Goal: Task Accomplishment & Management: Use online tool/utility

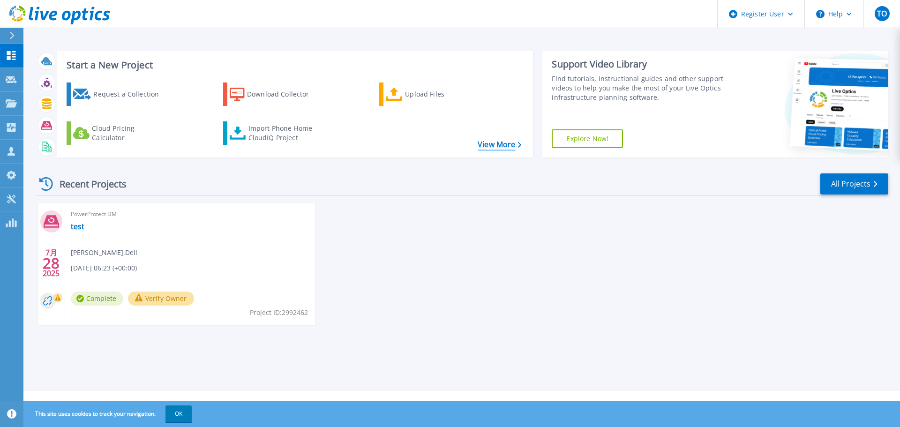
click at [501, 143] on link "View More" at bounding box center [500, 144] width 44 height 9
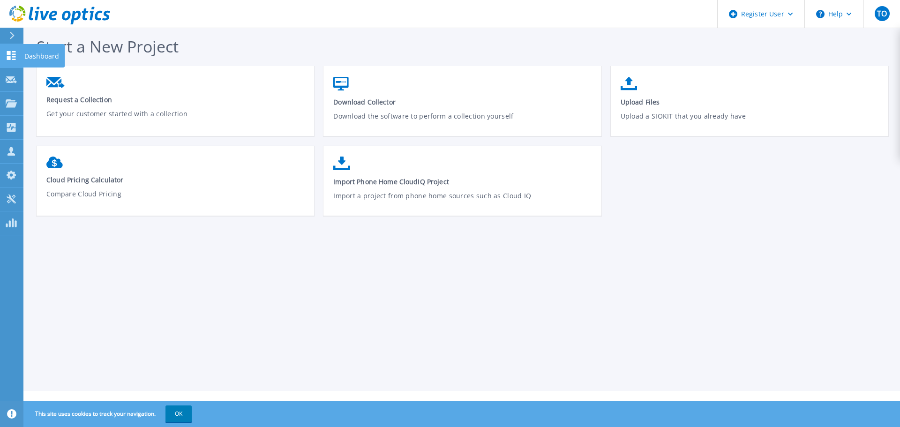
click at [14, 56] on icon at bounding box center [11, 55] width 9 height 9
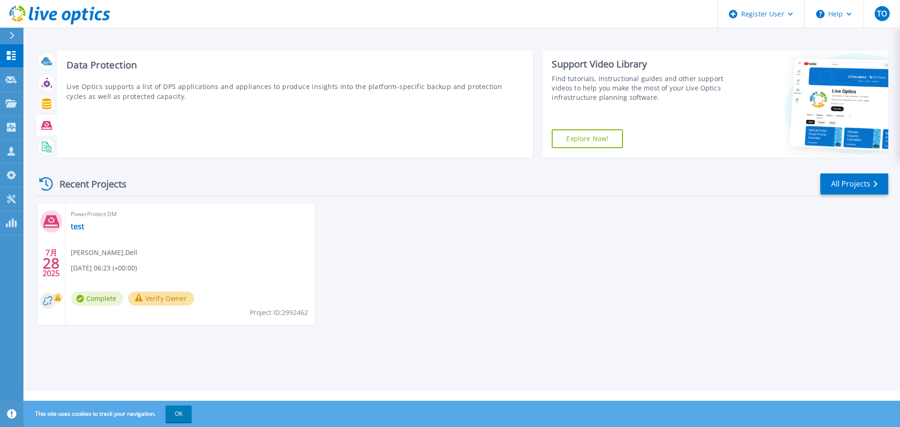
click at [42, 125] on icon at bounding box center [46, 125] width 11 height 8
click at [42, 121] on icon at bounding box center [46, 125] width 11 height 11
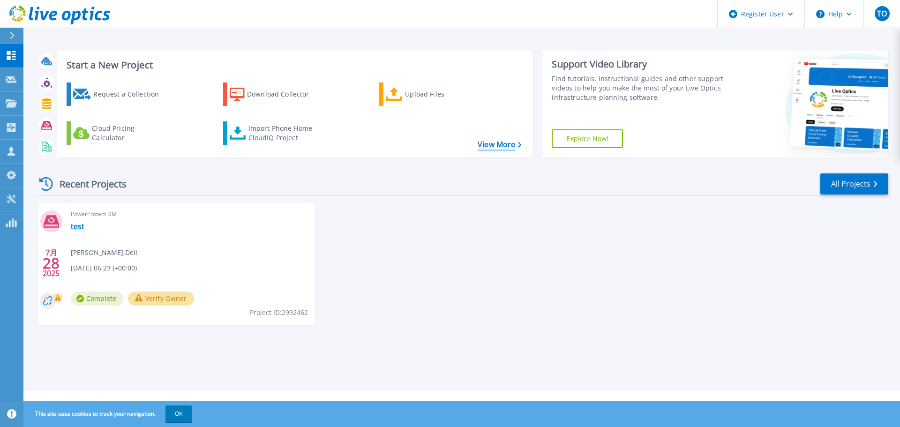
click at [502, 144] on link "View More" at bounding box center [500, 144] width 44 height 9
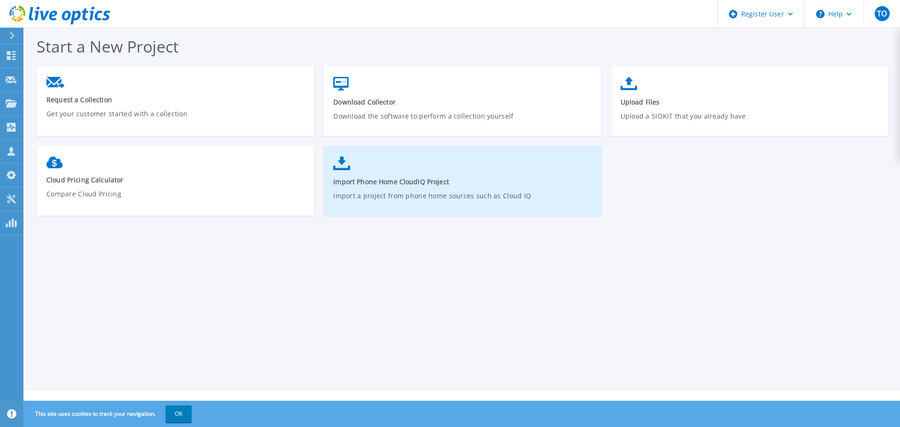
click at [387, 175] on link "Import Phone Home CloudIQ Project Import a project from phone home sources such…" at bounding box center [462, 185] width 278 height 67
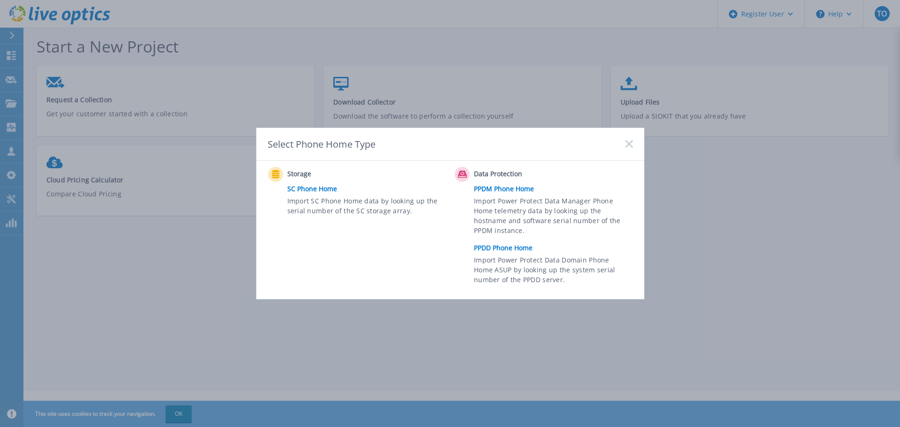
click at [515, 250] on link "PPDD Phone Home" at bounding box center [555, 248] width 163 height 14
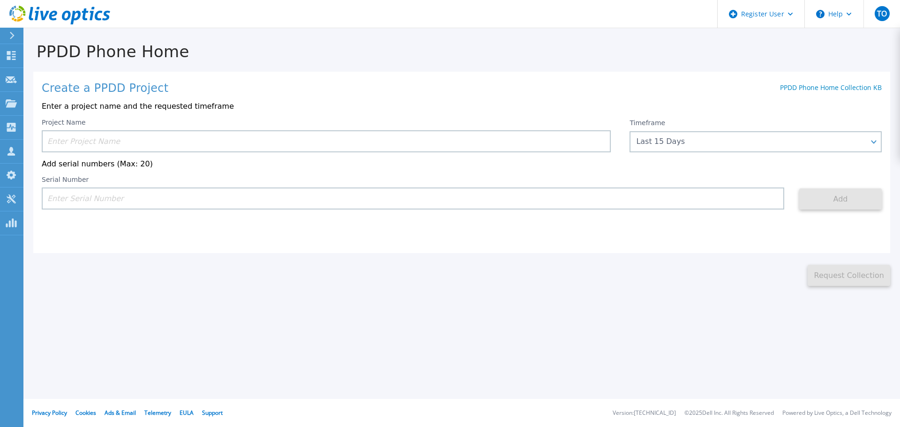
click at [137, 138] on input at bounding box center [326, 141] width 569 height 22
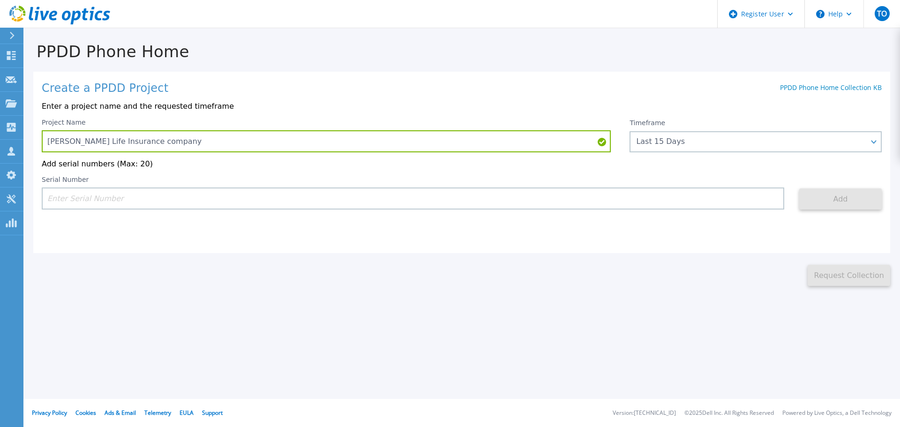
click at [85, 194] on input at bounding box center [413, 199] width 743 height 22
click at [178, 143] on input "Daichi Life Insurance company" at bounding box center [326, 141] width 569 height 22
type input "Daichi Life Insurance company FY22"
click at [115, 195] on input at bounding box center [413, 199] width 743 height 22
paste input "CKM01203400046"
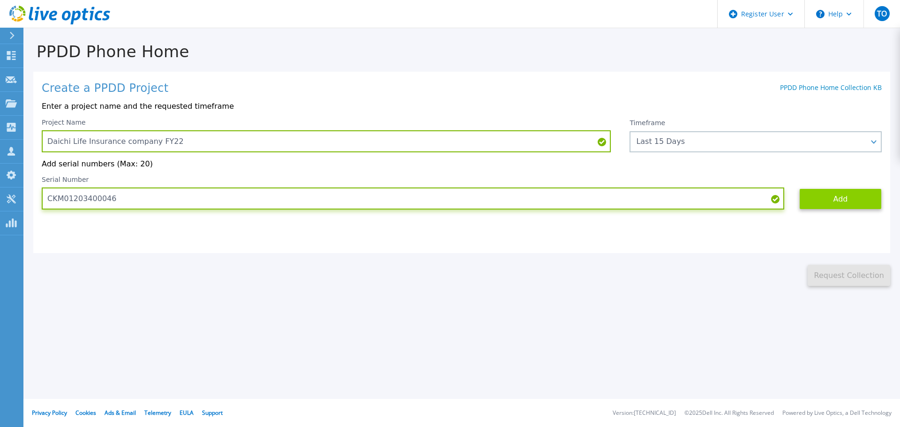
type input "CKM01203400046"
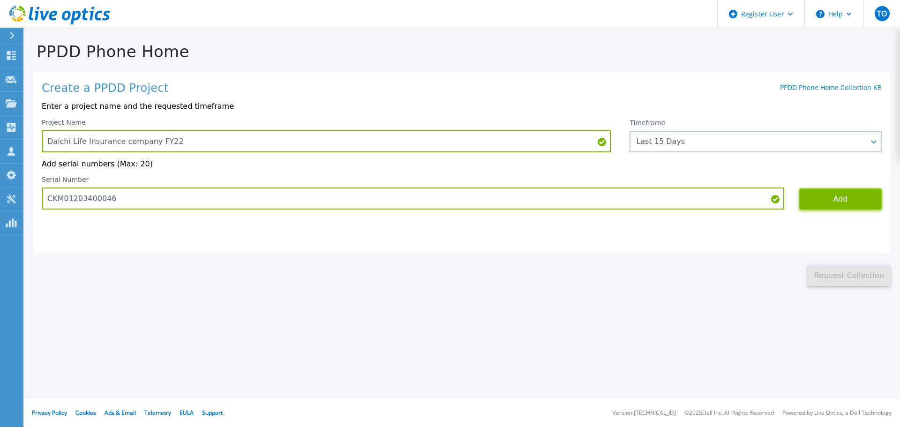
click at [838, 196] on button "Add" at bounding box center [840, 198] width 83 height 21
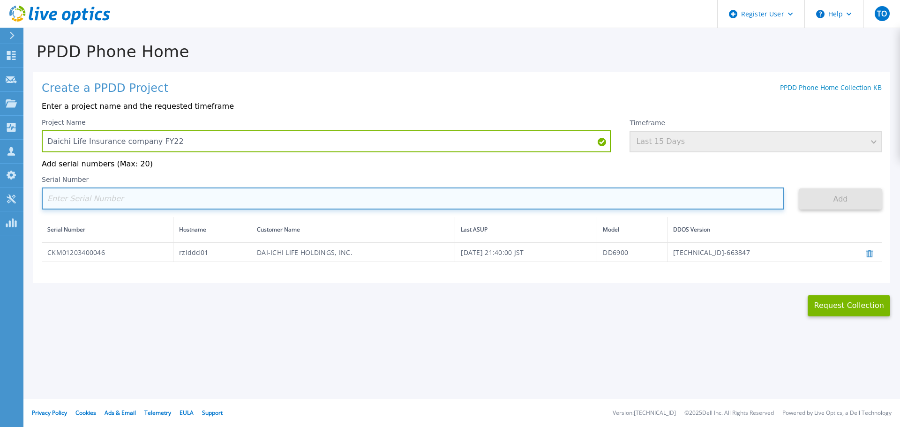
click at [86, 195] on input at bounding box center [413, 199] width 743 height 22
paste input "DE403210886543"
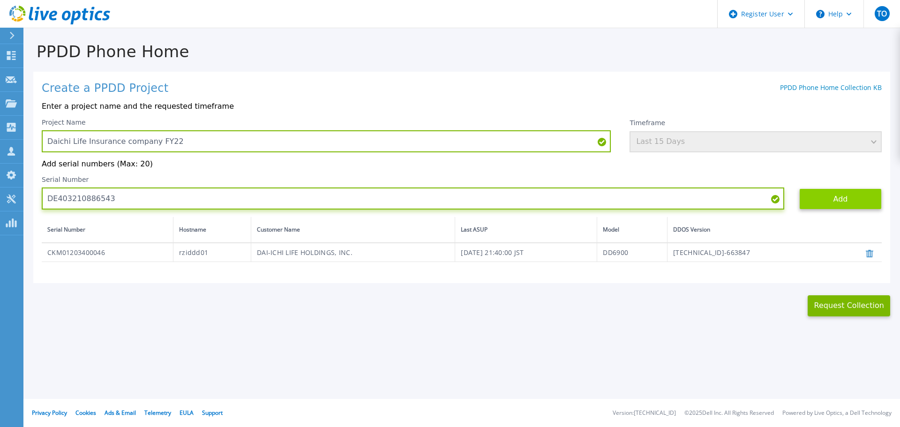
type input "DE403210886543"
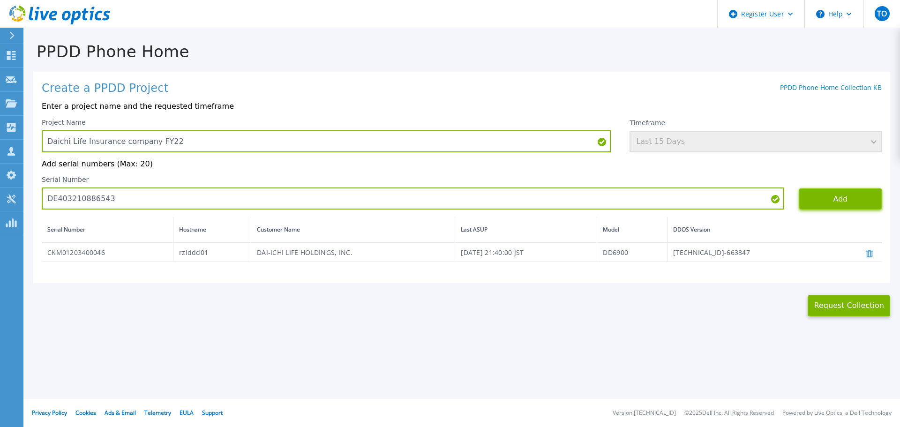
click at [852, 195] on button "Add" at bounding box center [840, 198] width 83 height 21
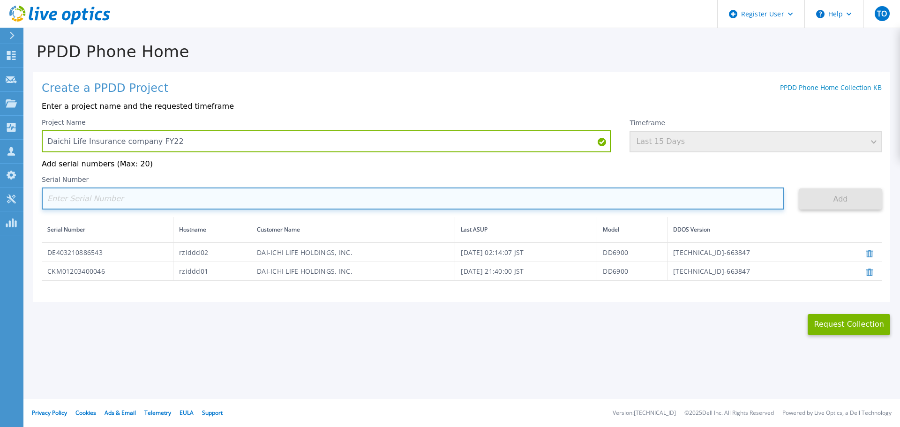
click at [169, 201] on input at bounding box center [413, 199] width 743 height 22
paste input "DE403210886661"
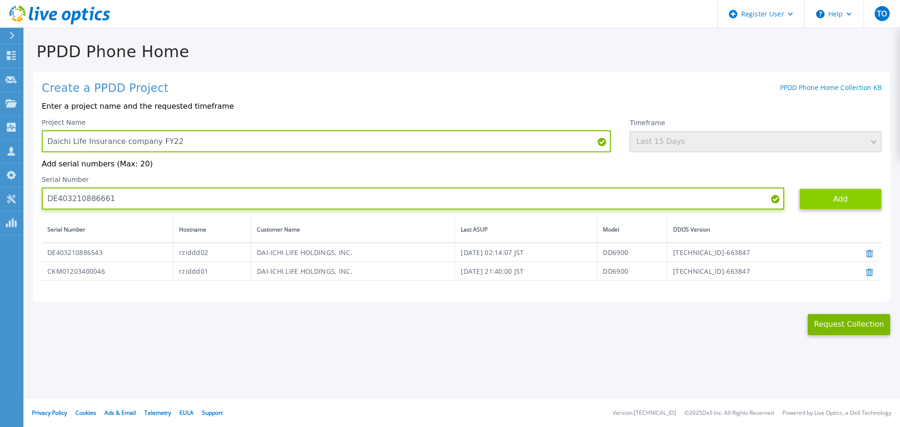
type input "DE403210886661"
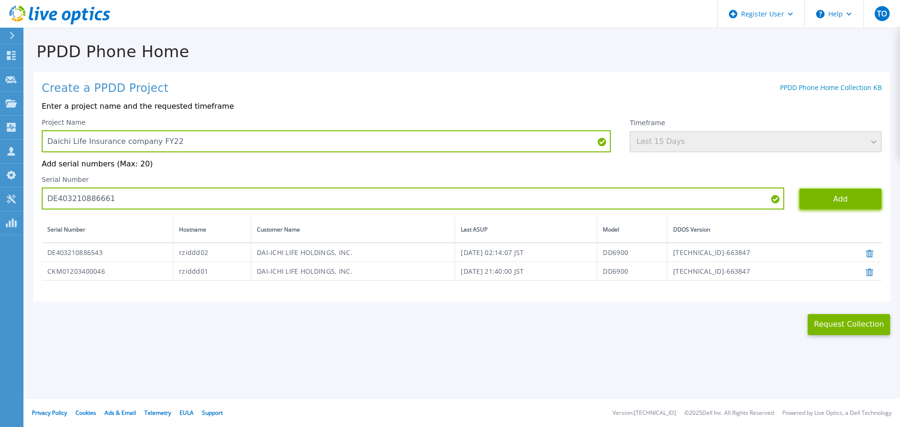
click at [836, 193] on button "Add" at bounding box center [840, 198] width 83 height 21
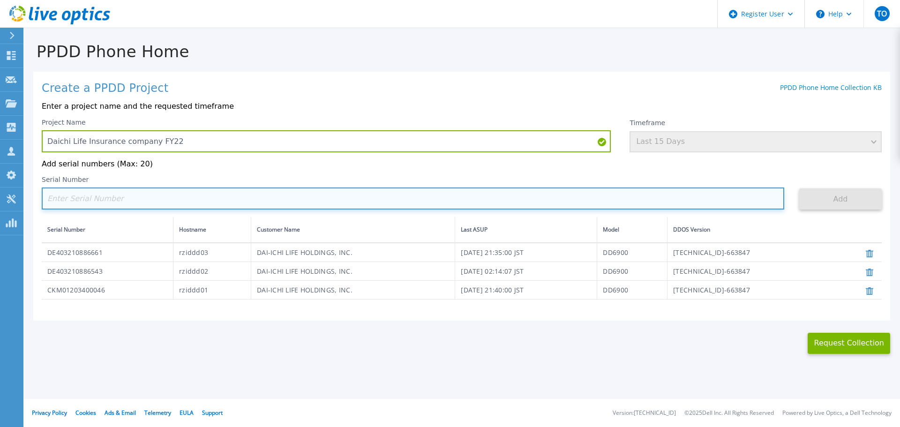
click at [91, 196] on input at bounding box center [413, 199] width 743 height 22
paste input "DE403205246192"
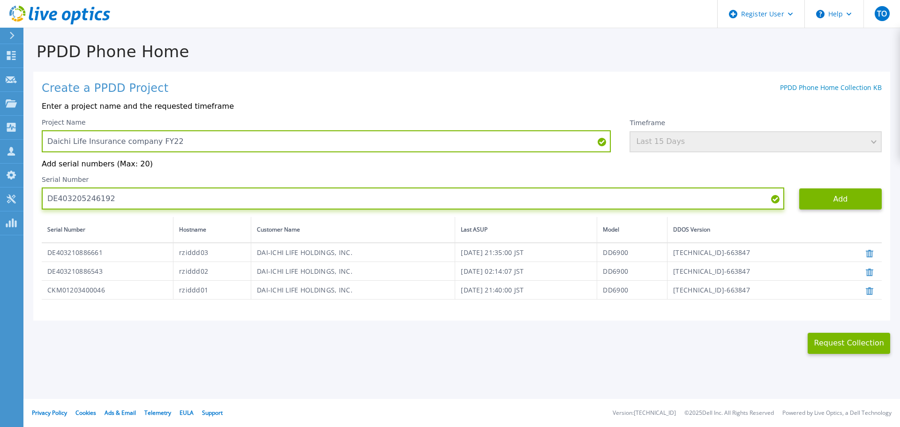
type input "DE403205246192"
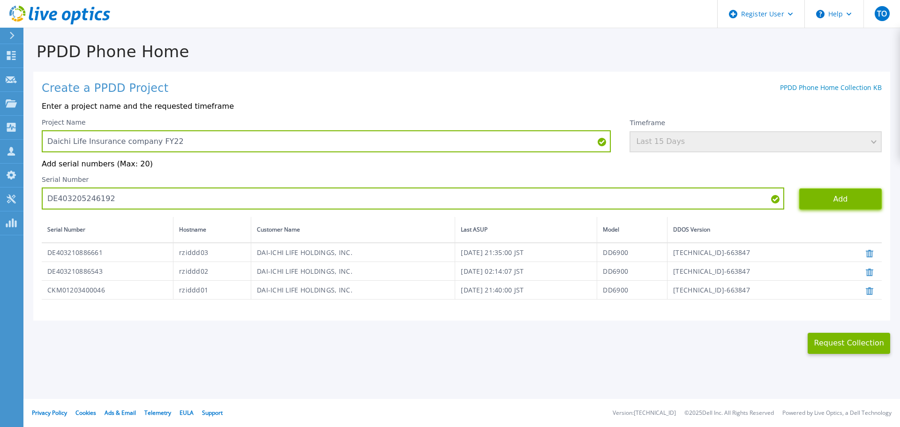
click at [827, 196] on button "Add" at bounding box center [840, 198] width 83 height 21
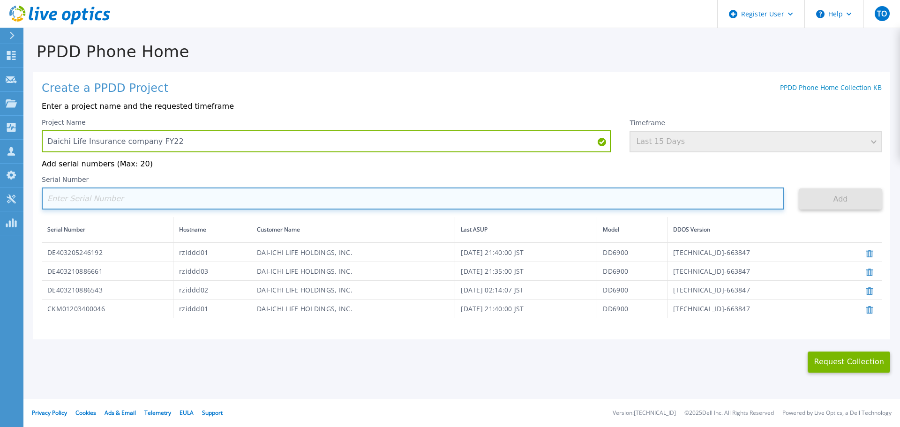
click at [99, 199] on input at bounding box center [413, 199] width 743 height 22
paste input "DE403210886659"
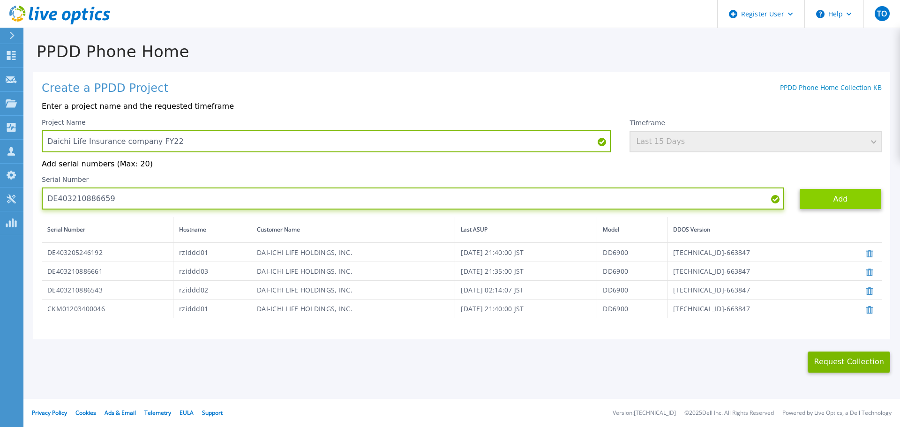
type input "DE403210886659"
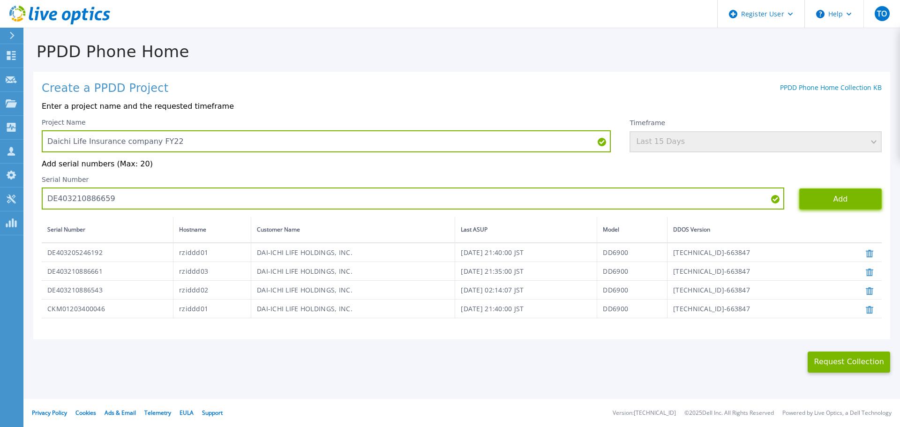
click at [832, 194] on button "Add" at bounding box center [840, 198] width 83 height 21
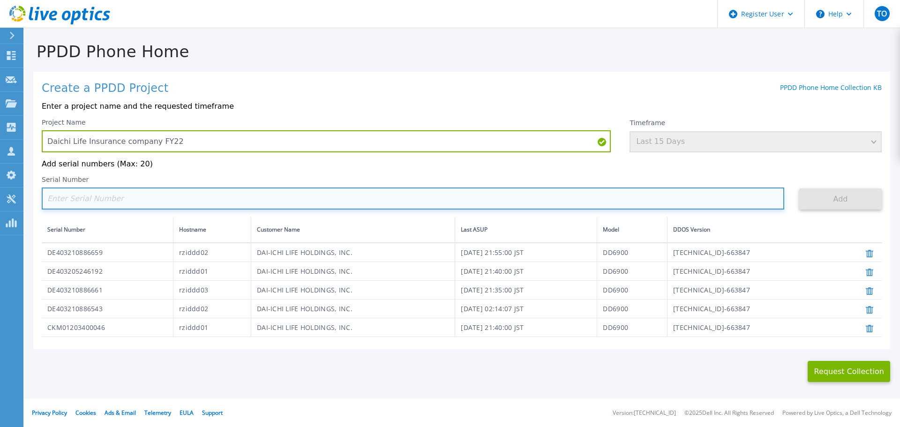
click at [104, 198] on input at bounding box center [413, 199] width 743 height 22
paste input "DE403210886660"
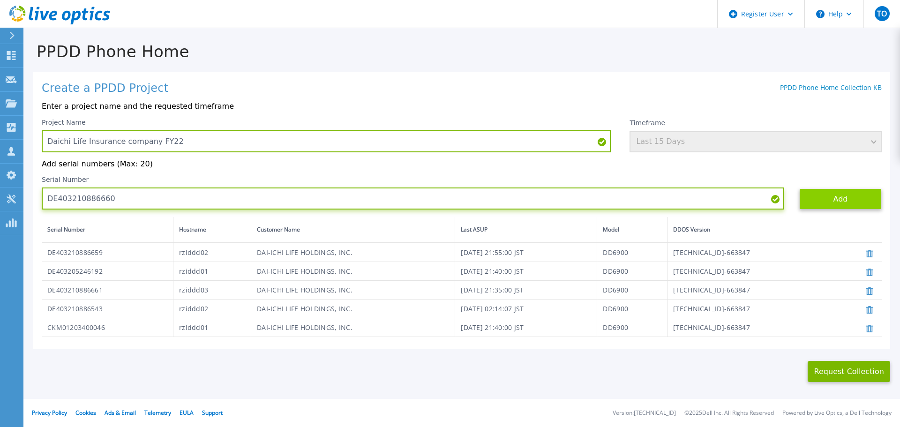
type input "DE403210886660"
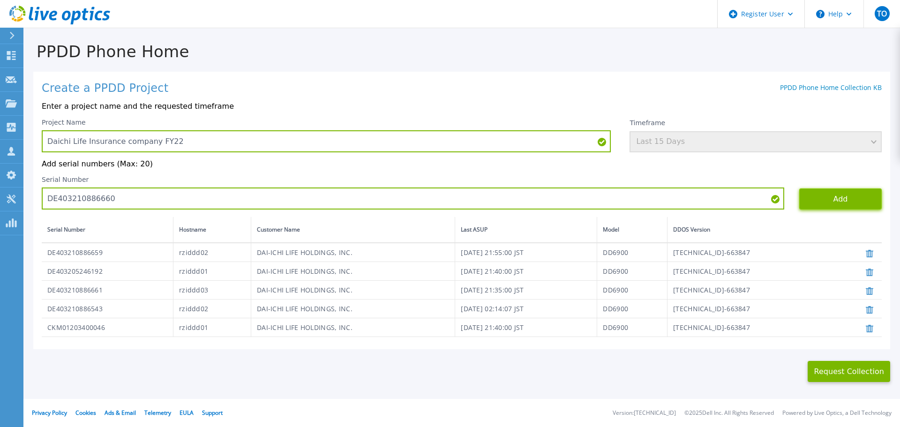
click at [838, 199] on button "Add" at bounding box center [840, 198] width 83 height 21
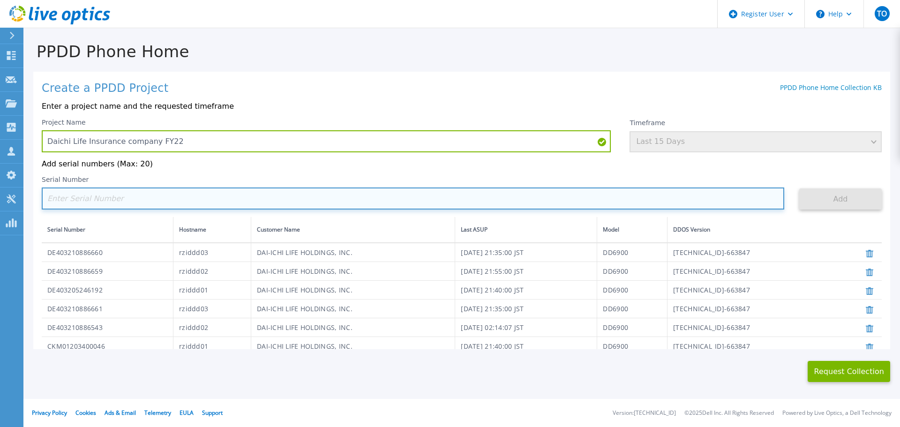
click at [157, 196] on input at bounding box center [413, 199] width 743 height 22
paste input "DE406214483934"
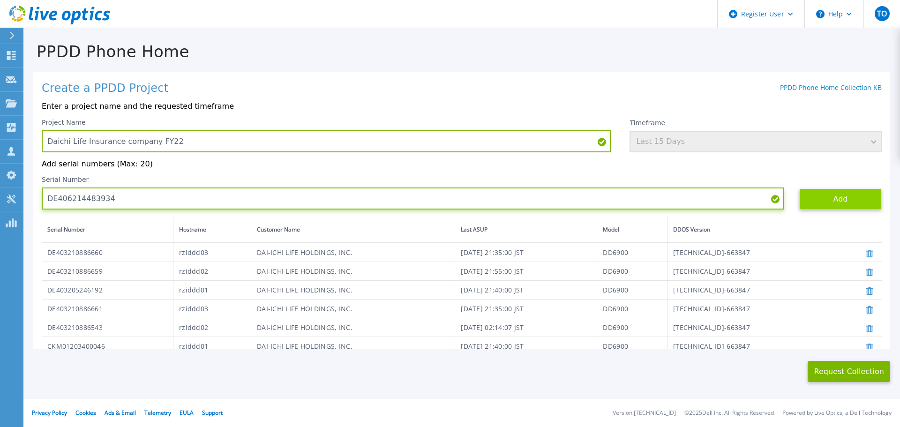
type input "DE406214483934"
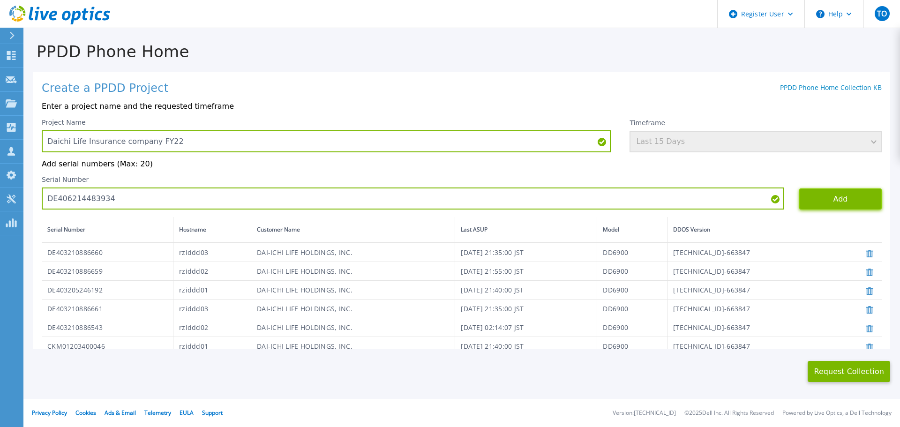
click at [846, 203] on button "Add" at bounding box center [840, 198] width 83 height 21
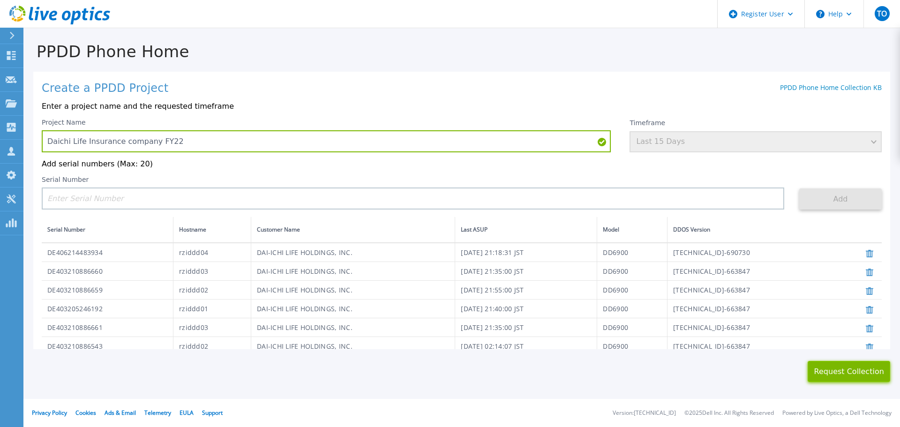
click at [848, 372] on button "Request Collection" at bounding box center [849, 371] width 83 height 21
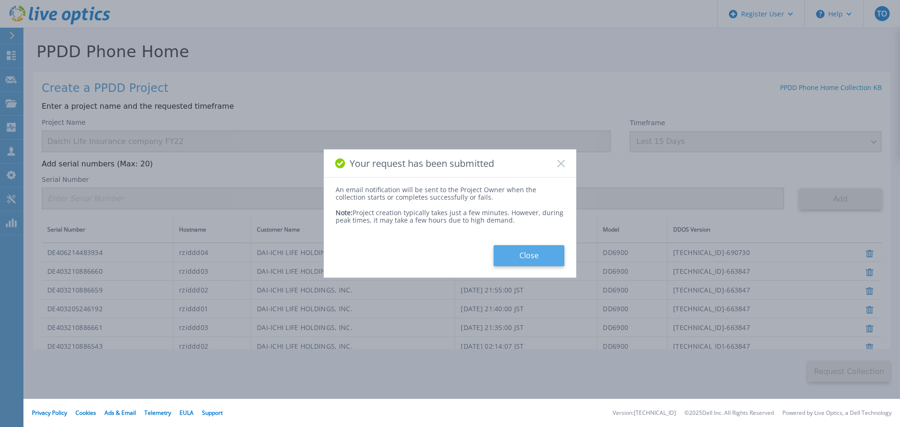
click at [547, 253] on button "Close" at bounding box center [529, 255] width 71 height 21
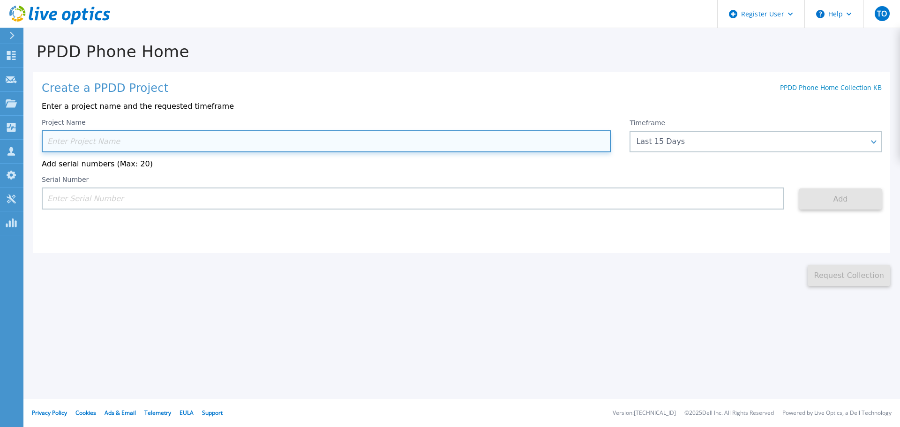
click at [130, 133] on input at bounding box center [326, 141] width 569 height 22
click at [140, 137] on input at bounding box center [326, 141] width 569 height 22
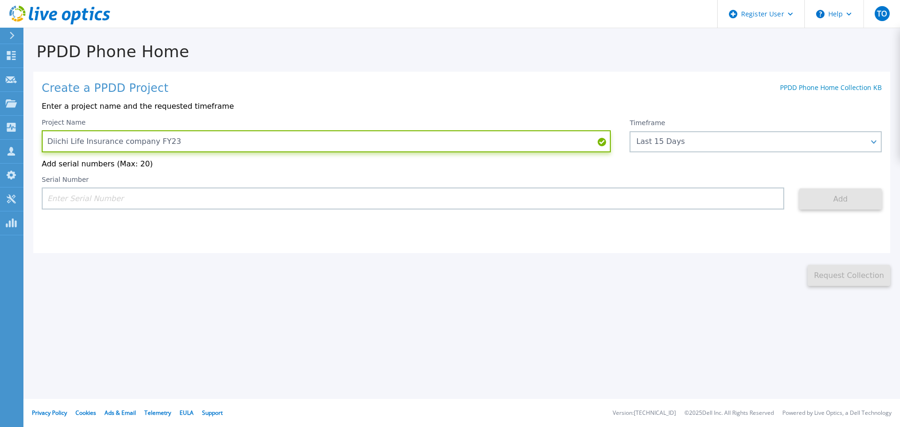
type input "Diichi Life Insurance company FY23"
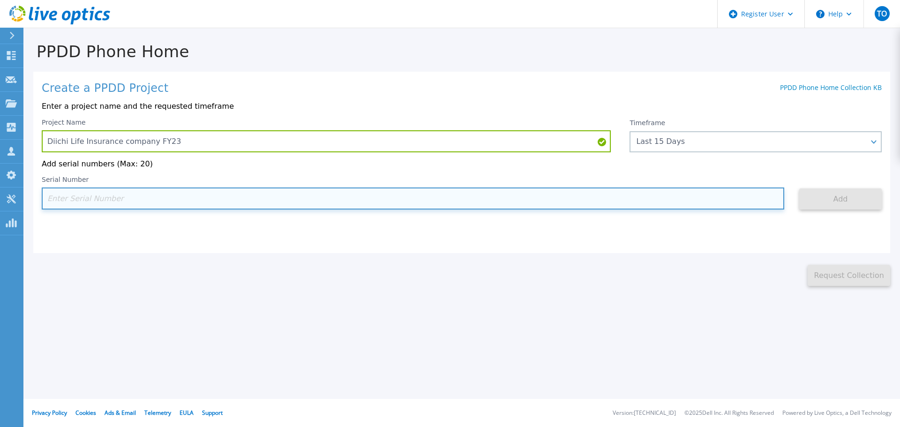
paste input "DE408221145942"
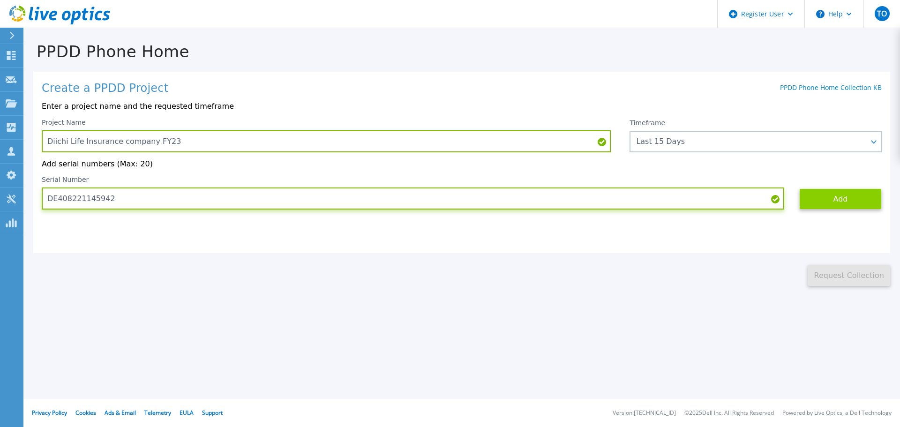
type input "DE408221145942"
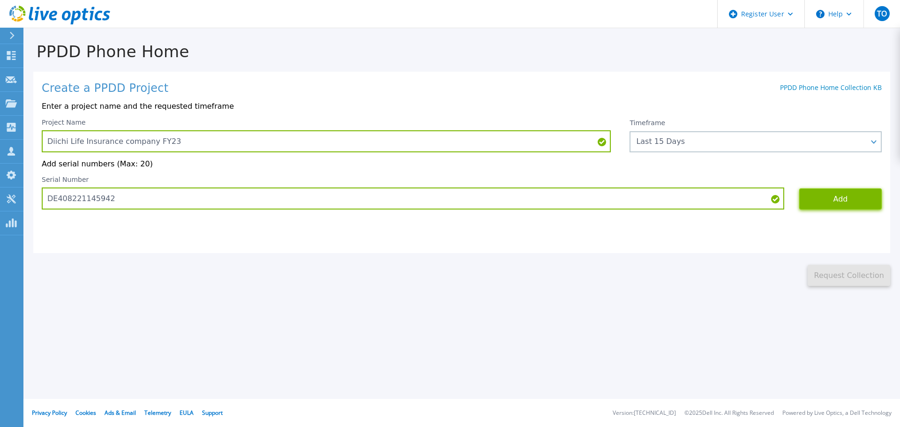
click at [854, 196] on button "Add" at bounding box center [840, 198] width 83 height 21
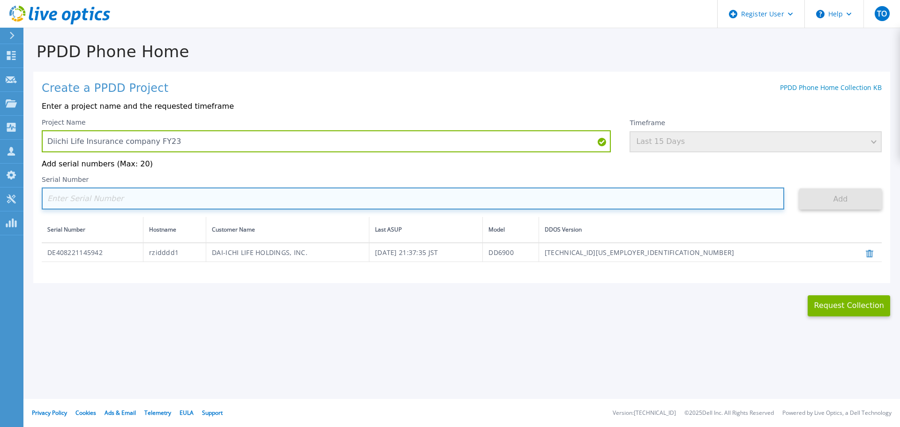
click at [75, 194] on input at bounding box center [413, 199] width 743 height 22
paste input "DE408221145937"
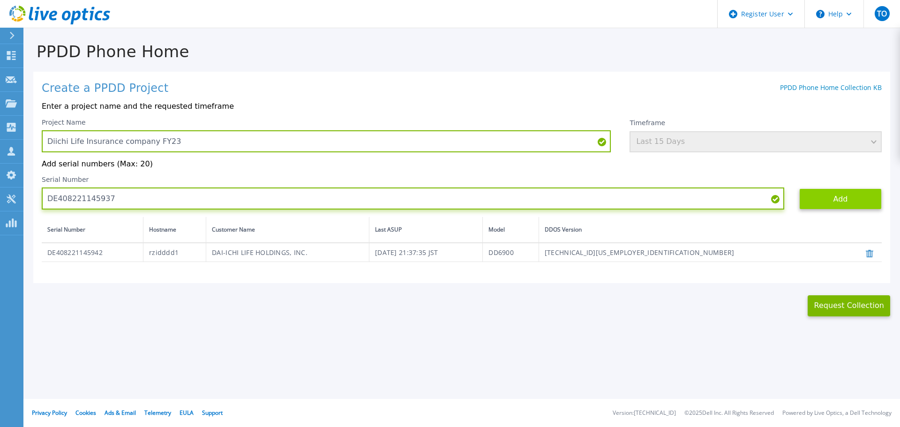
type input "DE408221145937"
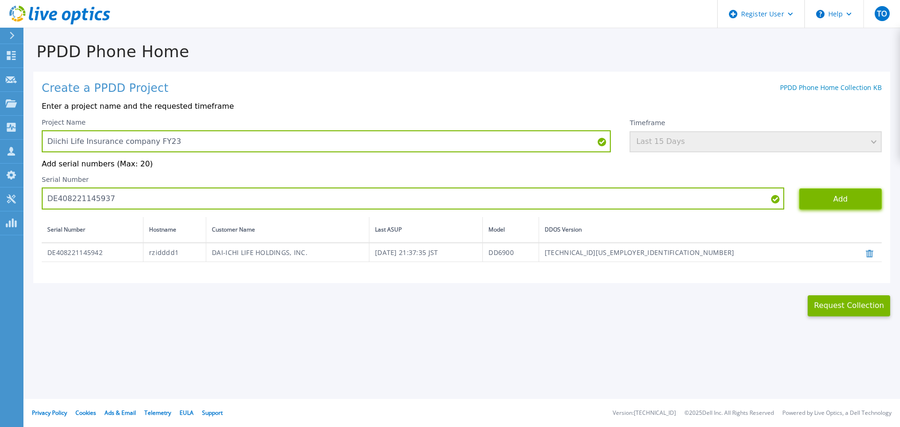
click at [854, 201] on button "Add" at bounding box center [840, 198] width 83 height 21
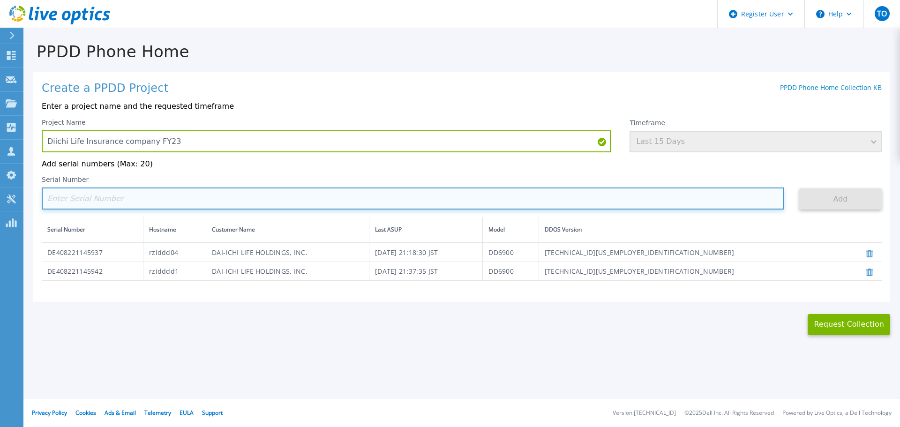
click at [73, 192] on input at bounding box center [413, 199] width 743 height 22
paste input "DE408221145941"
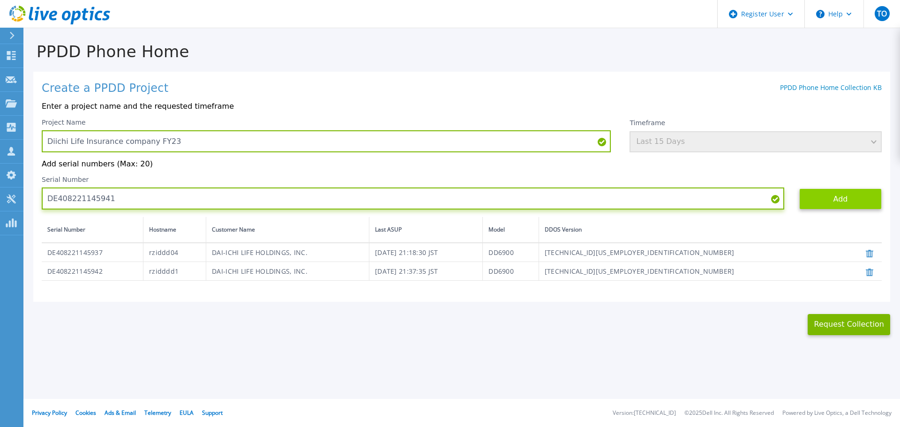
type input "DE408221145941"
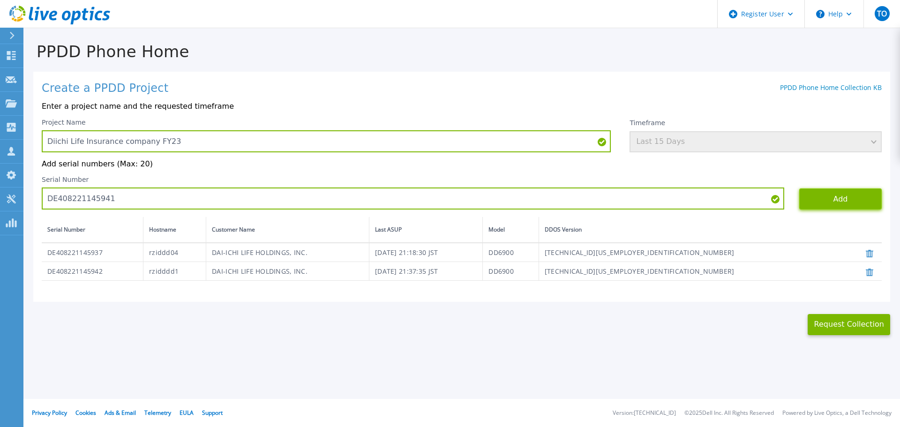
click at [856, 199] on button "Add" at bounding box center [840, 198] width 83 height 21
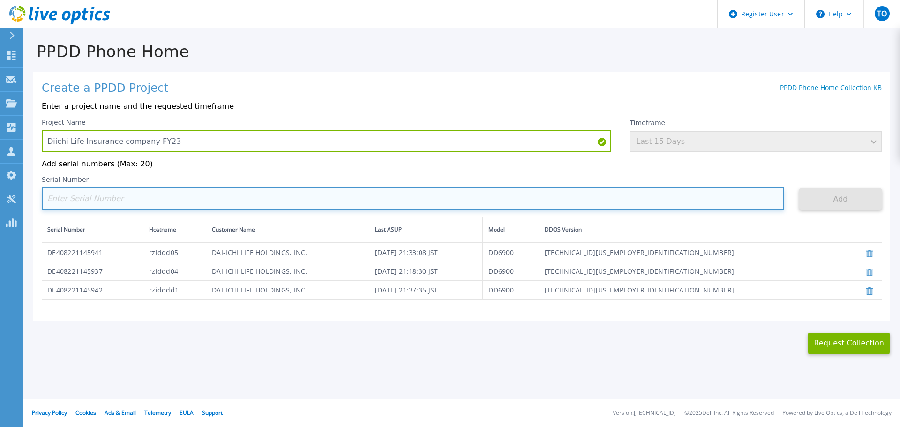
click at [111, 204] on input at bounding box center [413, 199] width 743 height 22
paste input "DE408221145941"
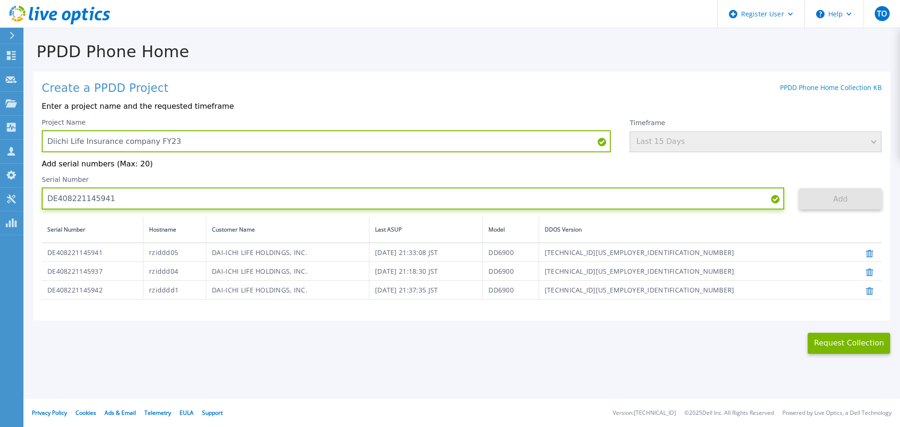
click at [361, 204] on input "DE408221145941" at bounding box center [413, 199] width 743 height 22
click at [210, 202] on input "DE408221145941" at bounding box center [413, 199] width 743 height 22
type input "D"
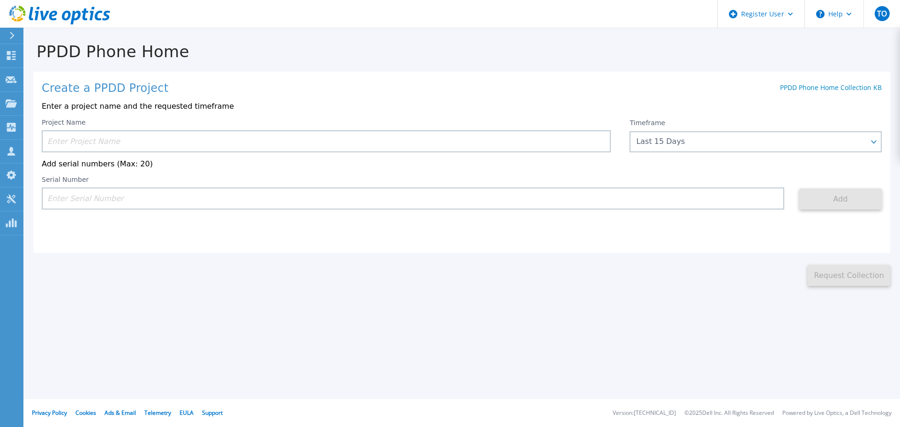
click at [96, 141] on input at bounding box center [326, 141] width 569 height 22
click at [10, 56] on icon at bounding box center [11, 55] width 11 height 9
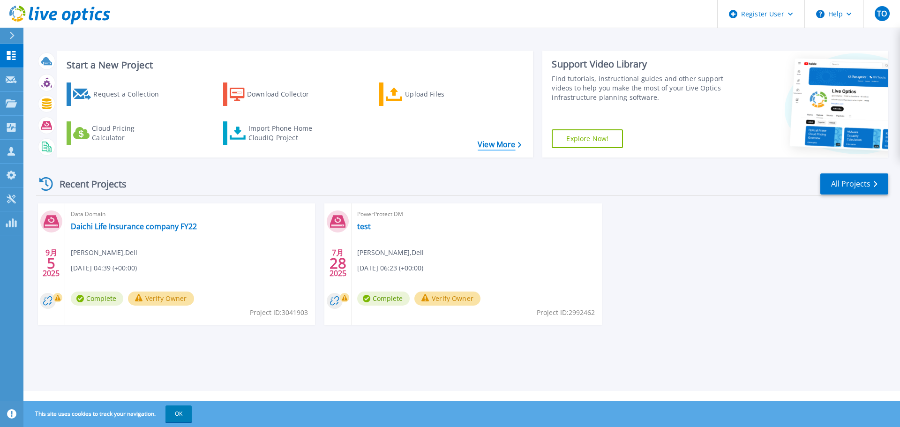
click at [500, 145] on link "View More" at bounding box center [500, 144] width 44 height 9
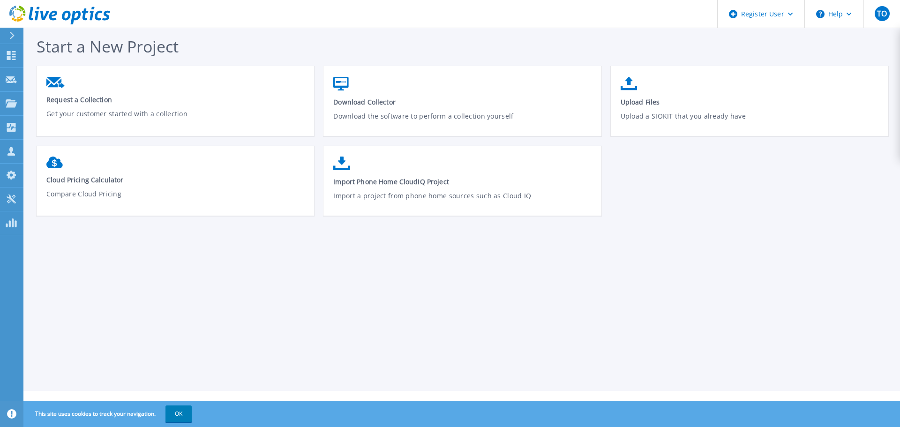
click at [9, 34] on icon at bounding box center [11, 36] width 5 height 8
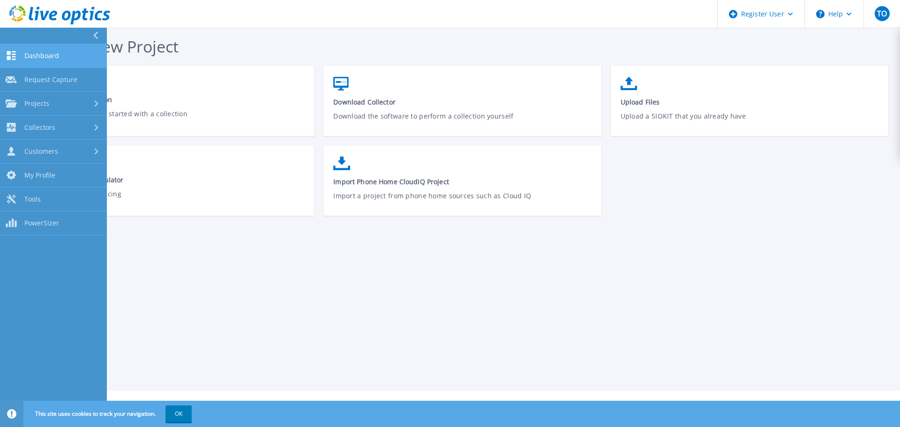
click at [54, 53] on span "Dashboard" at bounding box center [41, 56] width 35 height 8
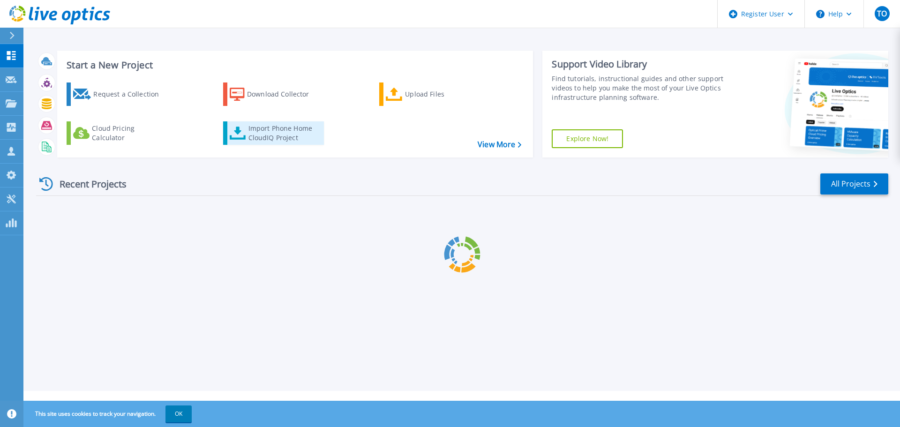
click at [291, 135] on div "Import Phone Home CloudIQ Project" at bounding box center [284, 133] width 73 height 19
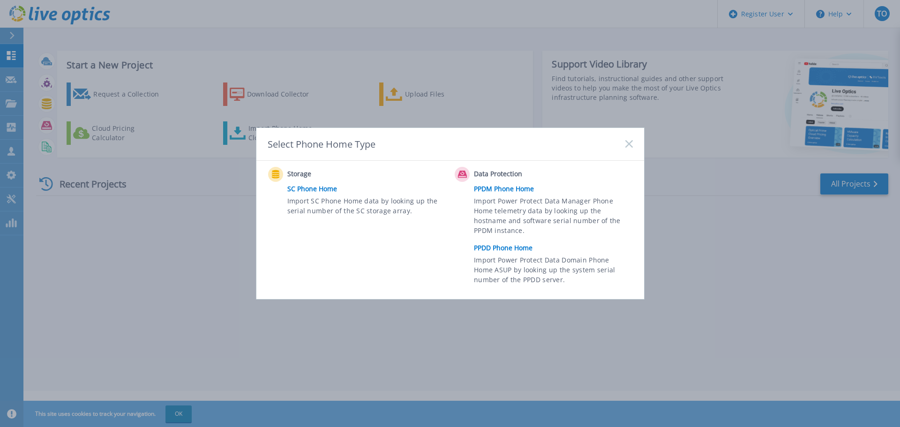
click at [514, 254] on link "PPDD Phone Home" at bounding box center [555, 248] width 163 height 14
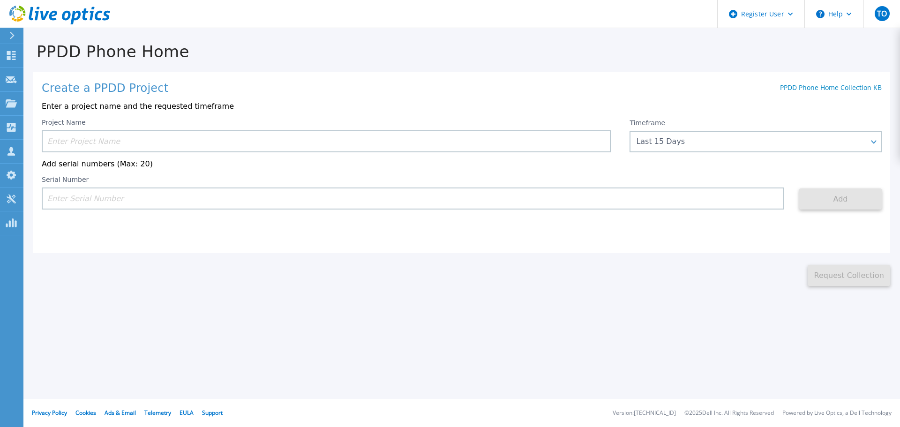
click at [160, 137] on input at bounding box center [326, 141] width 569 height 22
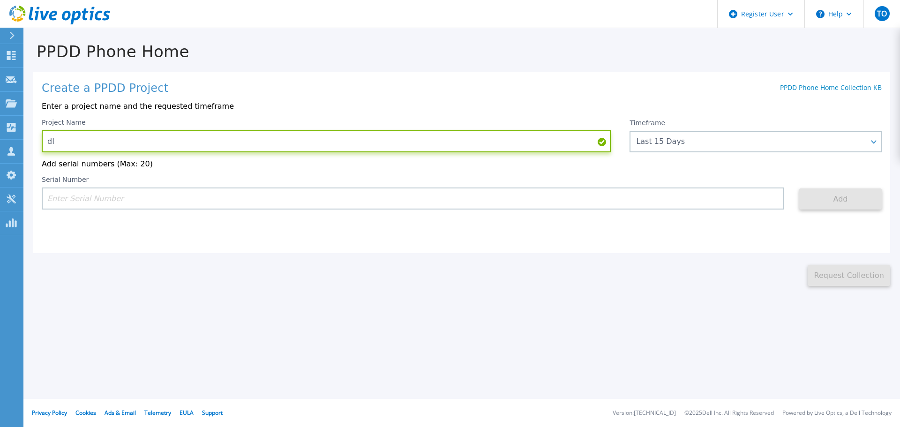
type input "d"
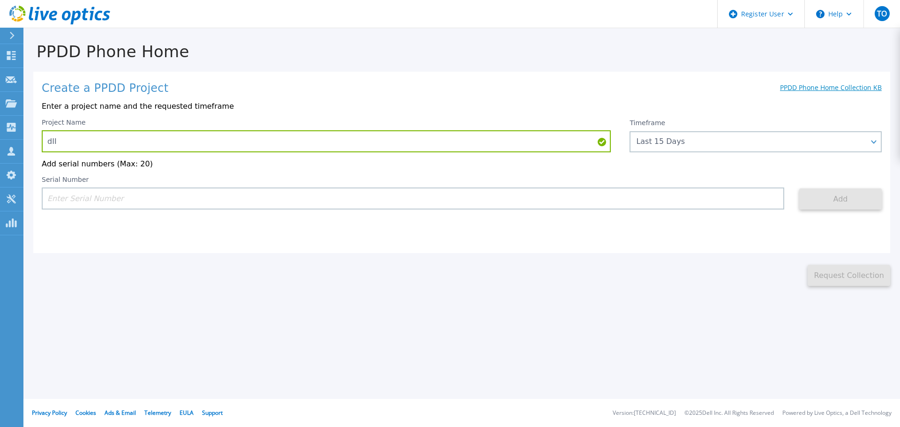
click at [832, 85] on link "PPDD Phone Home Collection KB" at bounding box center [831, 87] width 102 height 9
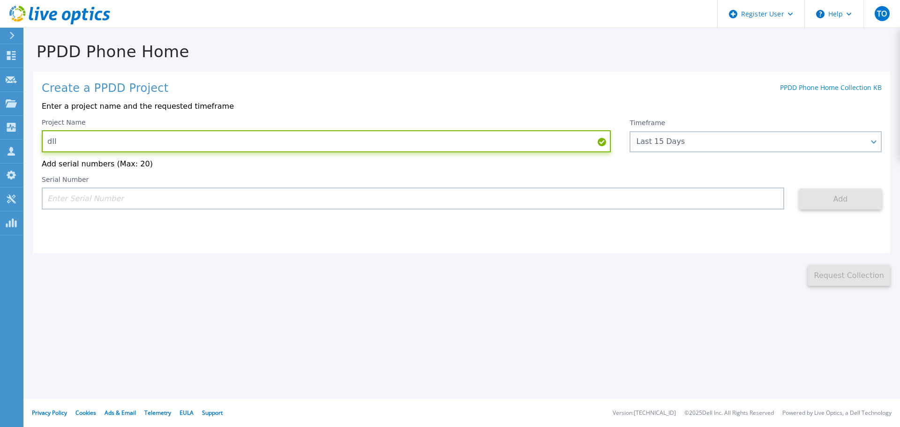
click at [137, 140] on input "dII" at bounding box center [326, 141] width 569 height 22
type input "d"
type input "Diichi Life Insurance company FY23"
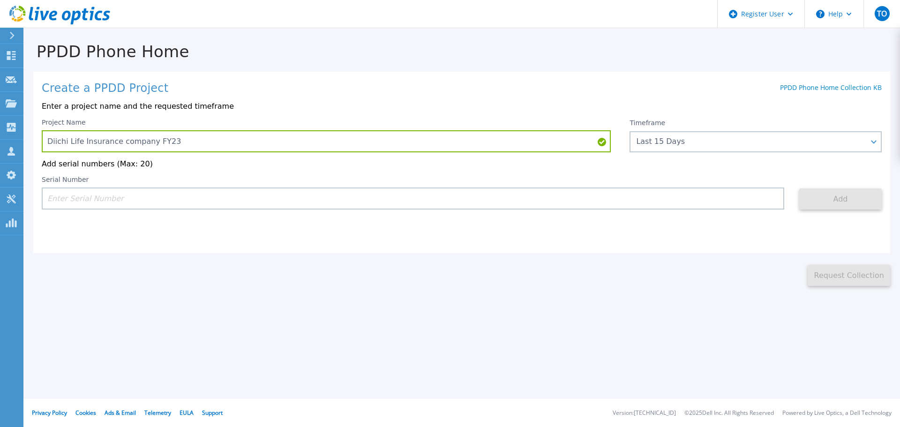
click at [111, 199] on input at bounding box center [413, 199] width 743 height 22
paste input "DE408221145942"
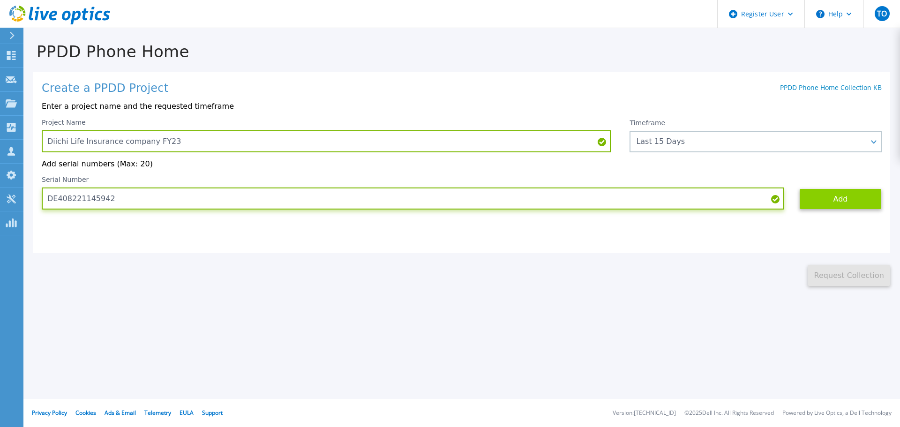
type input "DE408221145942"
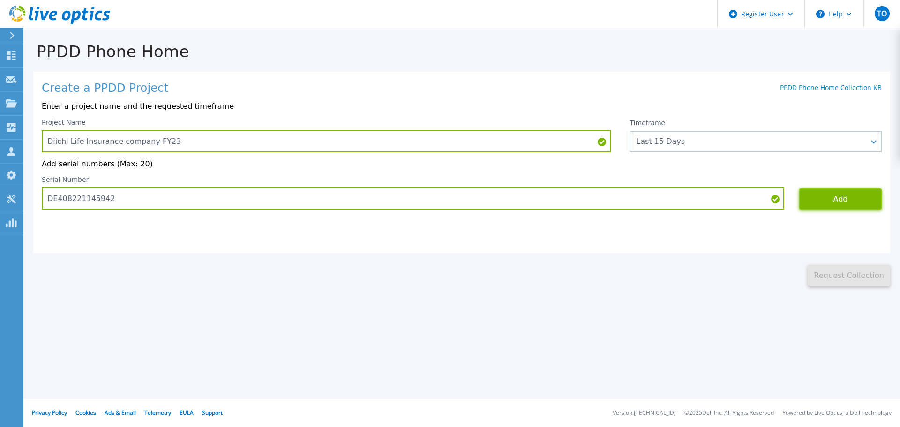
click at [831, 198] on button "Add" at bounding box center [840, 198] width 83 height 21
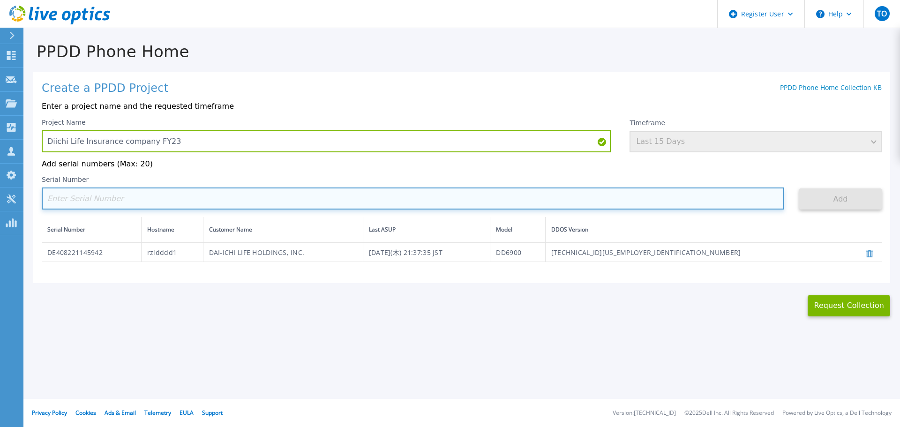
click at [152, 195] on input at bounding box center [413, 199] width 743 height 22
paste input "DE408221145937"
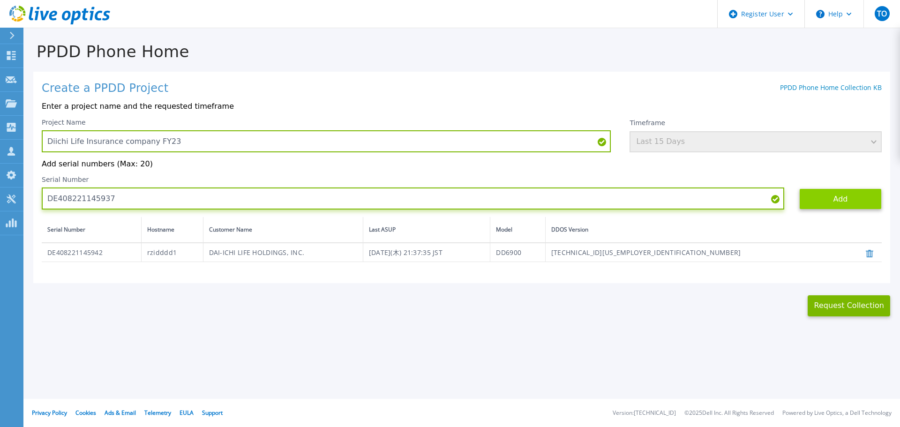
type input "DE408221145937"
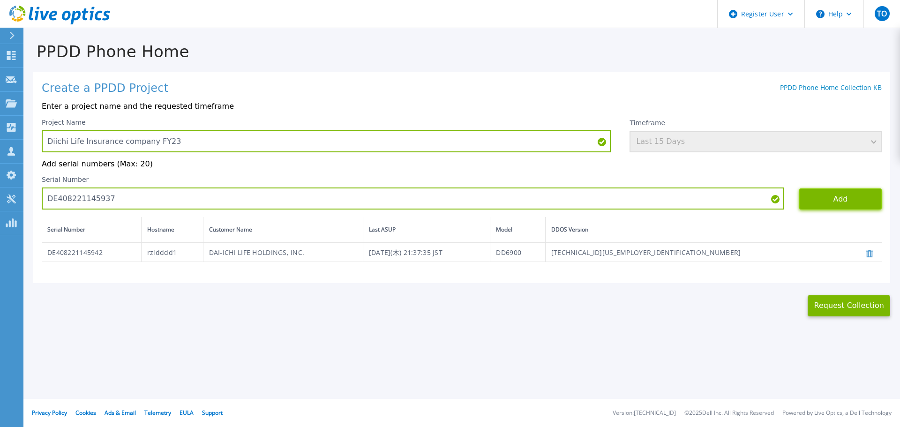
click at [841, 199] on button "Add" at bounding box center [840, 198] width 83 height 21
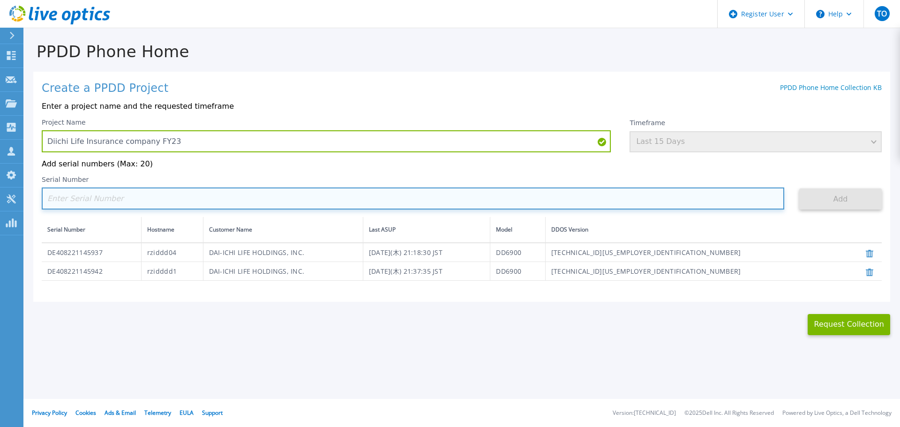
click at [78, 200] on input at bounding box center [413, 199] width 743 height 22
paste input "DE408221145941"
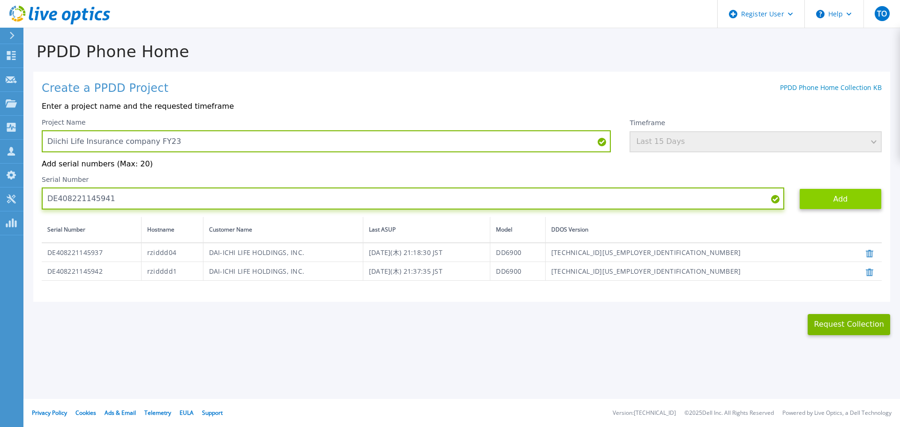
type input "DE408221145941"
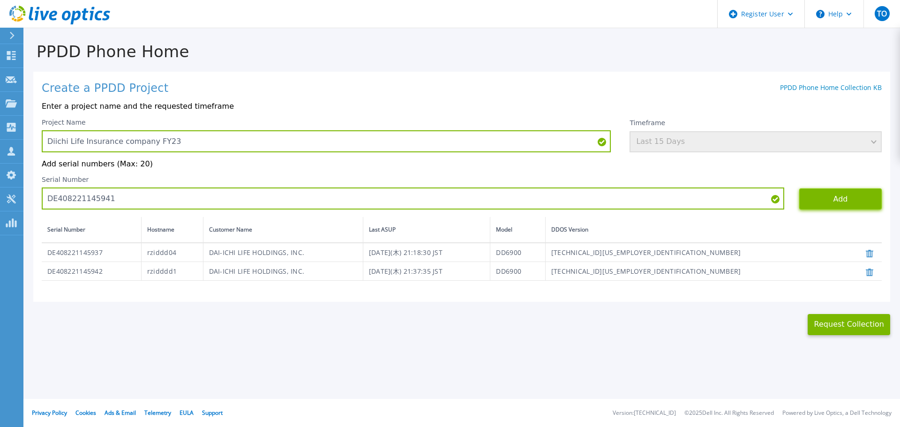
drag, startPoint x: 841, startPoint y: 199, endPoint x: 842, endPoint y: 194, distance: 5.3
click at [841, 195] on button "Add" at bounding box center [840, 198] width 83 height 21
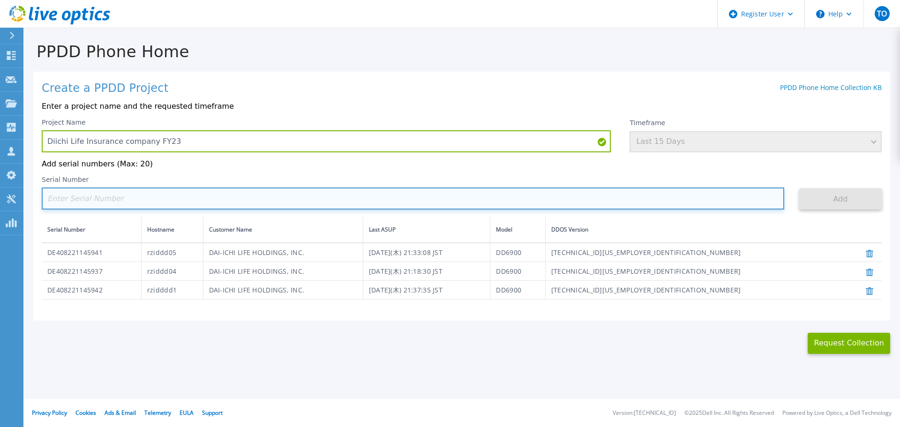
click at [152, 200] on input at bounding box center [413, 199] width 743 height 22
paste input "DE408221145940"
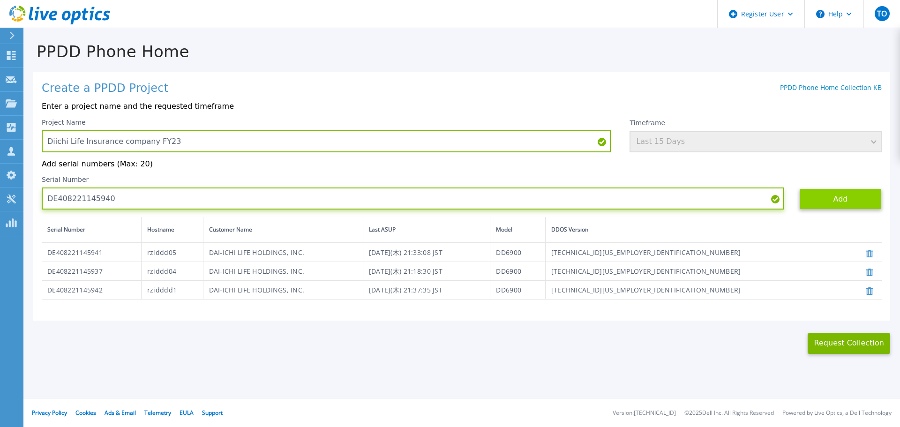
type input "DE408221145940"
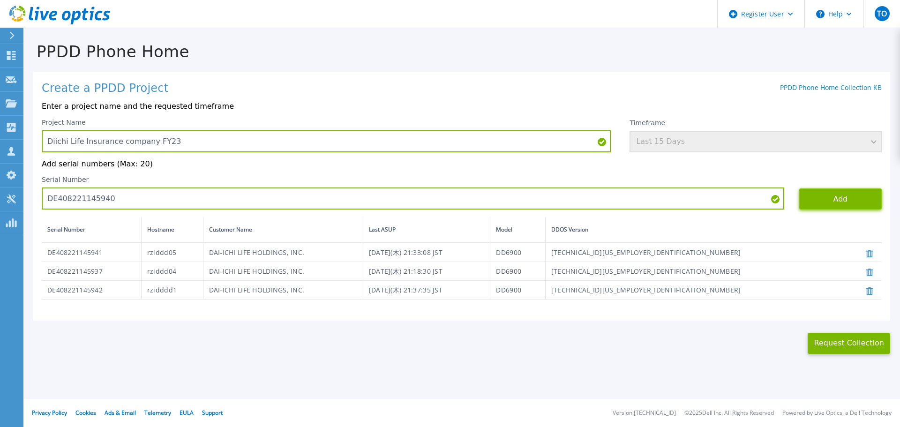
drag, startPoint x: 848, startPoint y: 195, endPoint x: 845, endPoint y: 190, distance: 6.8
click at [848, 194] on button "Add" at bounding box center [840, 198] width 83 height 21
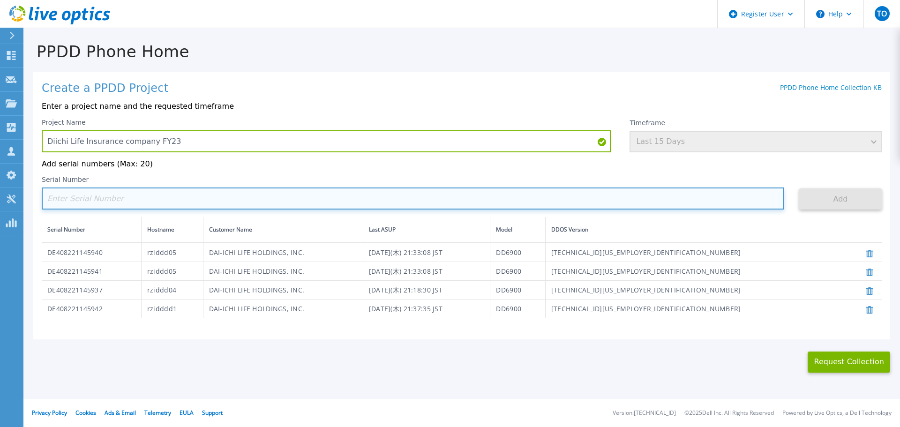
click at [71, 194] on input at bounding box center [413, 199] width 743 height 22
paste input "DE408221145938"
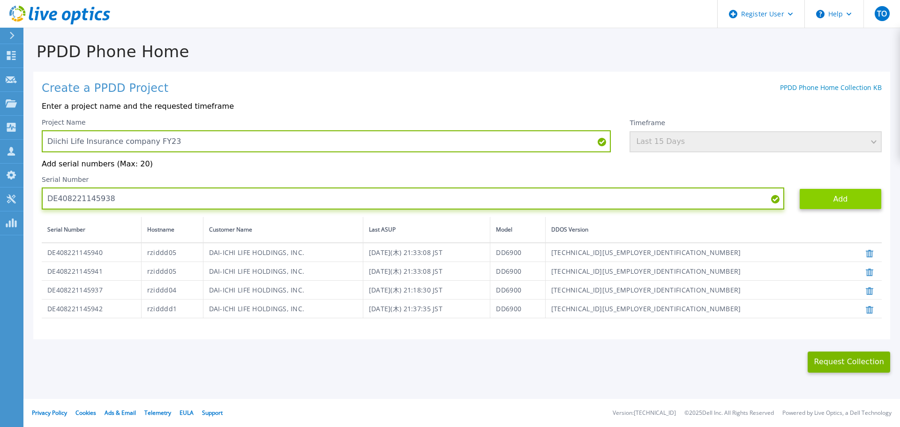
type input "DE408221145938"
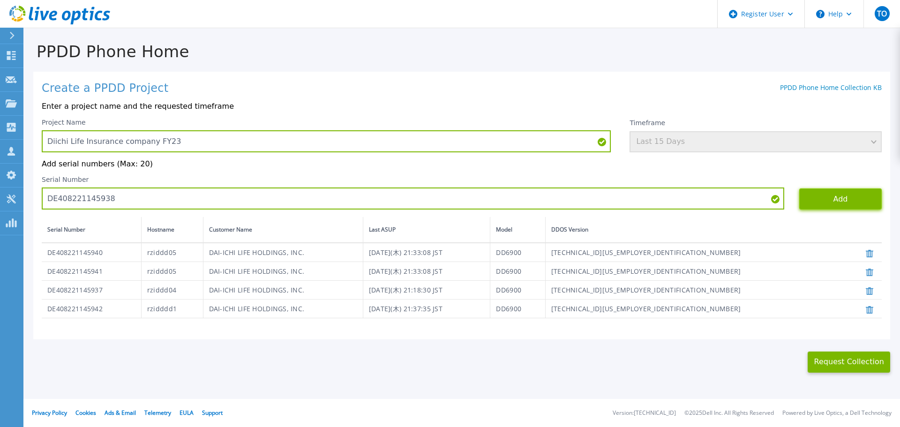
click at [838, 196] on button "Add" at bounding box center [840, 198] width 83 height 21
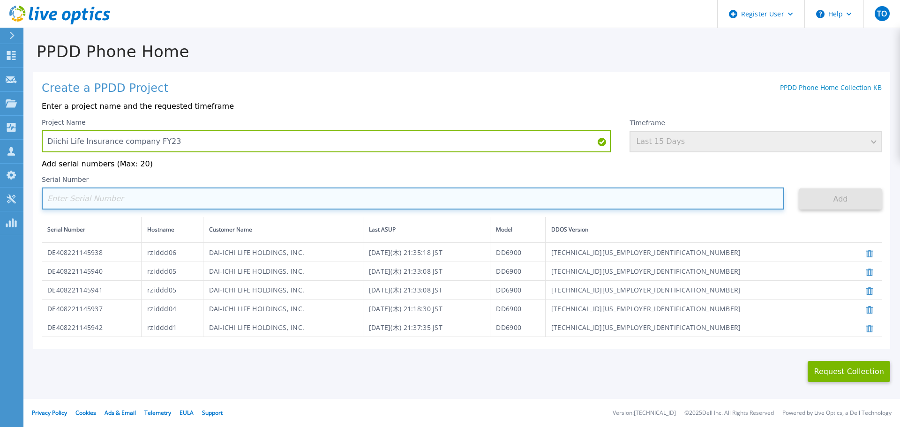
click at [111, 195] on input at bounding box center [413, 199] width 743 height 22
paste input "DE408221145939"
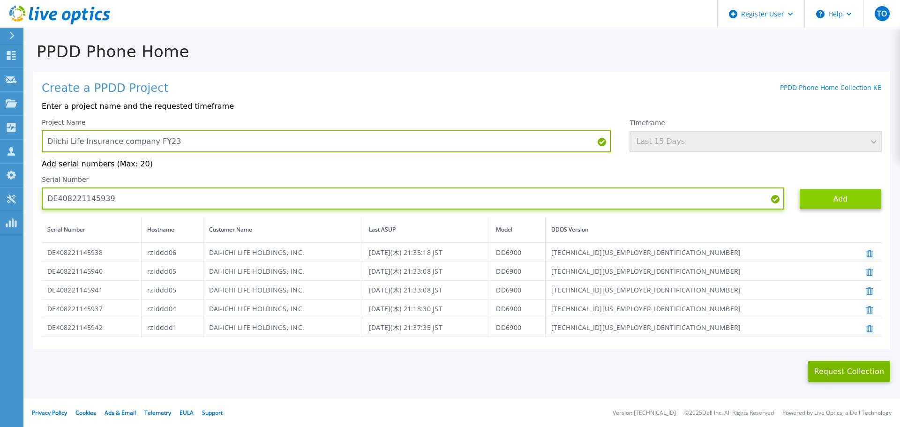
type input "DE408221145939"
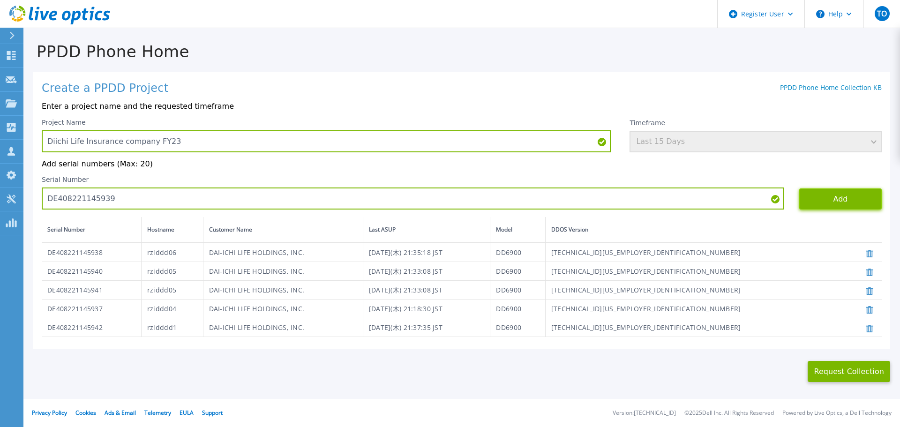
click at [821, 201] on button "Add" at bounding box center [840, 198] width 83 height 21
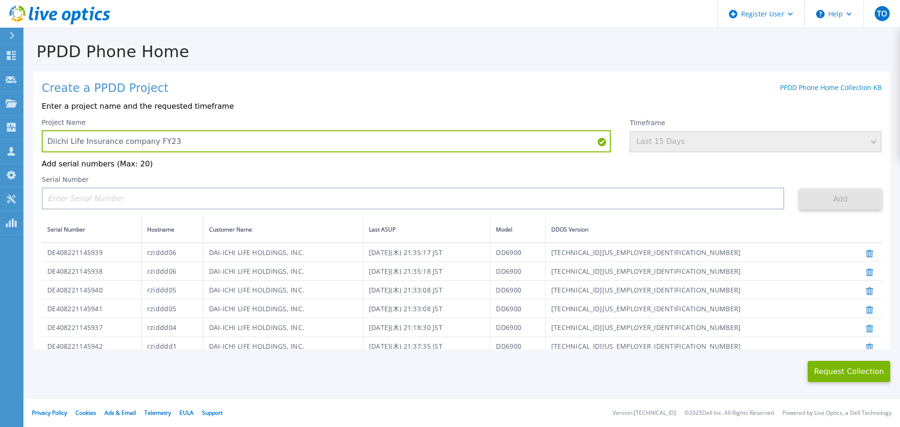
scroll to position [30, 0]
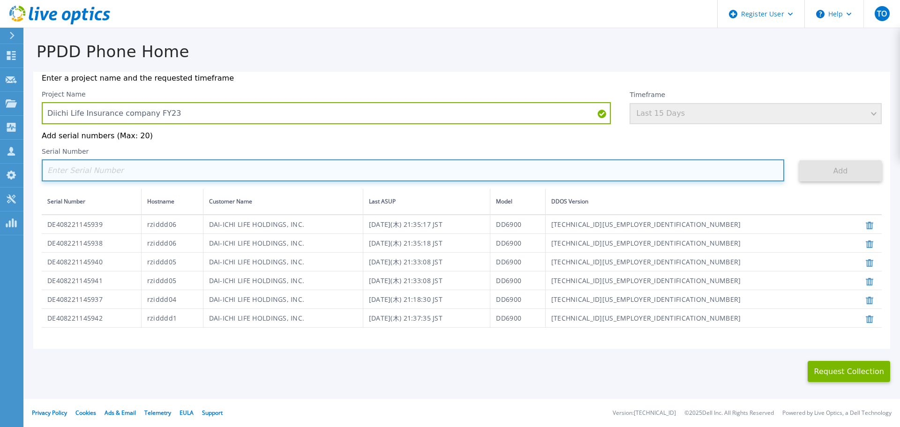
click at [213, 163] on input at bounding box center [413, 170] width 743 height 22
paste input "DE408221145943"
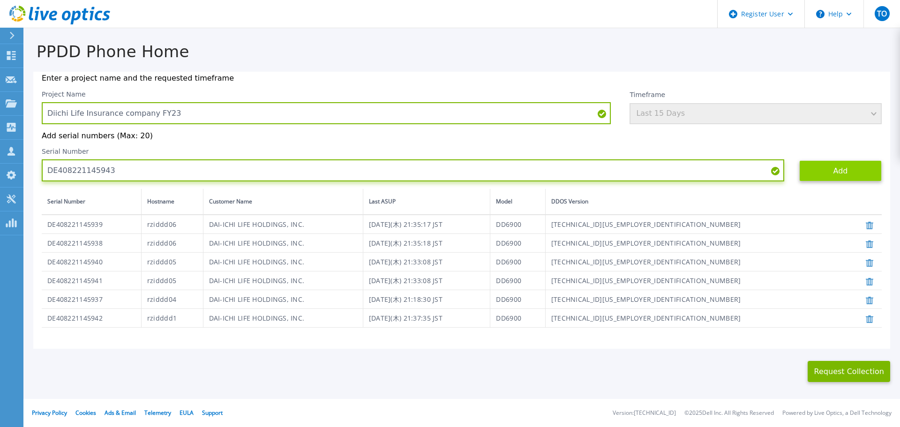
type input "DE408221145943"
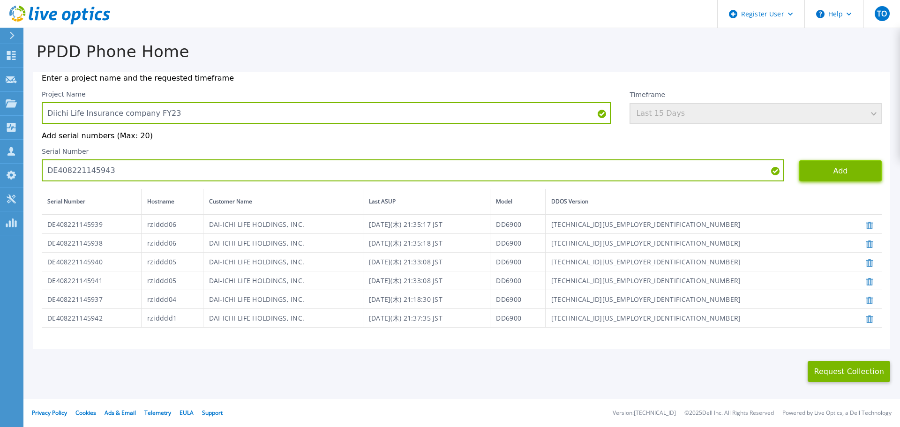
click at [827, 174] on button "Add" at bounding box center [840, 170] width 83 height 21
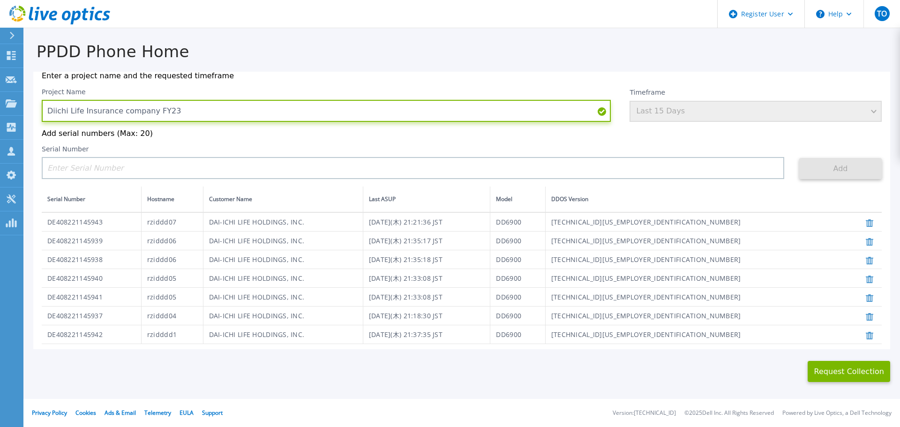
click at [239, 113] on input "Diichi Life Insurance company FY23" at bounding box center [326, 111] width 569 height 22
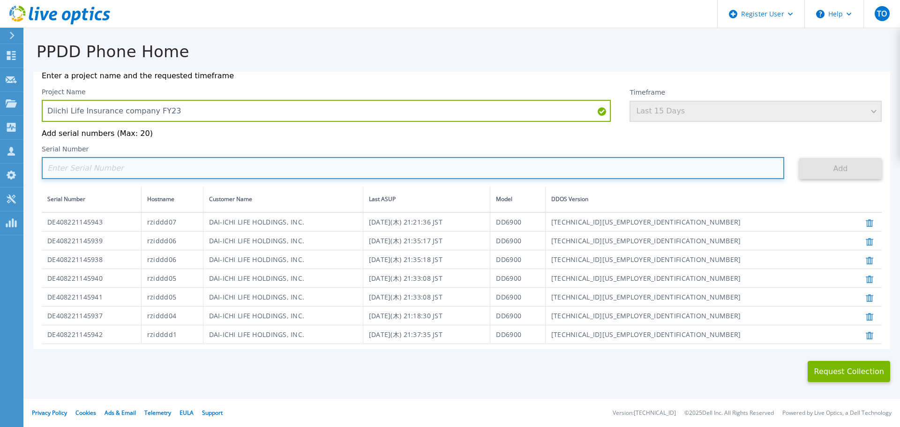
click at [82, 170] on input at bounding box center [413, 168] width 743 height 22
paste input "DE408221145944"
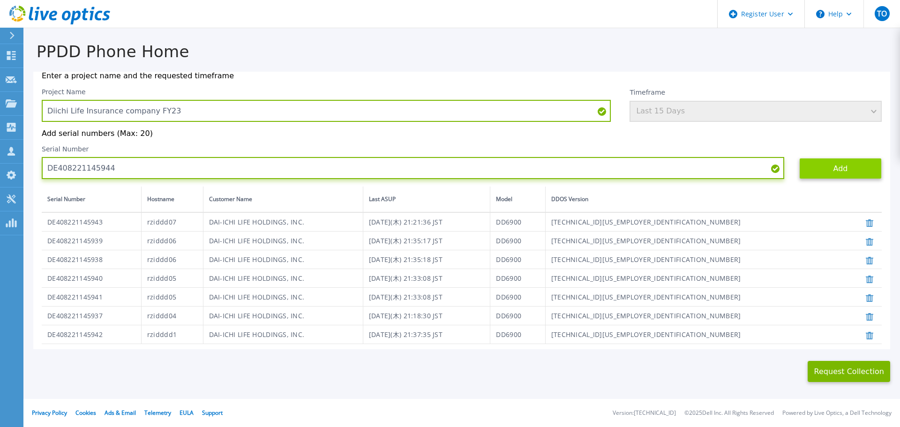
type input "DE408221145944"
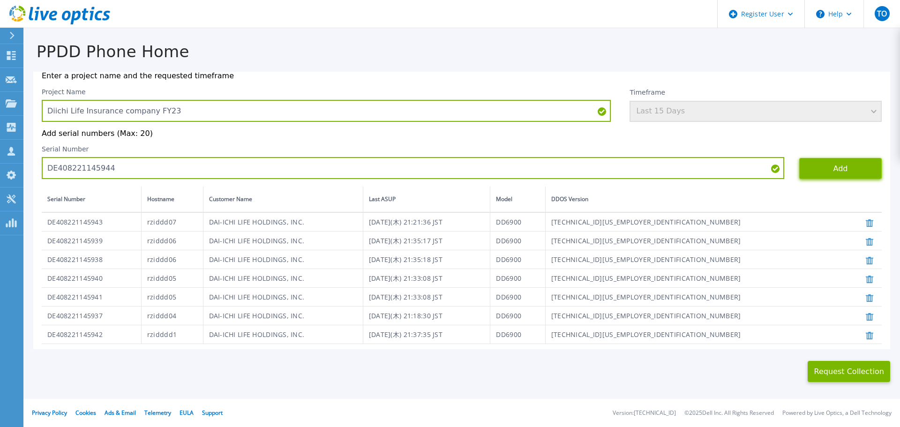
click at [836, 172] on button "Add" at bounding box center [840, 168] width 83 height 21
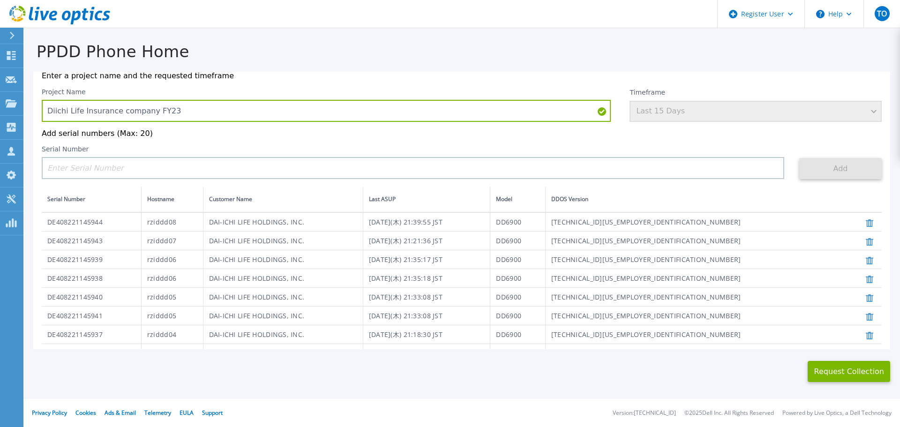
click at [383, 158] on div "Serial Number" at bounding box center [413, 162] width 743 height 34
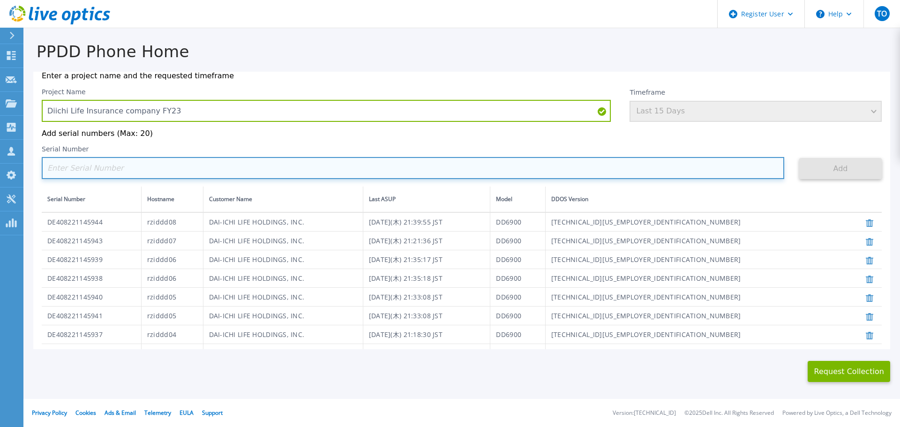
click at [363, 164] on input at bounding box center [413, 168] width 743 height 22
paste input "DE409222585723"
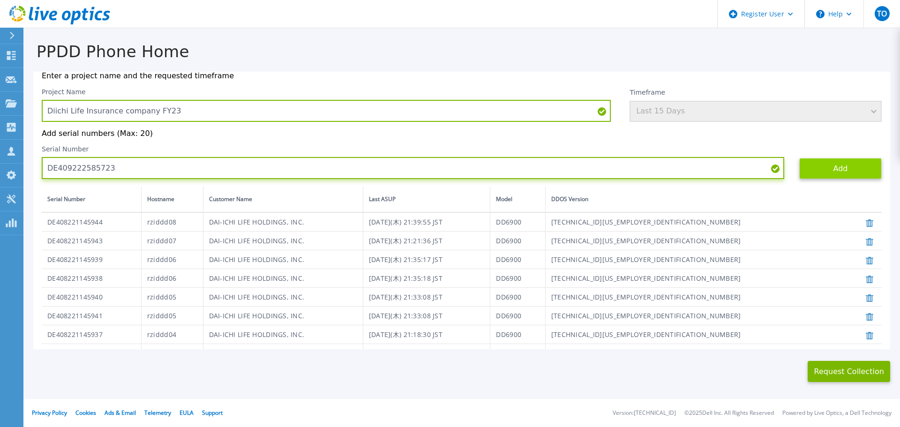
type input "DE409222585723"
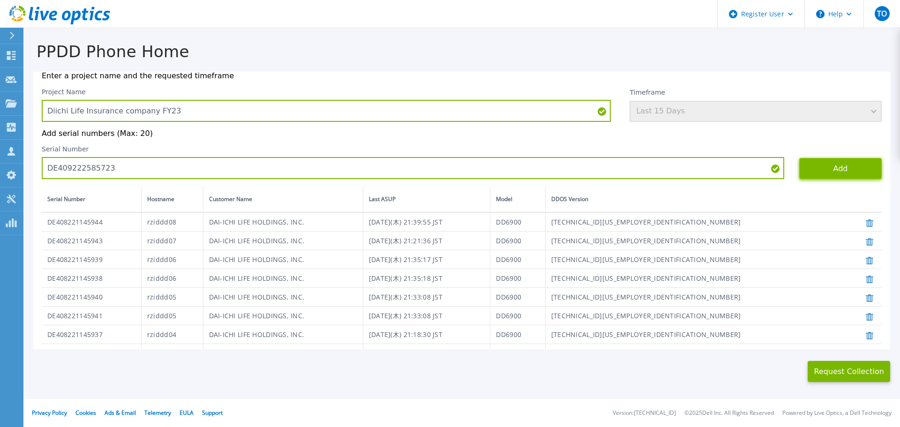
click at [826, 167] on button "Add" at bounding box center [840, 168] width 83 height 21
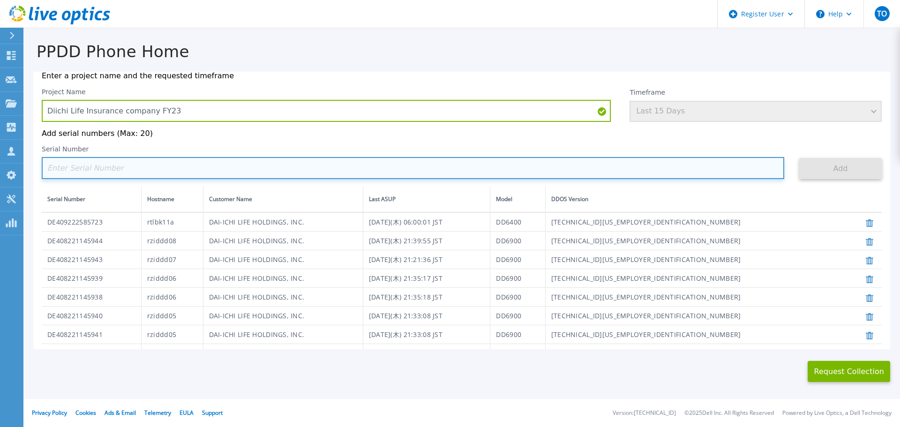
click at [156, 168] on input at bounding box center [413, 168] width 743 height 22
paste input "DE409222585722"
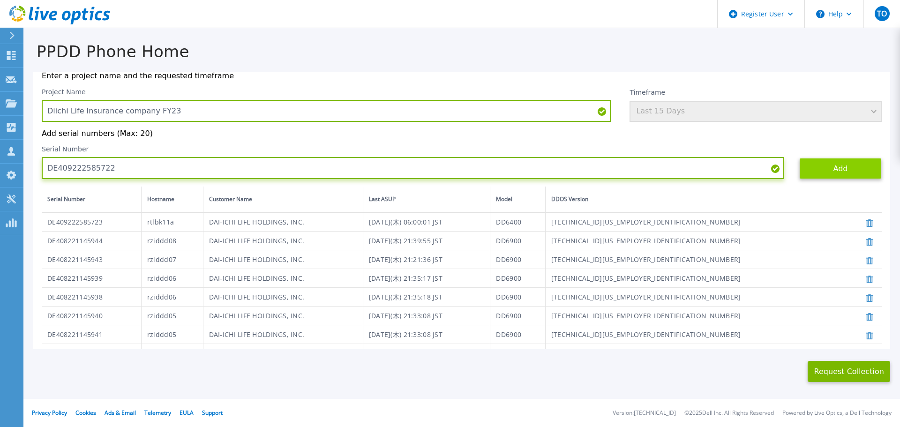
type input "DE409222585722"
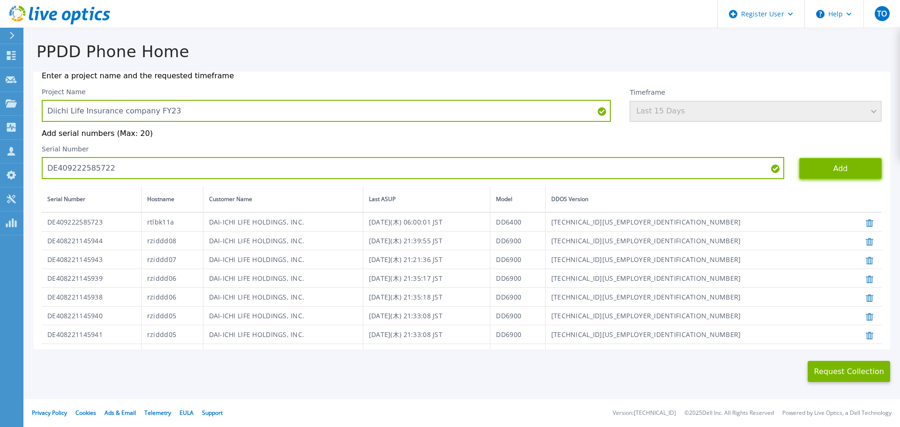
click at [832, 173] on button "Add" at bounding box center [840, 168] width 83 height 21
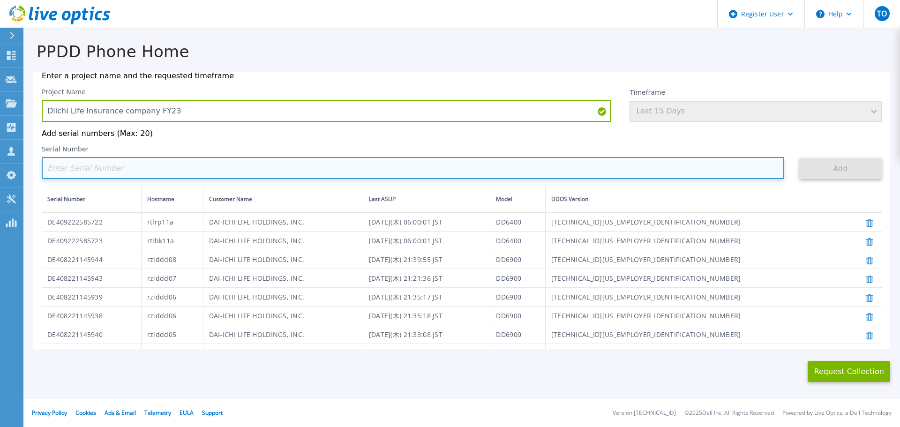
click at [111, 172] on input at bounding box center [413, 168] width 743 height 22
paste input "DE410222702513"
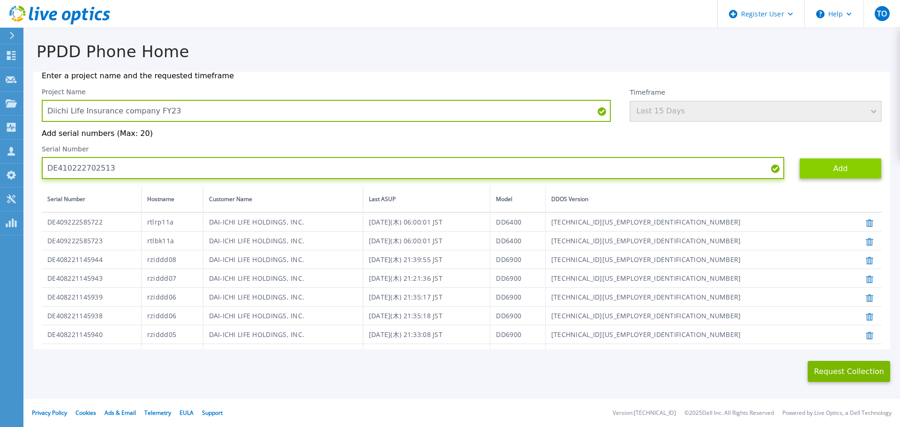
type input "DE410222702513"
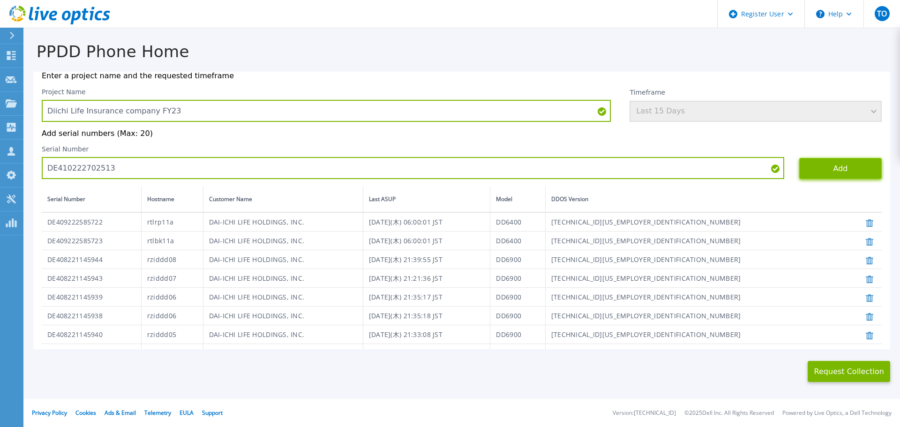
click at [840, 178] on button "Add" at bounding box center [840, 168] width 83 height 21
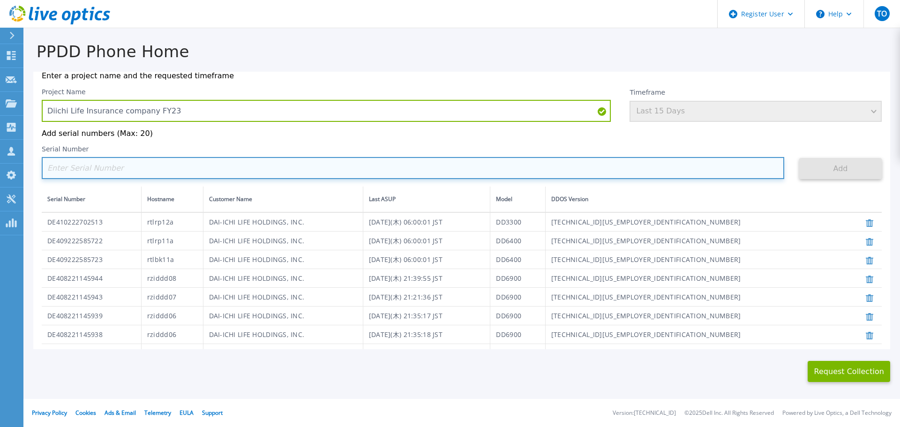
click at [110, 168] on input at bounding box center [413, 168] width 743 height 22
paste input "DE410222702400"
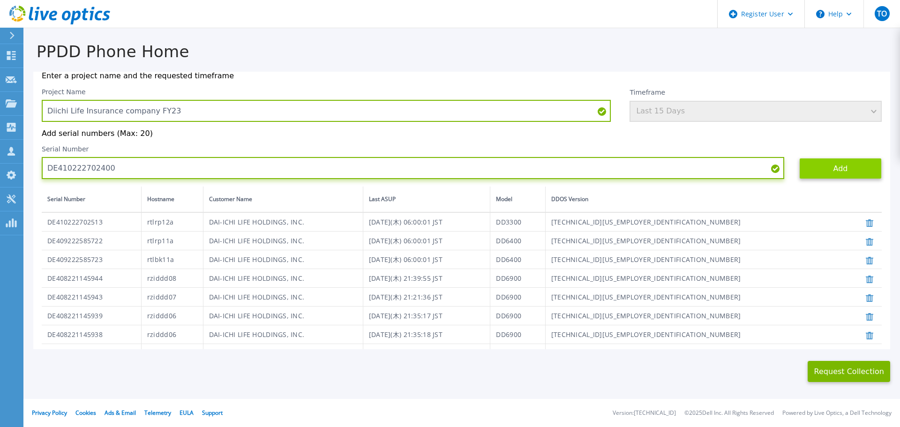
type input "DE410222702400"
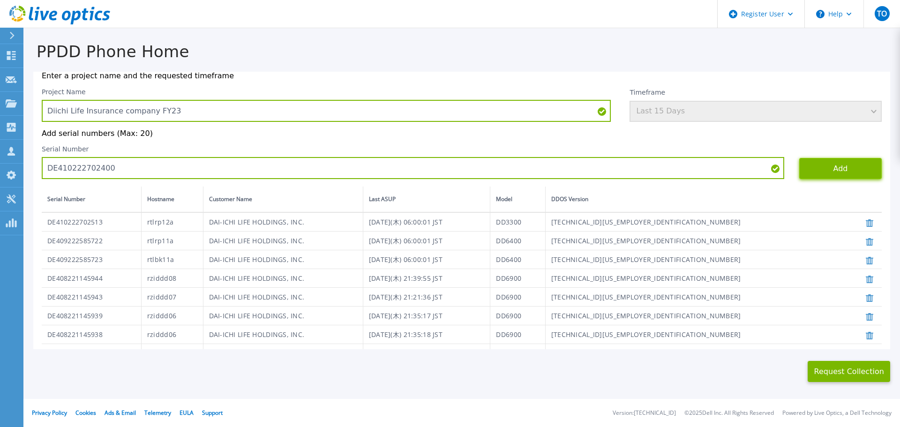
click at [816, 175] on button "Add" at bounding box center [840, 168] width 83 height 21
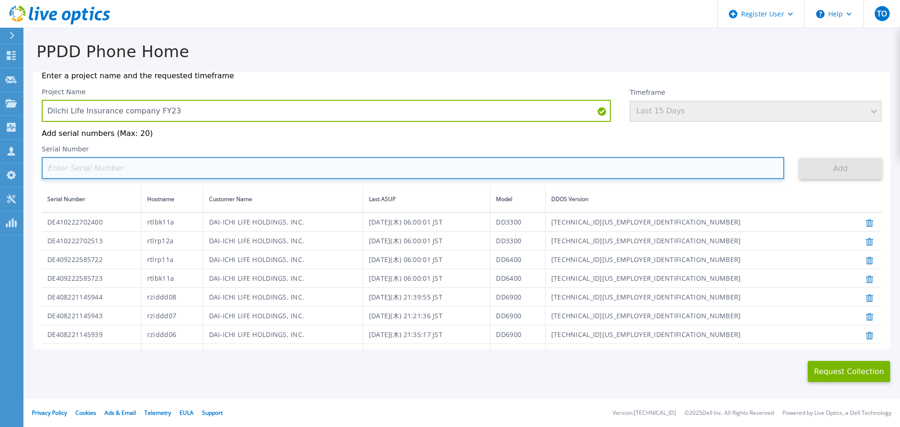
click at [115, 175] on input at bounding box center [413, 168] width 743 height 22
paste input "DE410222702514"
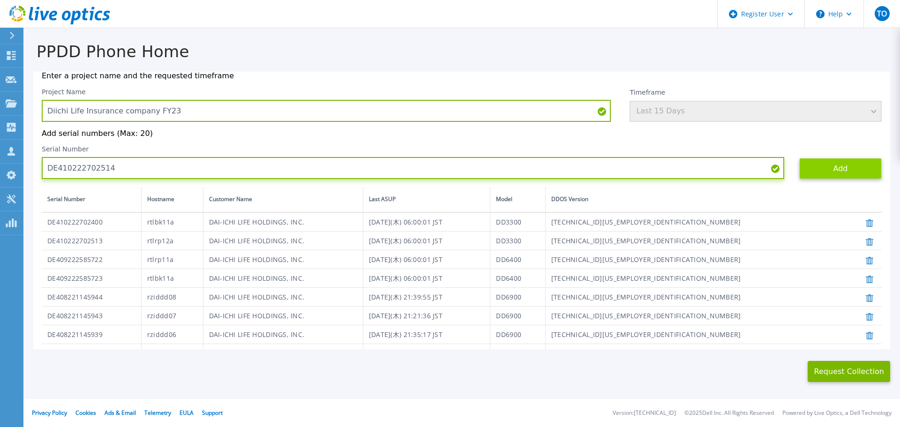
type input "DE410222702514"
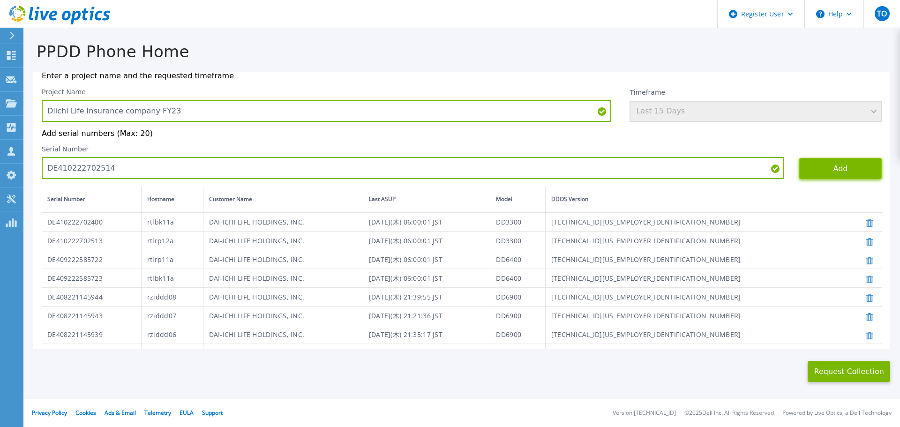
click at [830, 176] on button "Add" at bounding box center [840, 168] width 83 height 21
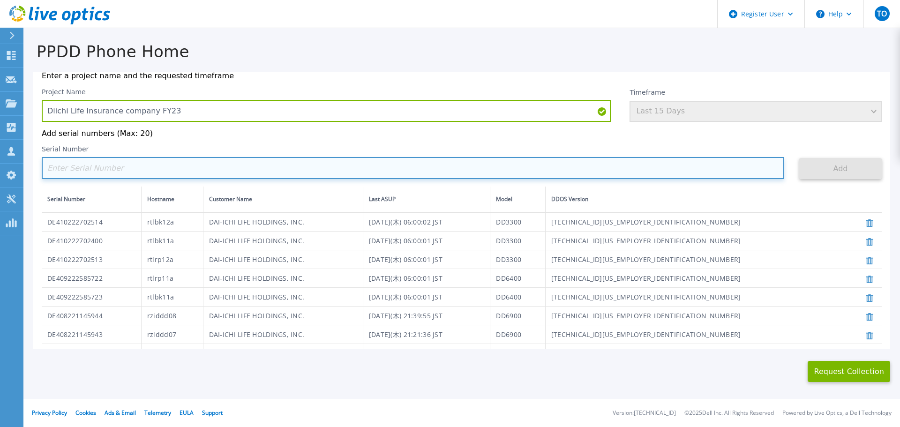
click at [147, 173] on input at bounding box center [413, 168] width 743 height 22
paste input "DE410222702401"
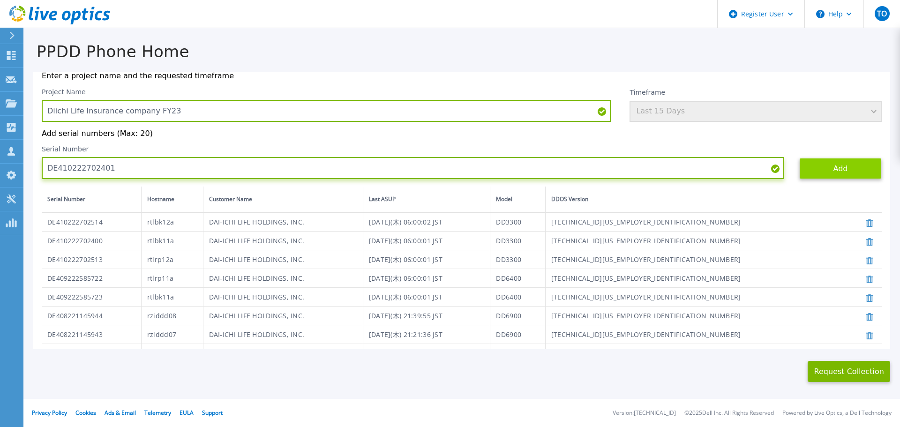
type input "DE410222702401"
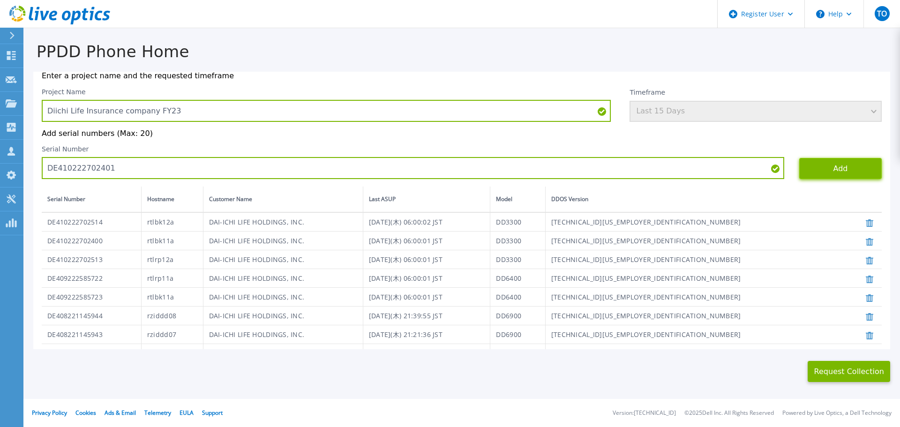
click at [824, 176] on button "Add" at bounding box center [840, 168] width 83 height 21
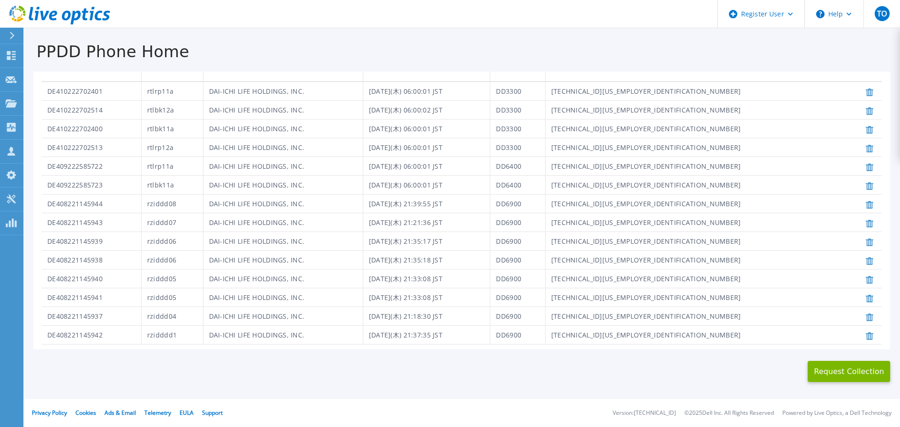
scroll to position [180, 0]
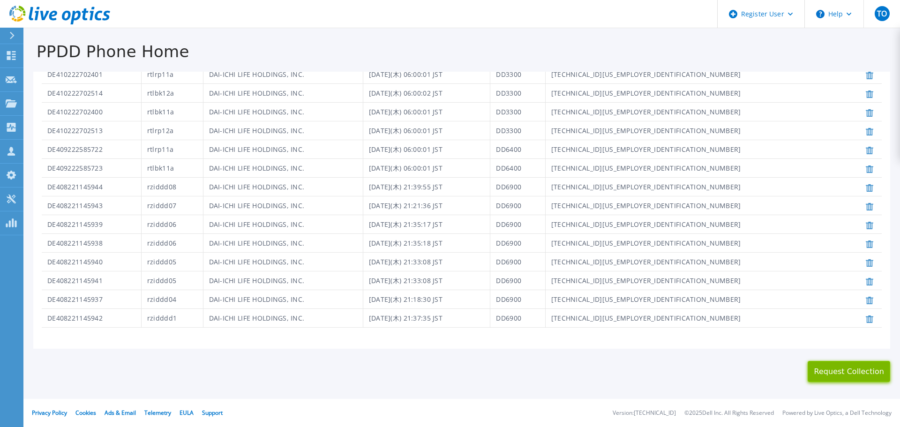
click at [868, 368] on button "Request Collection" at bounding box center [849, 371] width 83 height 21
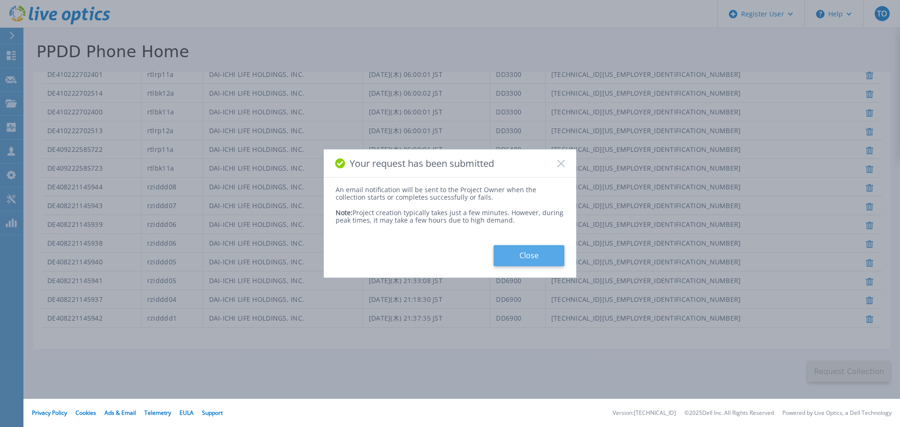
click at [536, 249] on button "Close" at bounding box center [529, 255] width 71 height 21
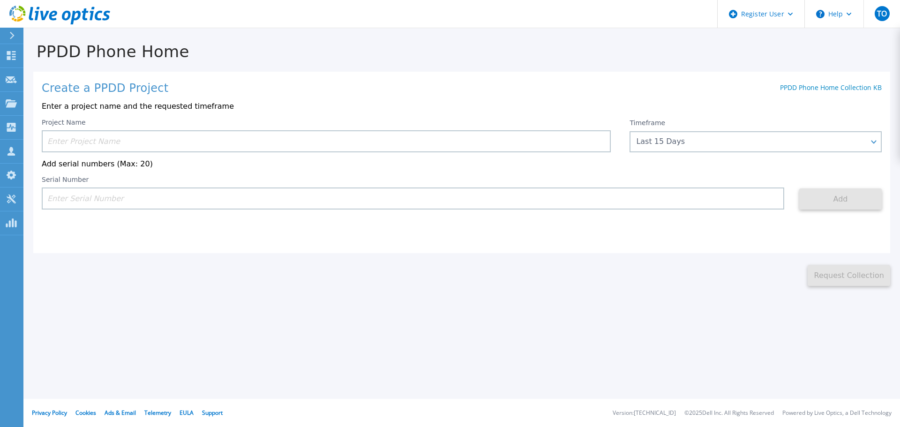
scroll to position [0, 0]
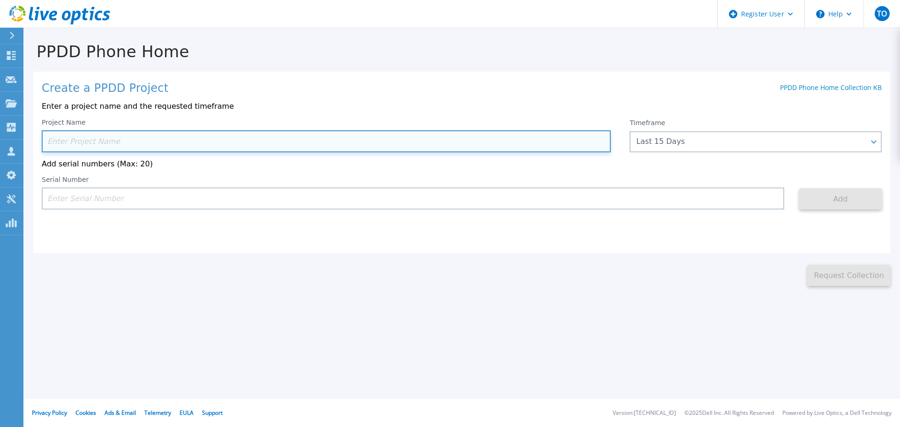
click at [140, 135] on input at bounding box center [326, 141] width 569 height 22
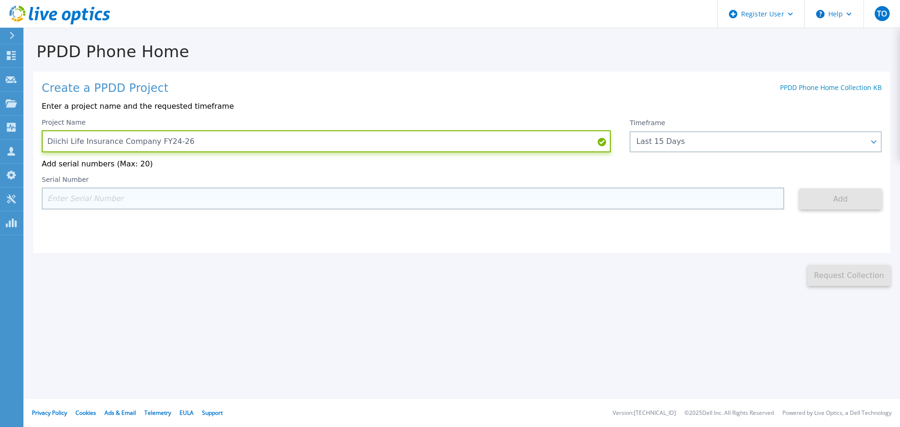
type input "Diichi Life Insurance Company FY24-26"
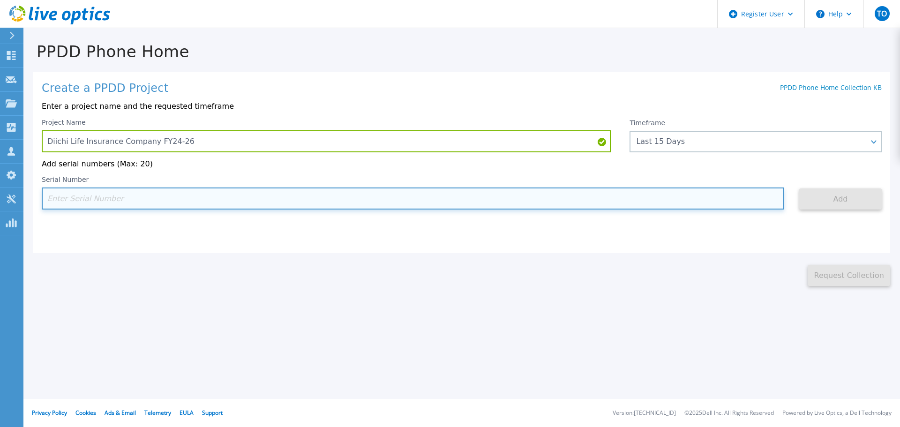
click at [130, 203] on input at bounding box center [413, 199] width 743 height 22
click at [138, 196] on input at bounding box center [413, 199] width 743 height 22
paste input "DE411224327985"
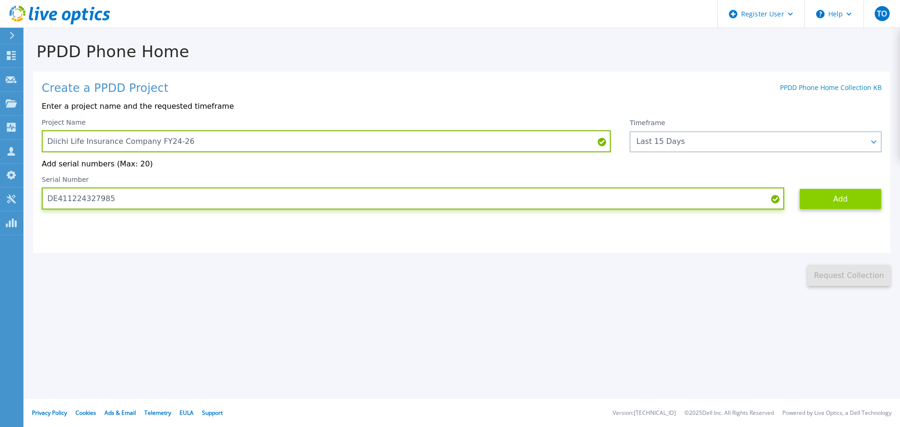
type input "DE411224327985"
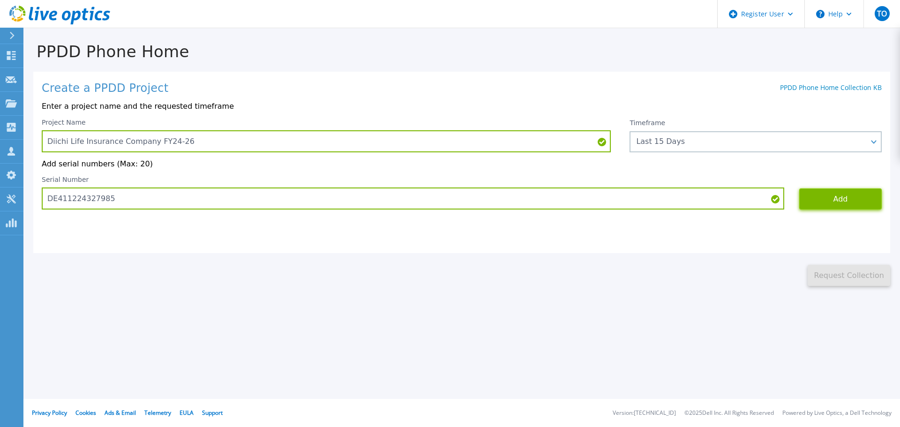
click at [866, 203] on button "Add" at bounding box center [840, 198] width 83 height 21
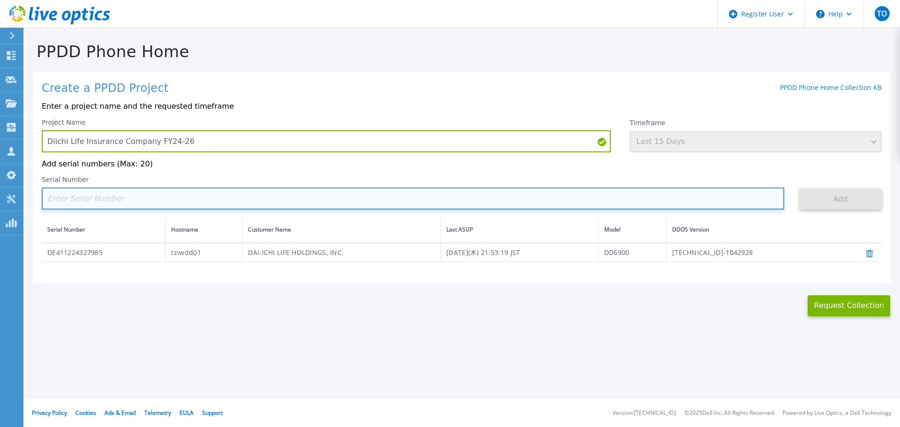
click at [91, 202] on input at bounding box center [413, 199] width 743 height 22
paste input "DE411224434640"
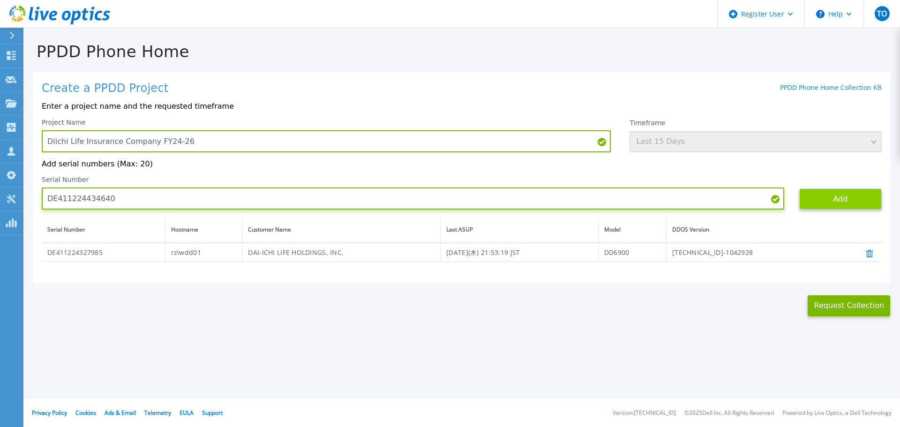
type input "DE411224434640"
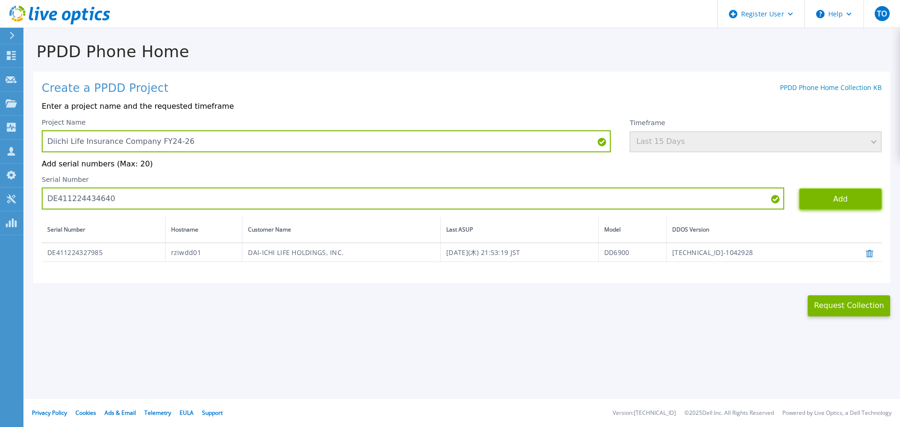
click at [828, 202] on button "Add" at bounding box center [840, 198] width 83 height 21
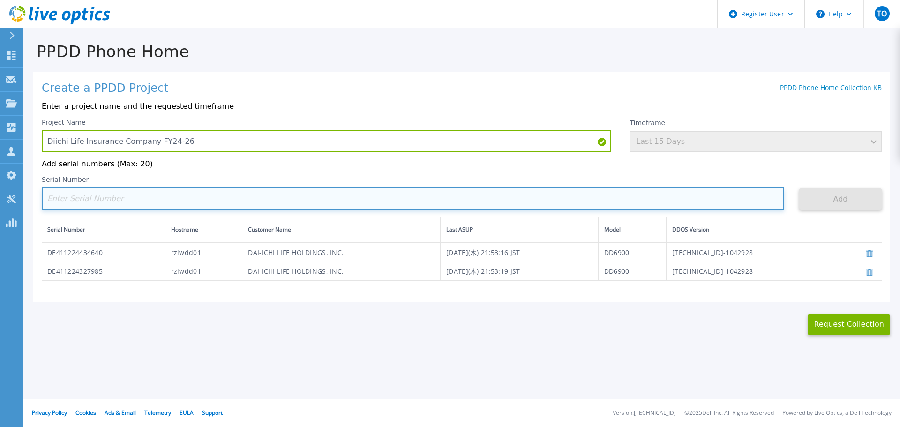
click at [122, 196] on input at bounding box center [413, 199] width 743 height 22
paste input "DE411224327984"
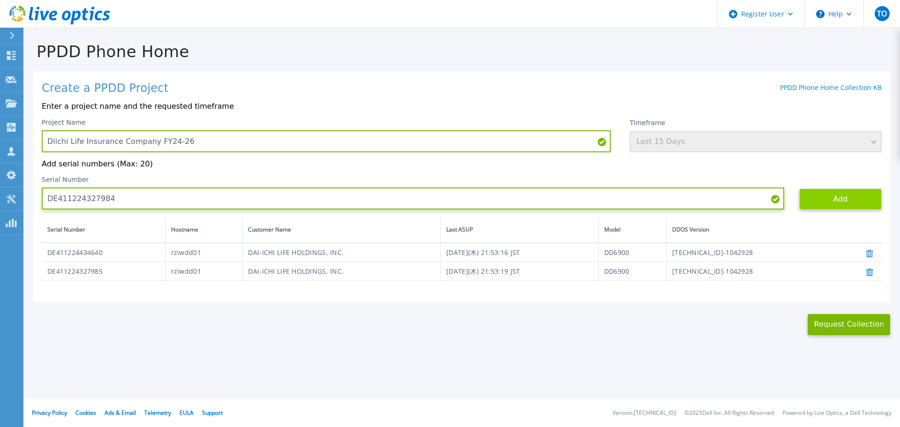
type input "DE411224327984"
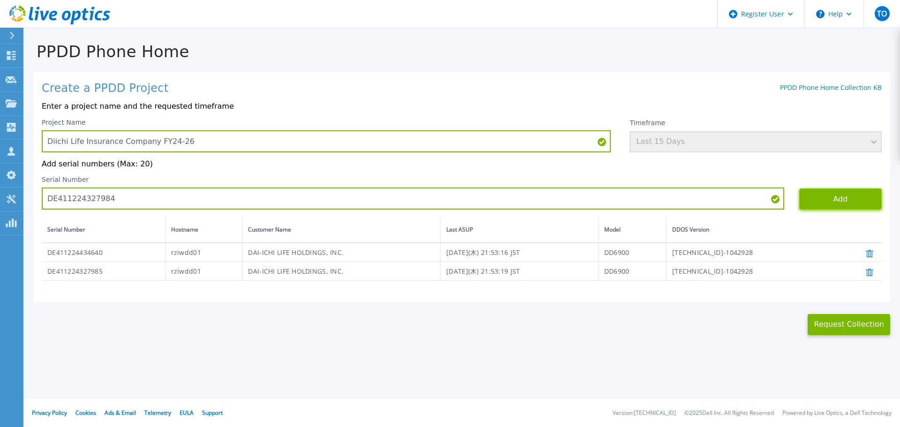
click at [837, 198] on button "Add" at bounding box center [840, 198] width 83 height 21
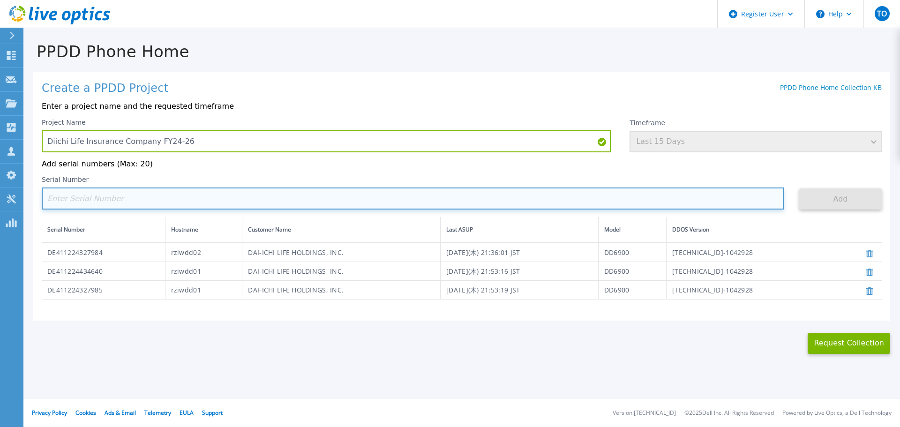
click at [165, 198] on input at bounding box center [413, 199] width 743 height 22
paste input "DE412231795114"
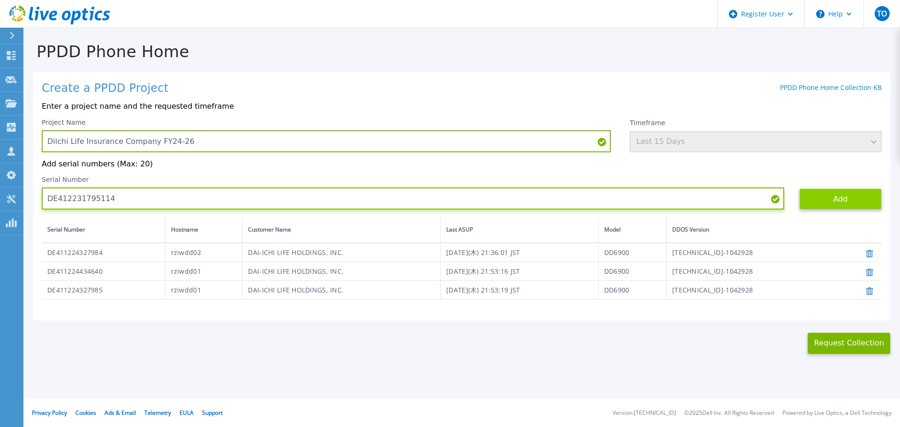
type input "DE412231795114"
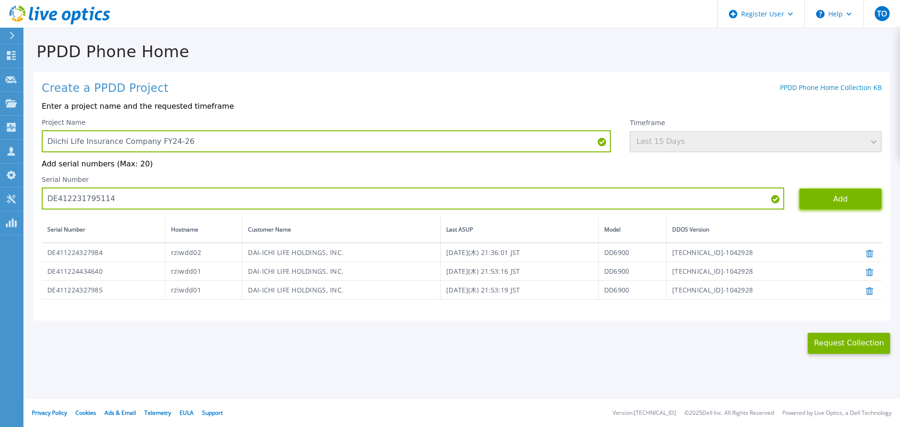
click at [841, 203] on button "Add" at bounding box center [840, 198] width 83 height 21
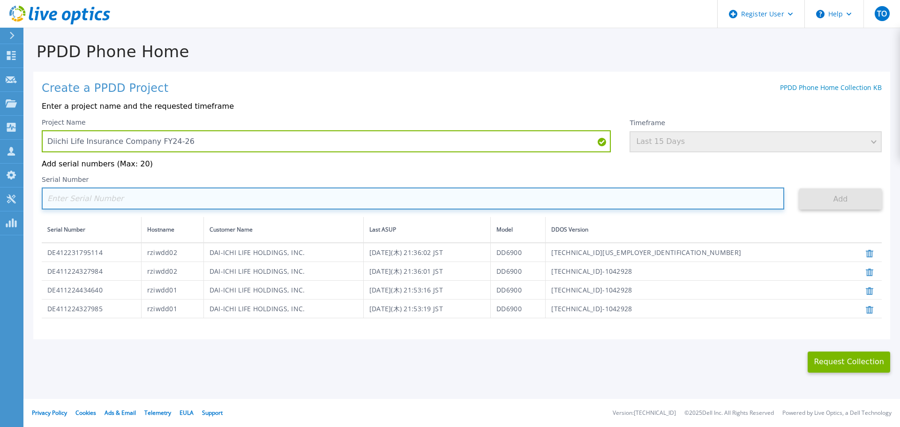
click at [110, 205] on input at bounding box center [413, 199] width 743 height 22
paste input "DE412231795112"
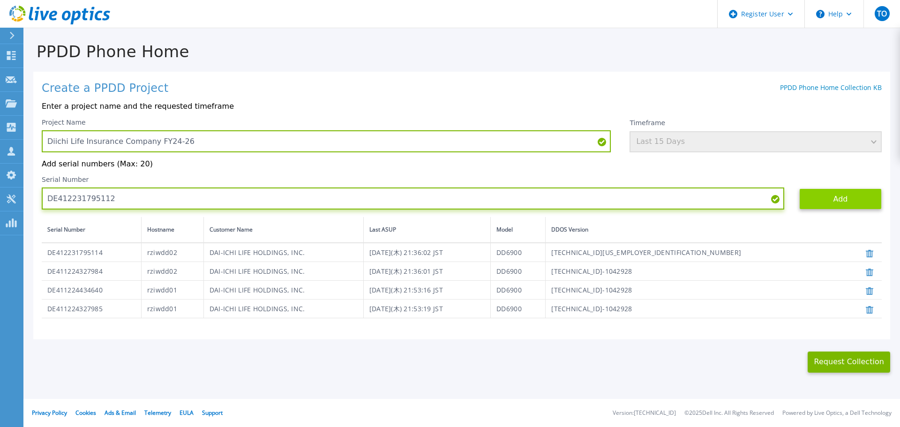
type input "DE412231795112"
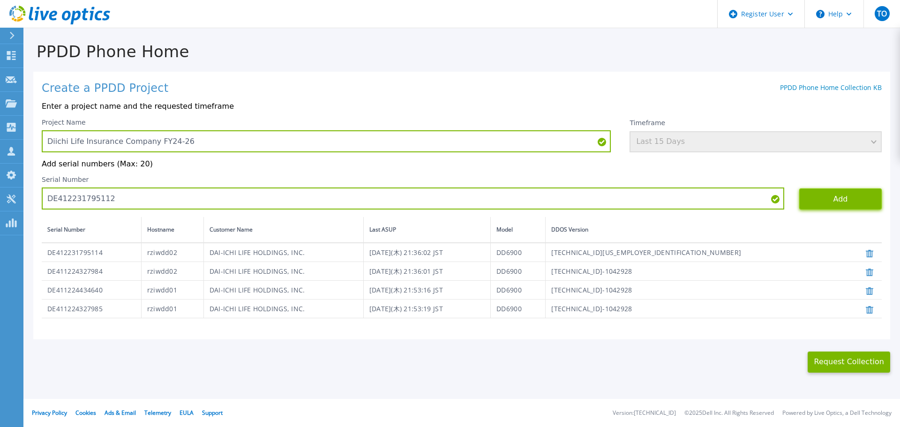
click at [844, 203] on button "Add" at bounding box center [840, 198] width 83 height 21
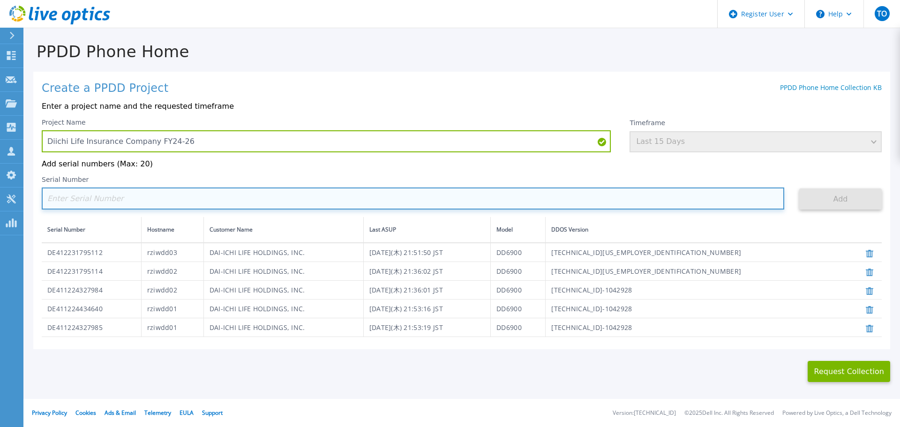
click at [116, 195] on input at bounding box center [413, 199] width 743 height 22
paste input "DE414234592424"
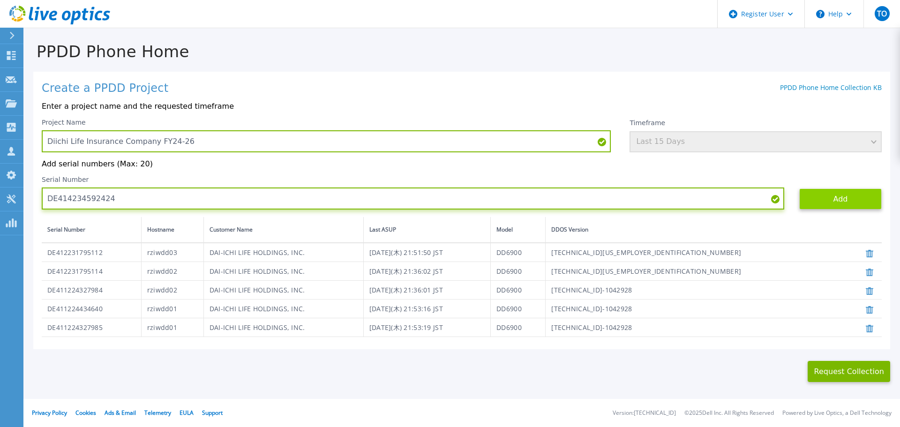
type input "DE414234592424"
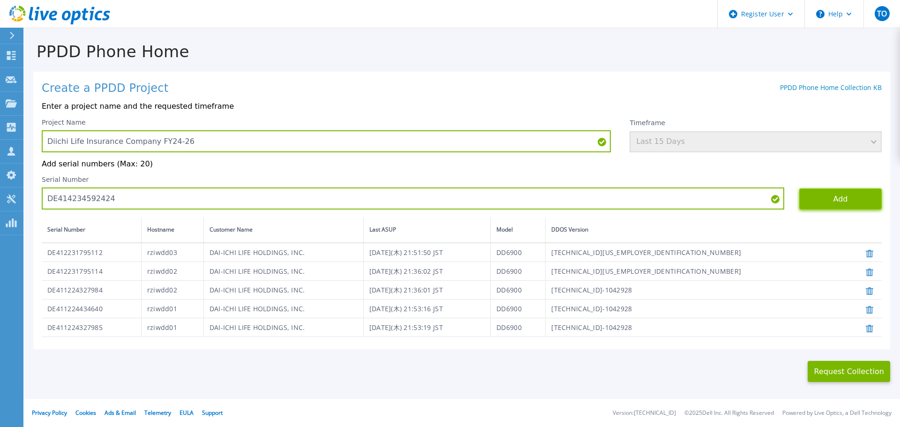
click at [837, 205] on button "Add" at bounding box center [840, 198] width 83 height 21
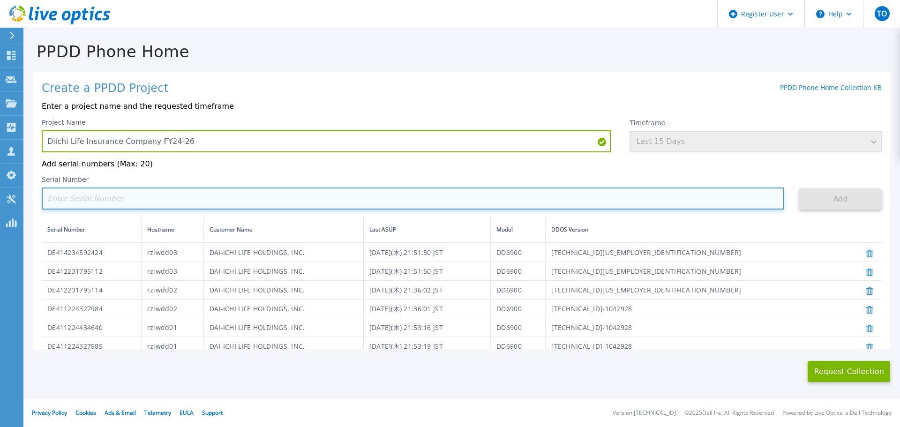
click at [105, 194] on input at bounding box center [413, 199] width 743 height 22
paste input "DE414234592423"
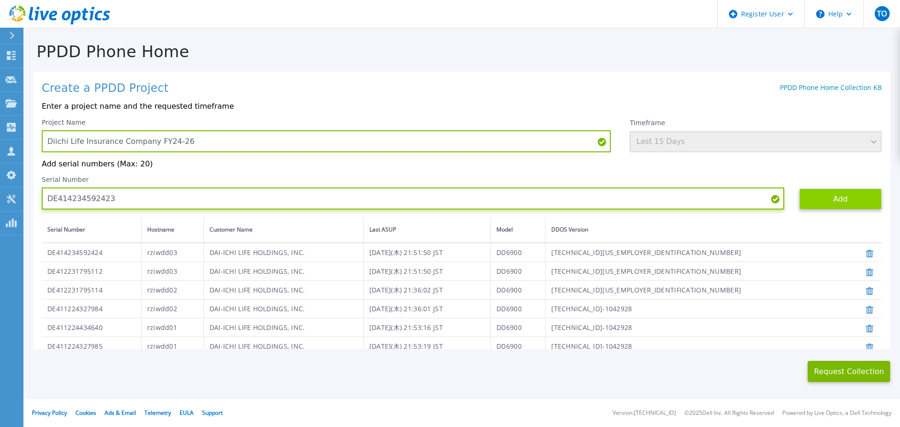
type input "DE414234592423"
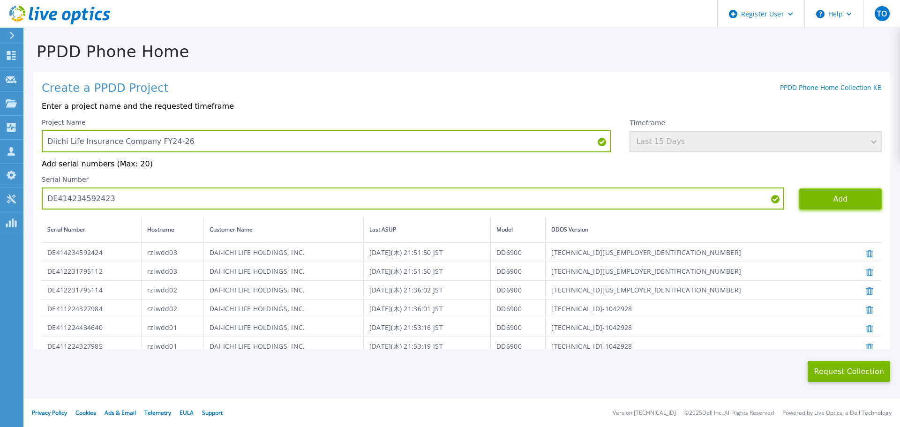
click at [825, 210] on button "Add" at bounding box center [840, 198] width 83 height 21
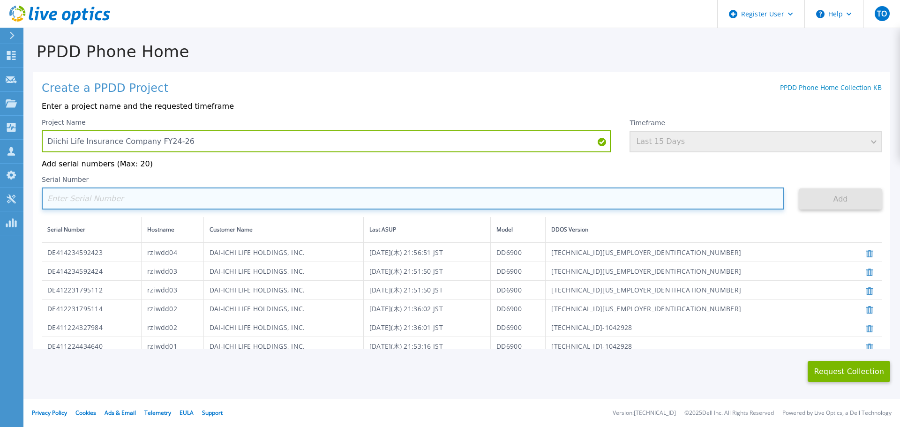
click at [110, 198] on input at bounding box center [413, 199] width 743 height 22
paste input "DE414234592426"
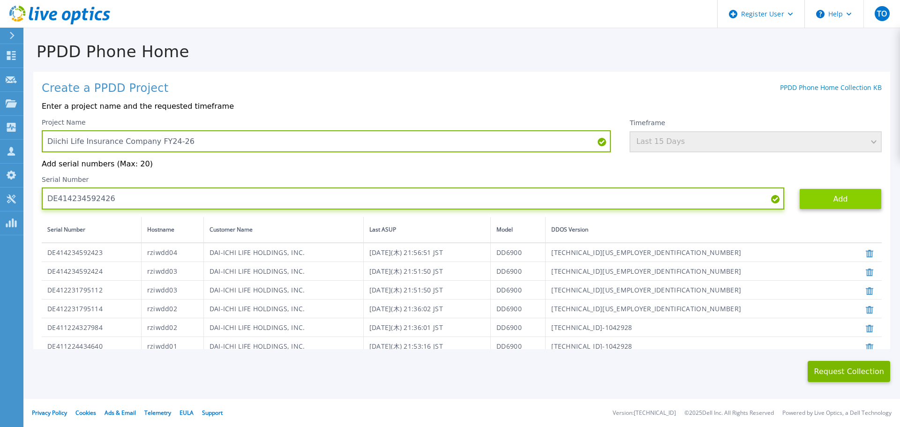
type input "DE414234592426"
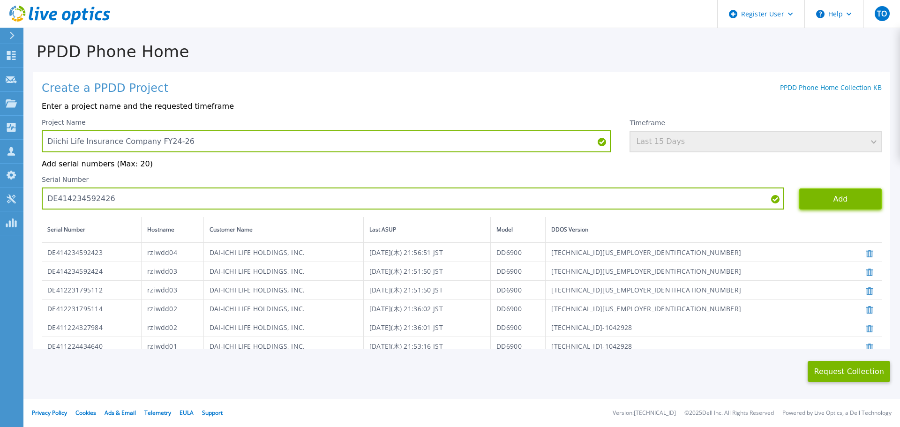
click at [827, 203] on button "Add" at bounding box center [840, 198] width 83 height 21
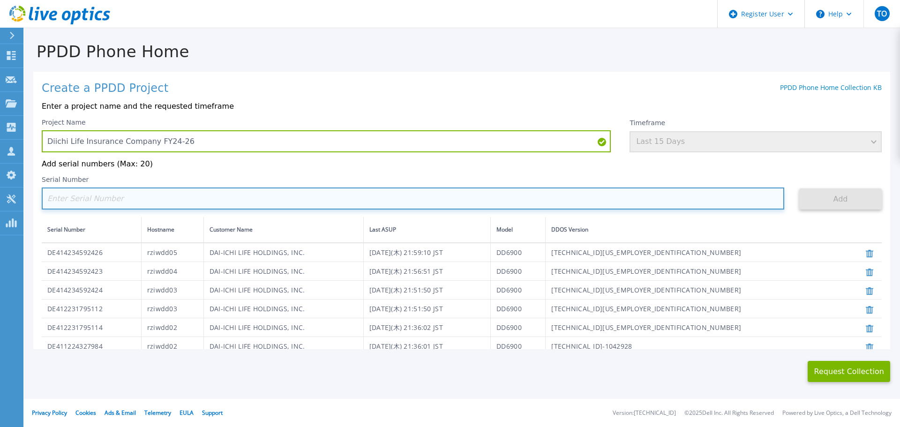
click at [156, 196] on input at bounding box center [413, 199] width 743 height 22
paste input "DE415240560207"
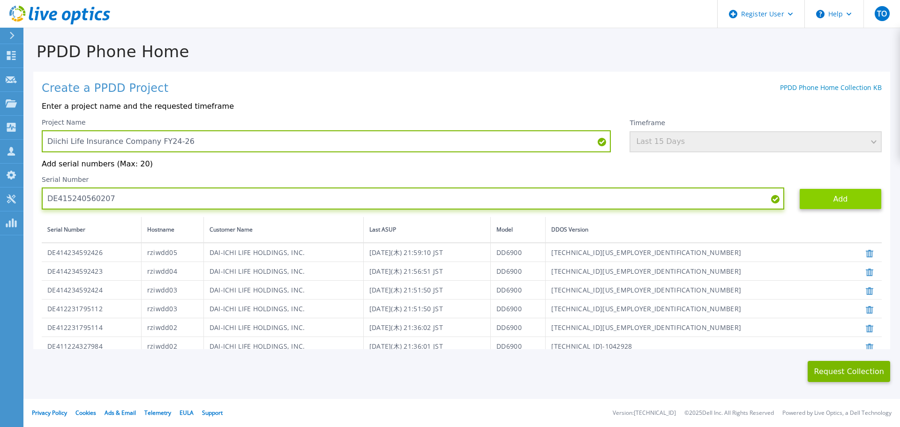
type input "DE415240560207"
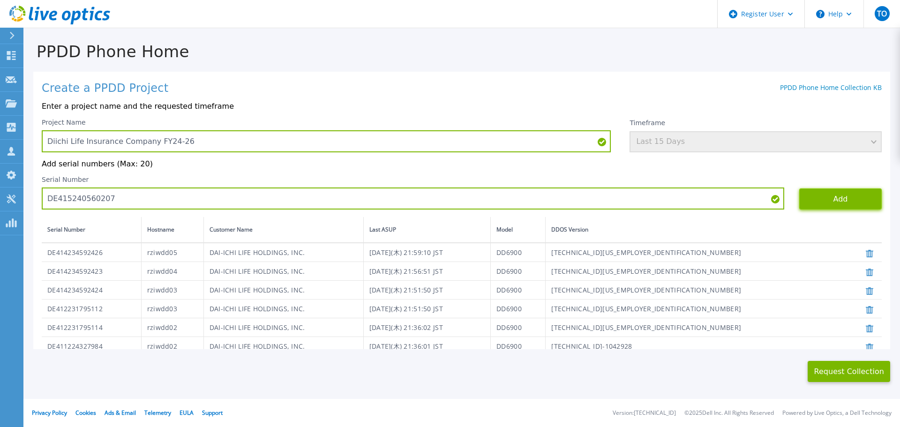
click at [799, 200] on button "Add" at bounding box center [840, 198] width 83 height 21
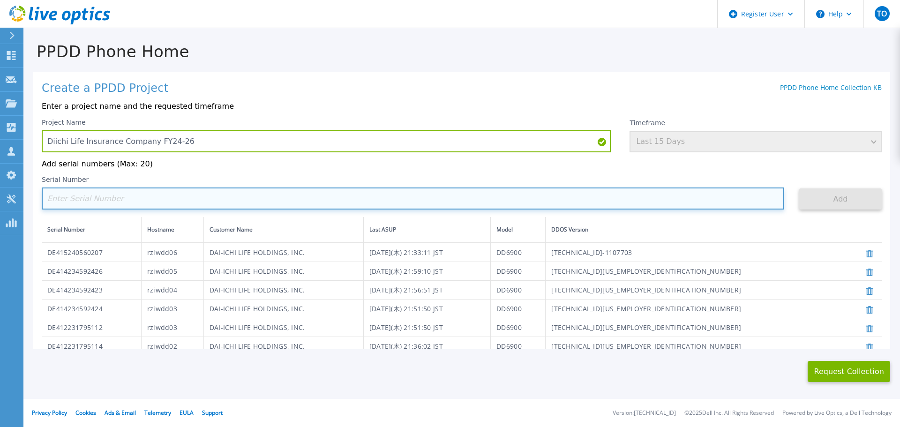
click at [95, 203] on input at bounding box center [413, 199] width 743 height 22
paste input "DE415240662032"
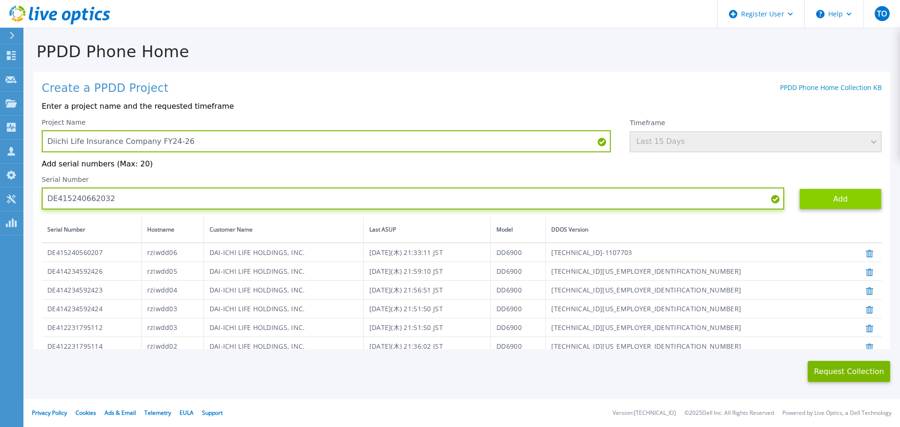
type input "DE415240662032"
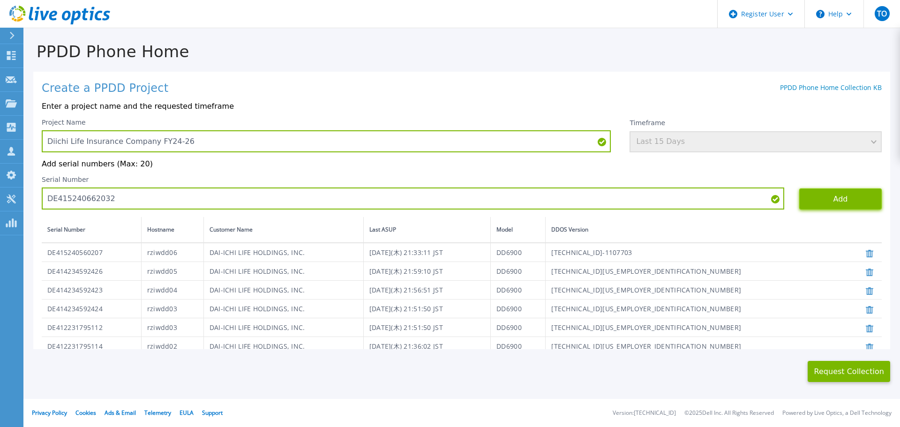
click at [806, 203] on button "Add" at bounding box center [840, 198] width 83 height 21
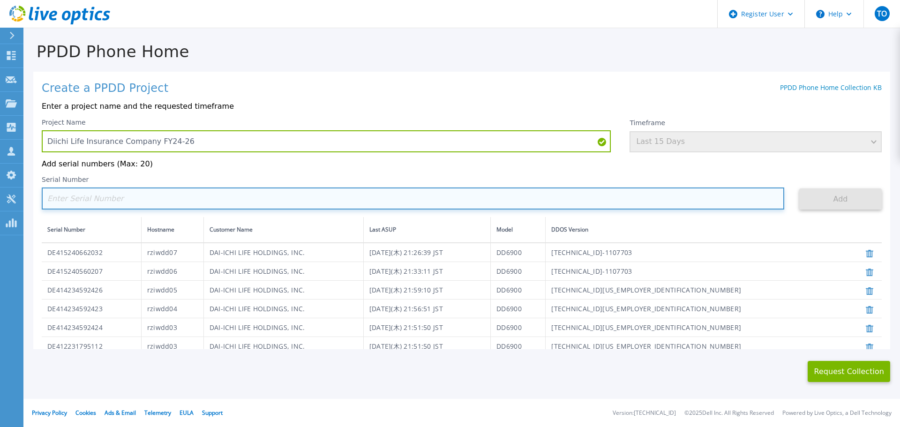
click at [92, 197] on input at bounding box center [413, 199] width 743 height 22
paste input "DE400241902700"
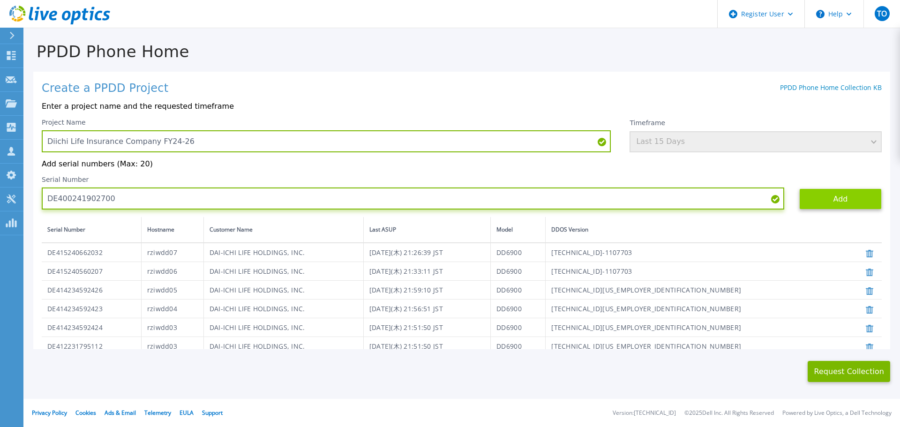
type input "DE400241902700"
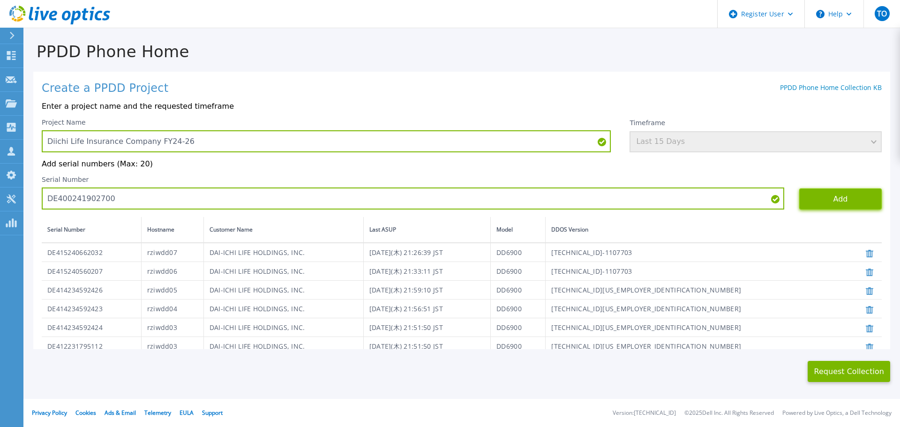
click at [834, 204] on button "Add" at bounding box center [840, 198] width 83 height 21
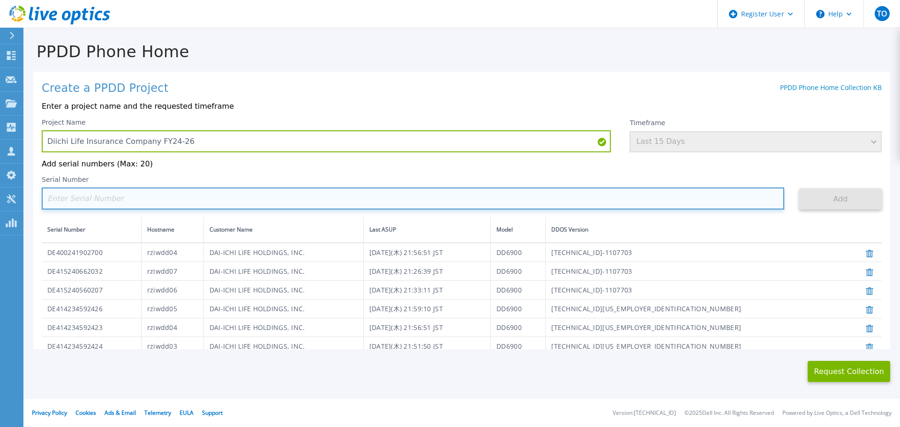
click at [104, 196] on input at bounding box center [413, 199] width 743 height 22
paste input "DE400241902701"
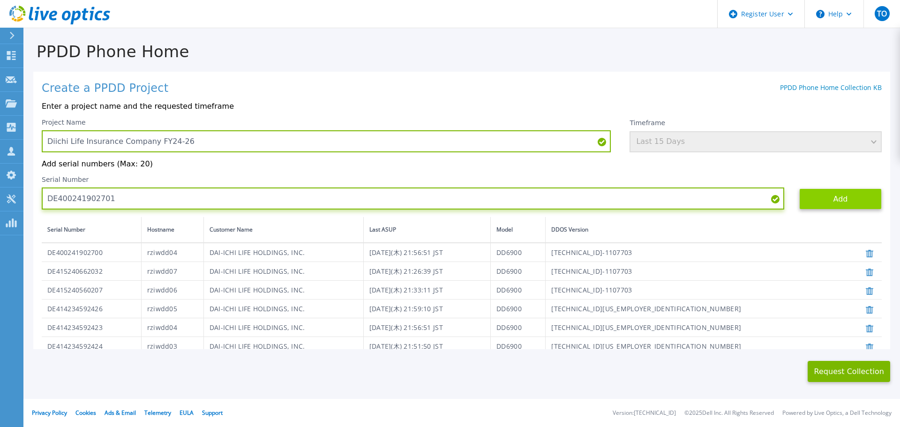
type input "DE400241902701"
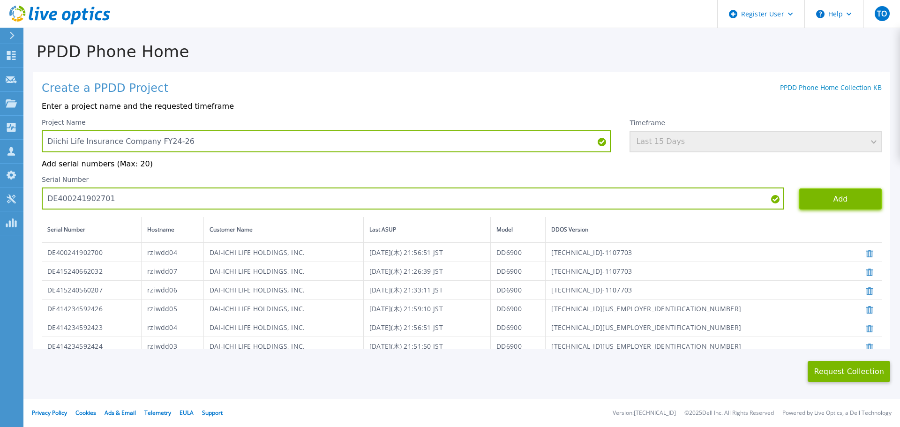
click at [839, 201] on button "Add" at bounding box center [840, 198] width 83 height 21
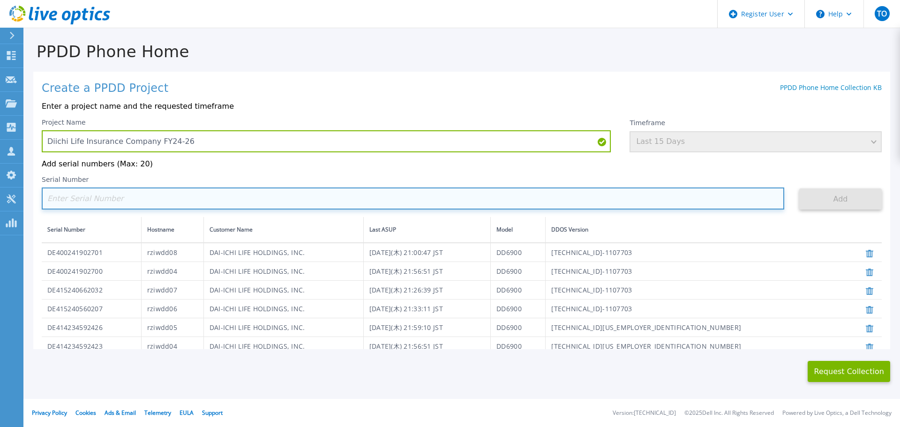
click at [88, 196] on input at bounding box center [413, 199] width 743 height 22
paste input "DE400244703550"
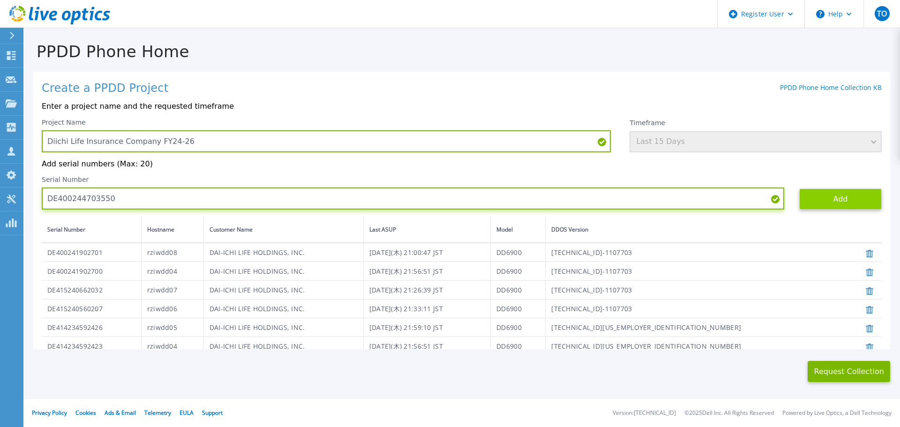
type input "DE400244703550"
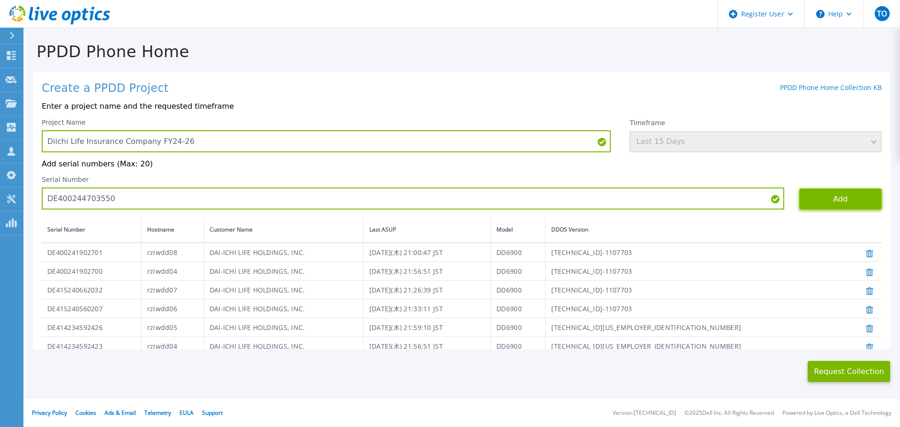
click at [829, 206] on button "Add" at bounding box center [840, 198] width 83 height 21
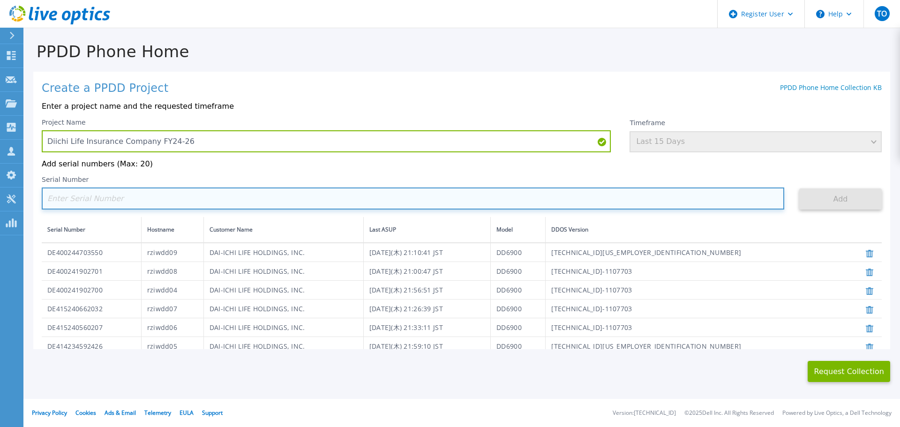
click at [92, 208] on input at bounding box center [413, 199] width 743 height 22
paste input "DE410250500313"
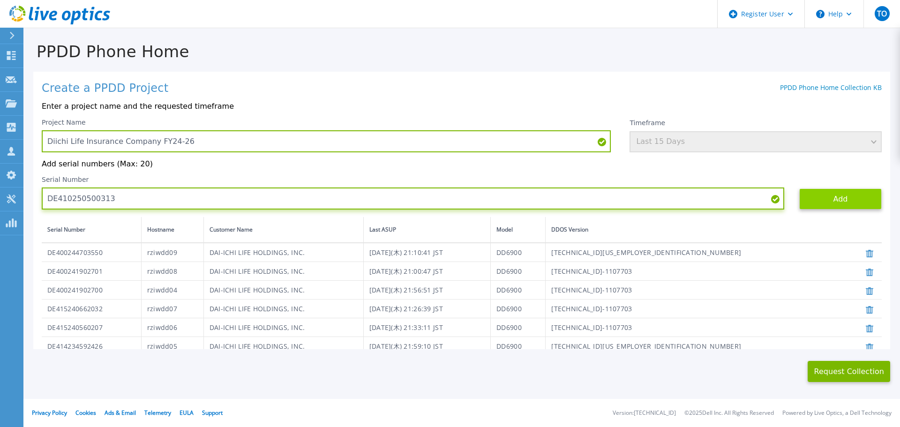
type input "DE410250500313"
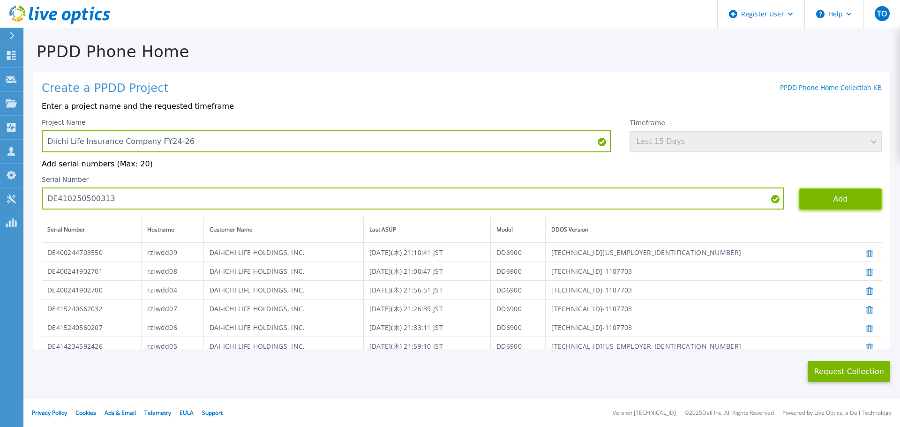
click at [839, 202] on button "Add" at bounding box center [840, 198] width 83 height 21
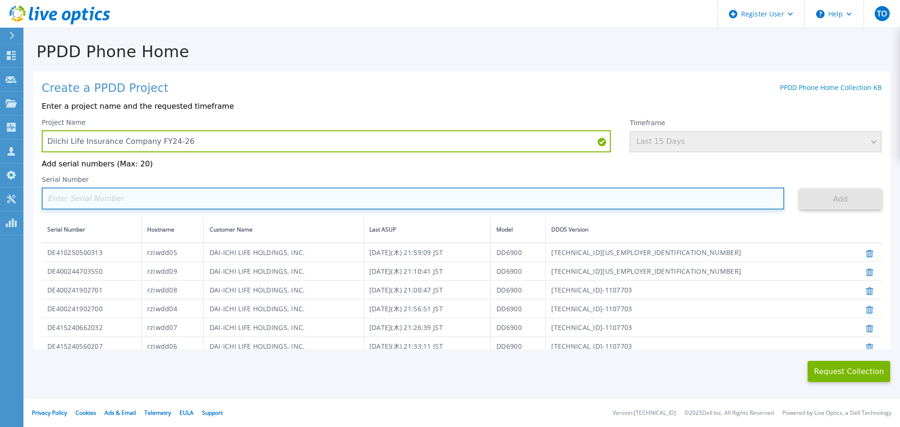
click at [150, 206] on input at bounding box center [413, 199] width 743 height 22
paste input "DE410250500331"
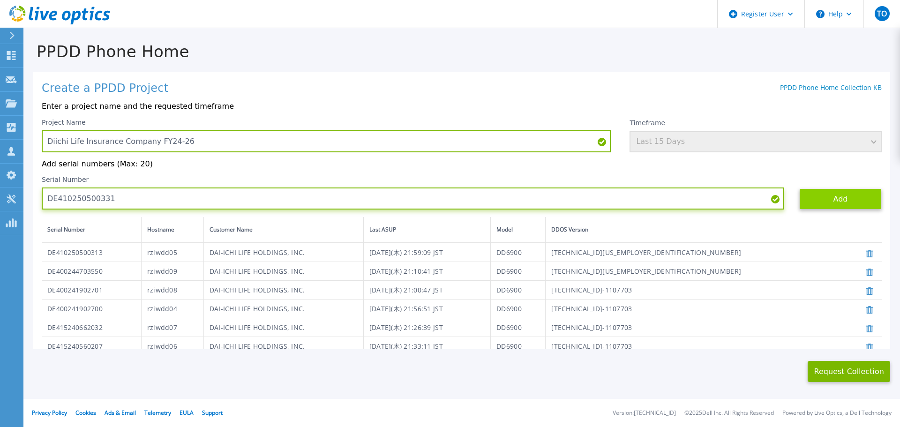
type input "DE410250500331"
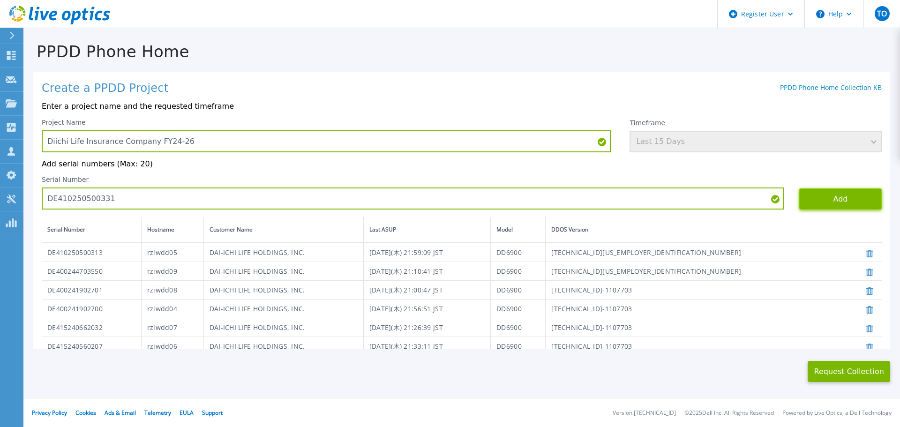
click at [832, 198] on button "Add" at bounding box center [840, 198] width 83 height 21
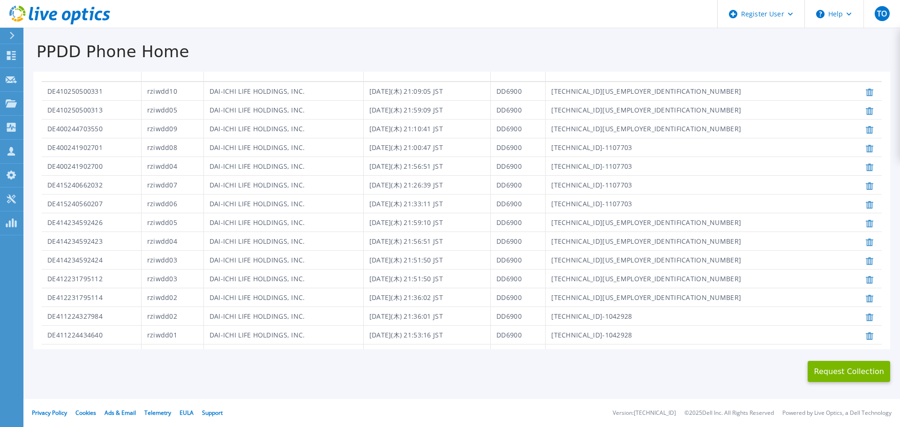
scroll to position [199, 0]
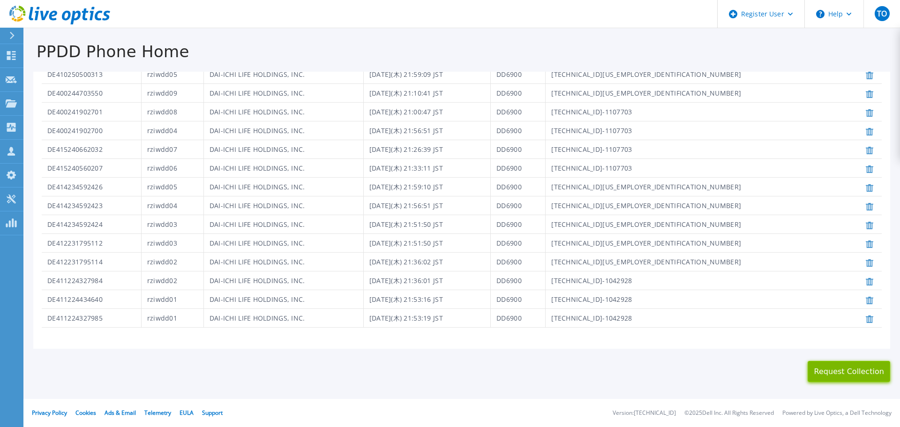
click at [827, 373] on button "Request Collection" at bounding box center [849, 371] width 83 height 21
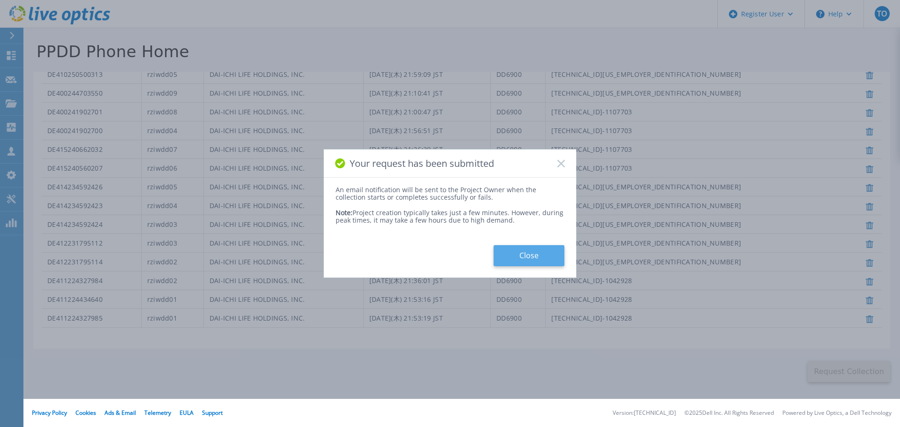
click at [502, 245] on button "Close" at bounding box center [529, 255] width 71 height 21
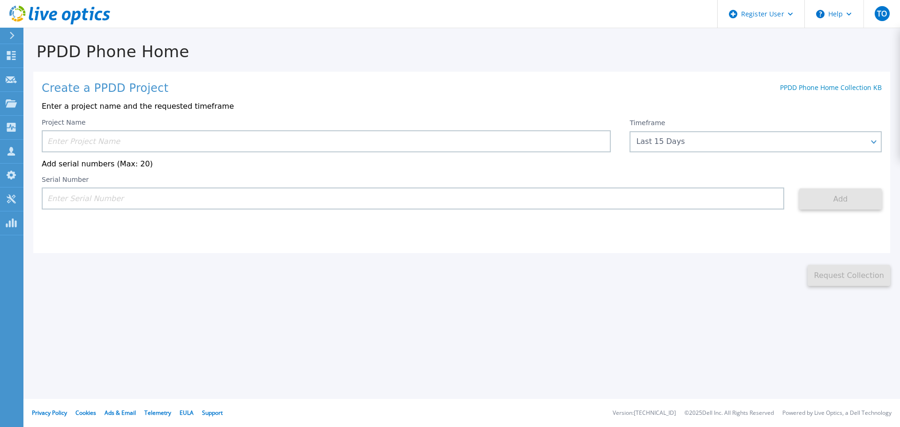
scroll to position [0, 0]
click at [13, 53] on icon at bounding box center [11, 55] width 11 height 9
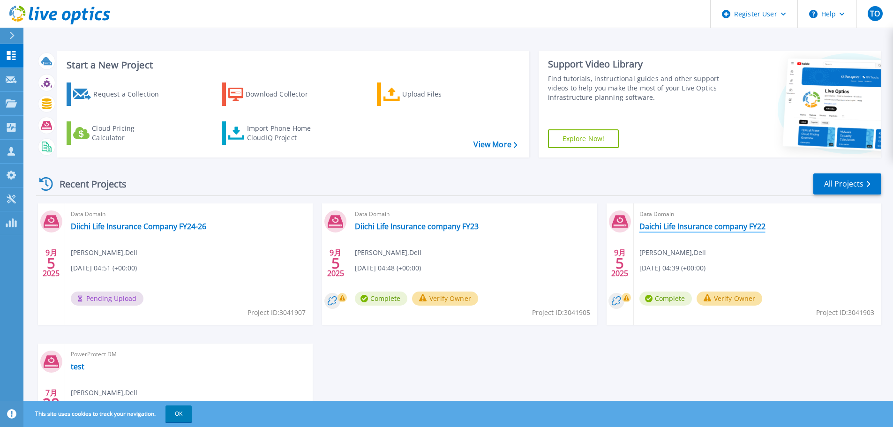
click at [718, 229] on link "Daichi Life Insurance company FY22" at bounding box center [702, 226] width 126 height 9
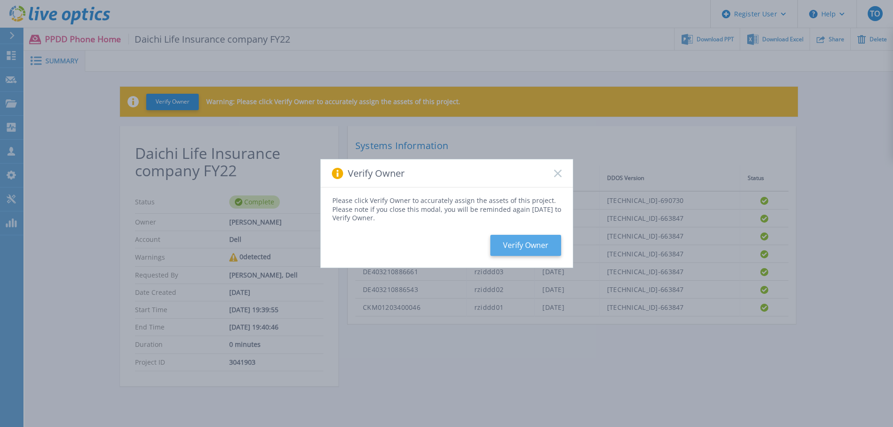
click at [531, 244] on button "Verify Owner" at bounding box center [525, 245] width 71 height 21
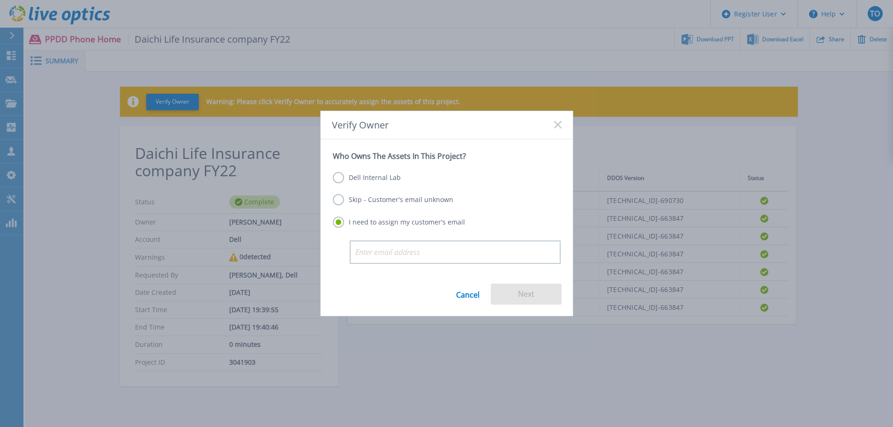
click at [379, 176] on label "Dell Internal Lab" at bounding box center [367, 177] width 68 height 11
click at [0, 0] on input "Dell Internal Lab" at bounding box center [0, 0] width 0 height 0
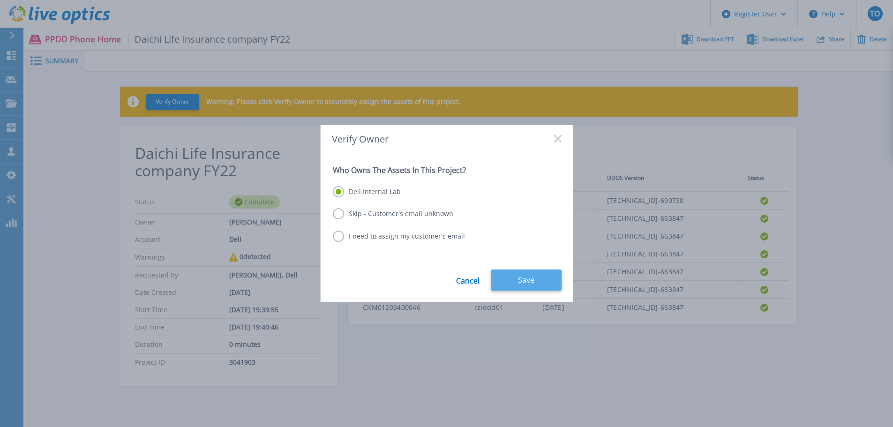
click at [531, 277] on button "Save" at bounding box center [526, 280] width 71 height 21
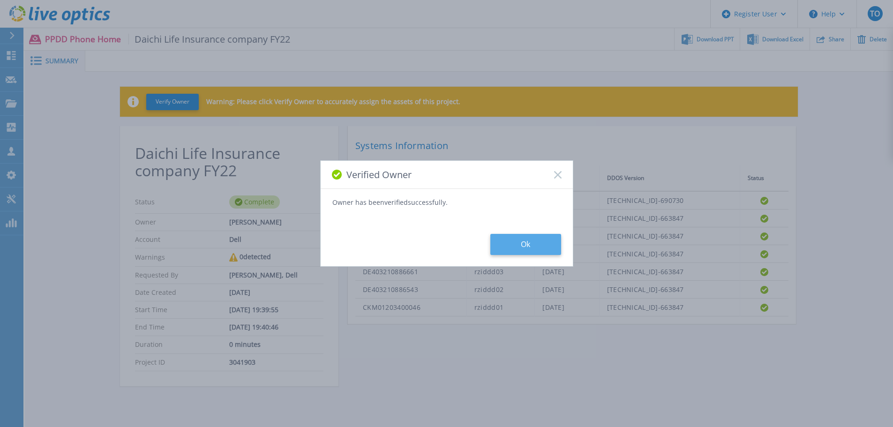
click at [540, 241] on button "Ok" at bounding box center [525, 244] width 71 height 21
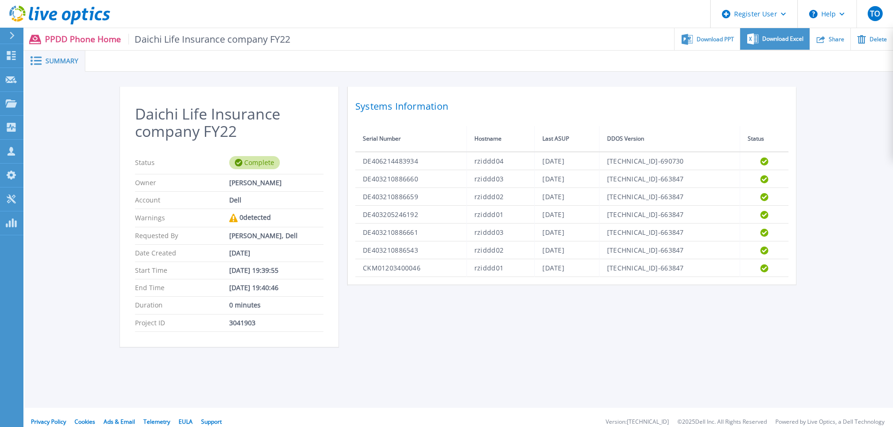
click at [770, 39] on span "Download Excel" at bounding box center [782, 39] width 41 height 6
click at [14, 57] on icon at bounding box center [11, 55] width 11 height 9
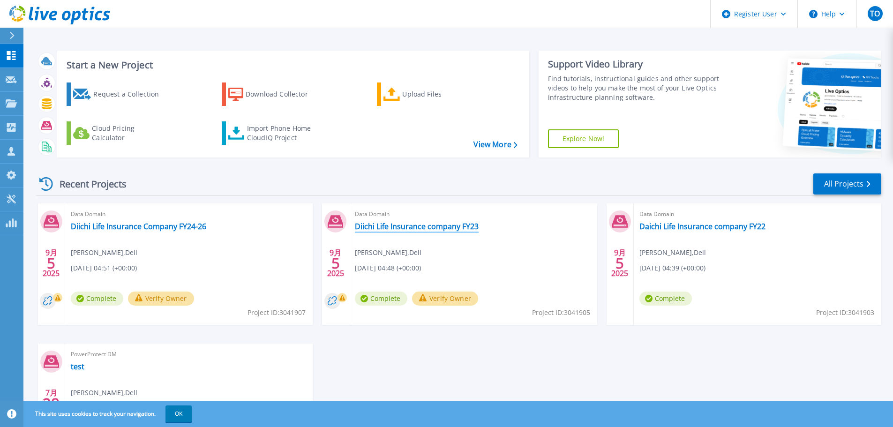
click at [453, 224] on link "Diichi Life Insurance company FY23" at bounding box center [417, 226] width 124 height 9
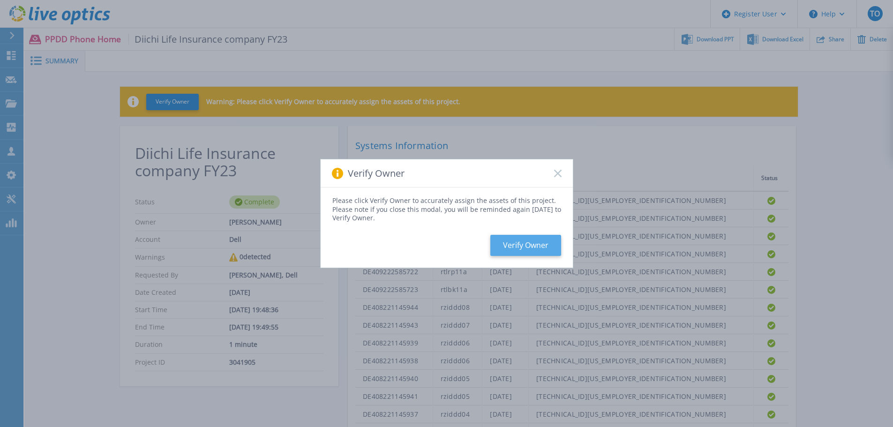
click at [531, 242] on button "Verify Owner" at bounding box center [525, 245] width 71 height 21
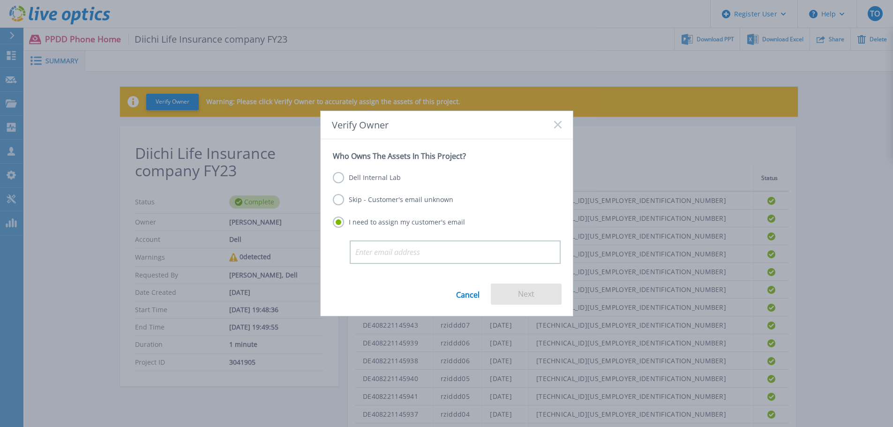
click at [377, 178] on label "Dell Internal Lab" at bounding box center [367, 177] width 68 height 11
click at [0, 0] on input "Dell Internal Lab" at bounding box center [0, 0] width 0 height 0
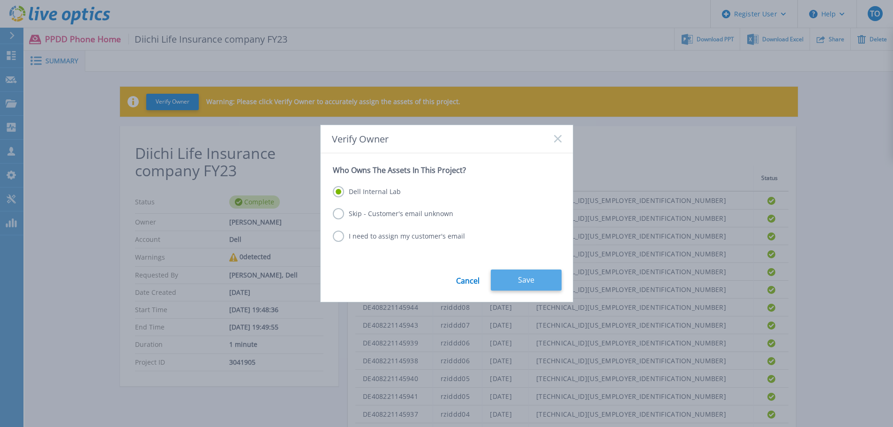
click at [531, 286] on button "Save" at bounding box center [526, 280] width 71 height 21
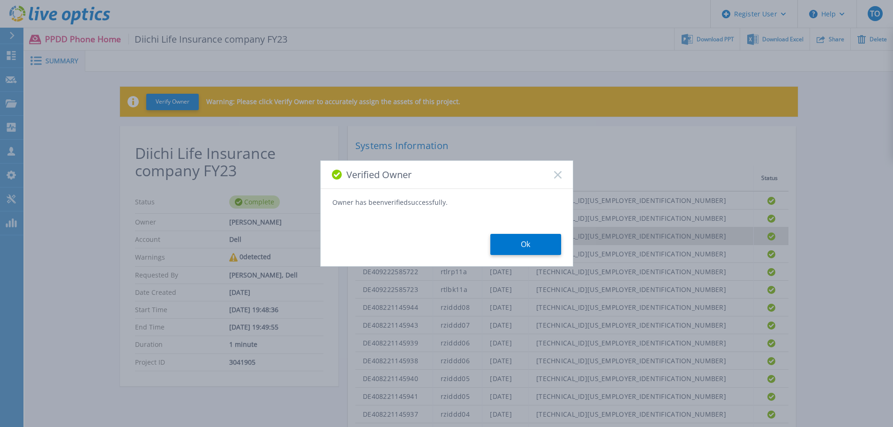
click at [529, 242] on button "Ok" at bounding box center [525, 244] width 71 height 21
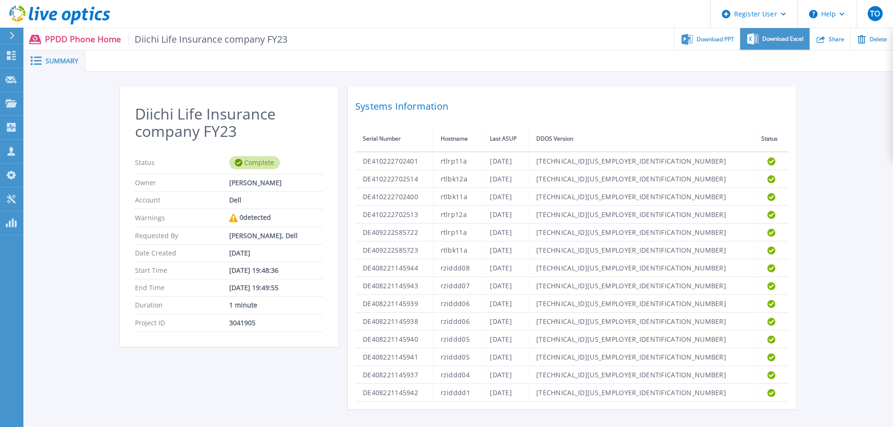
click at [777, 39] on span "Download Excel" at bounding box center [782, 39] width 41 height 6
click at [11, 55] on icon at bounding box center [11, 55] width 11 height 9
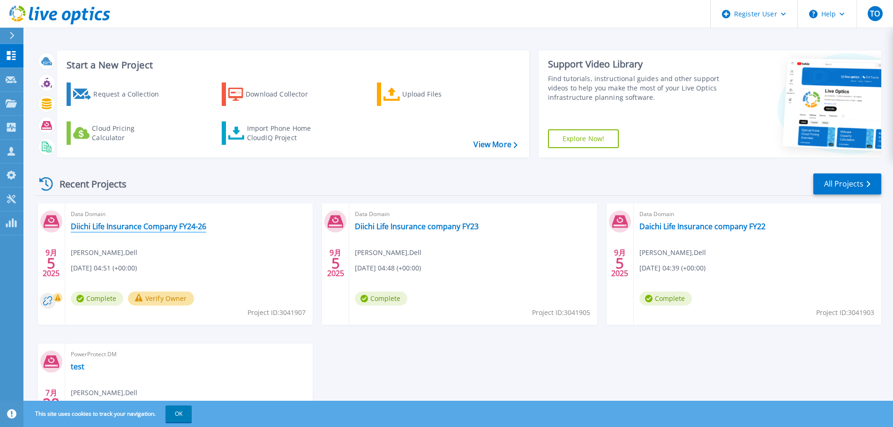
click at [186, 227] on link "Diichi Life Insurance Company FY24-26" at bounding box center [138, 226] width 135 height 9
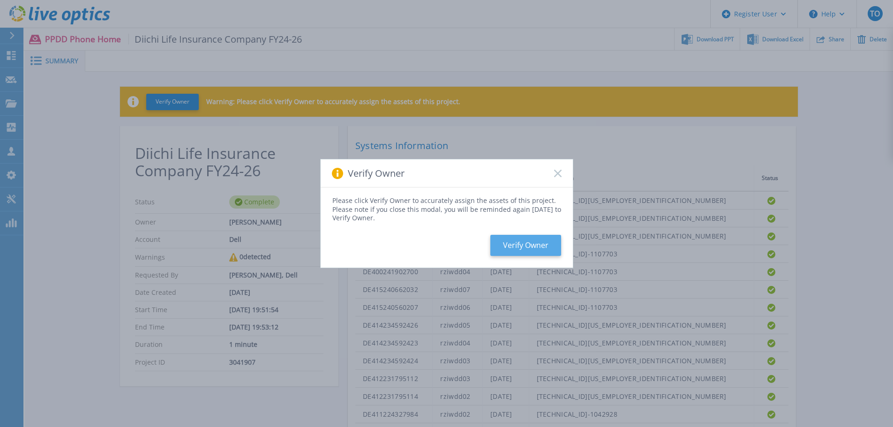
click at [521, 240] on button "Verify Owner" at bounding box center [525, 245] width 71 height 21
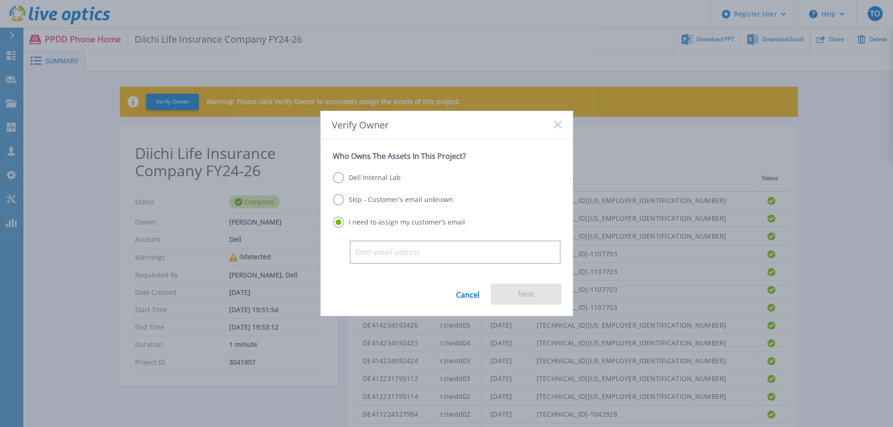
click at [339, 176] on label "Dell Internal Lab" at bounding box center [367, 177] width 68 height 11
click at [0, 0] on input "Dell Internal Lab" at bounding box center [0, 0] width 0 height 0
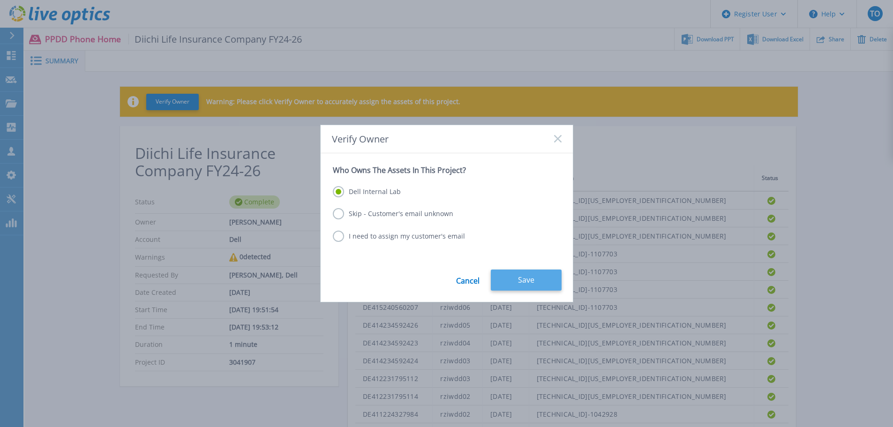
click at [533, 278] on button "Save" at bounding box center [526, 280] width 71 height 21
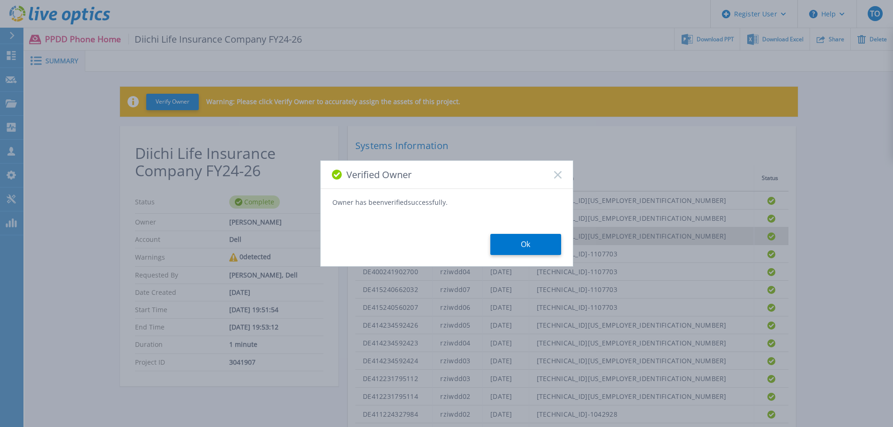
drag, startPoint x: 540, startPoint y: 241, endPoint x: 540, endPoint y: 230, distance: 11.7
click at [540, 241] on button "Ok" at bounding box center [525, 244] width 71 height 21
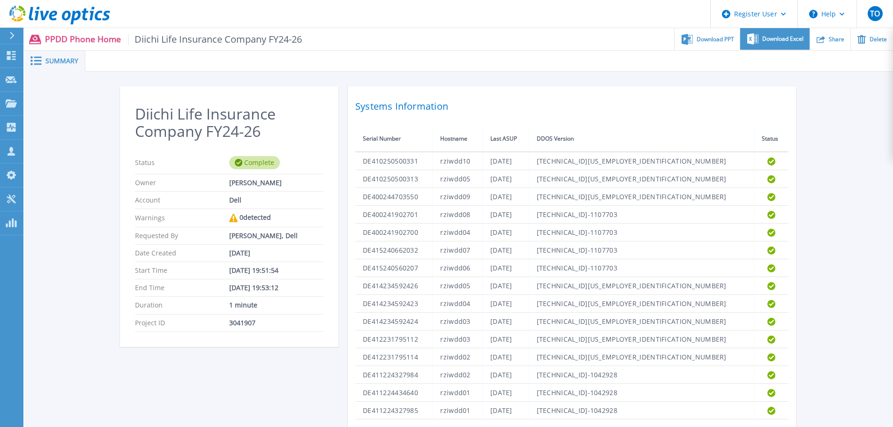
click at [780, 37] on span "Download Excel" at bounding box center [782, 39] width 41 height 6
